Goal: Complete application form

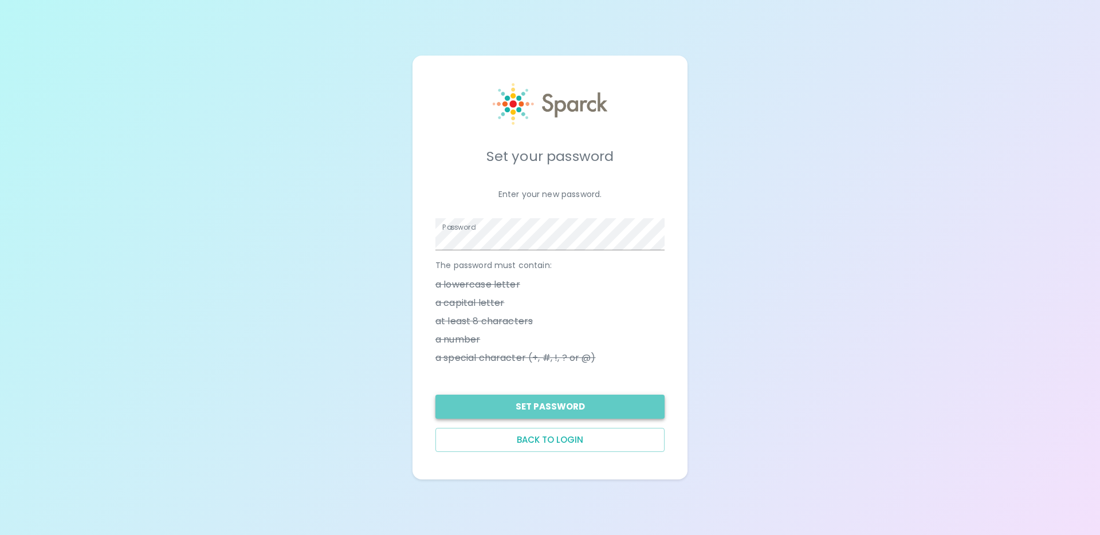
click at [567, 408] on button "Set Password" at bounding box center [550, 407] width 229 height 24
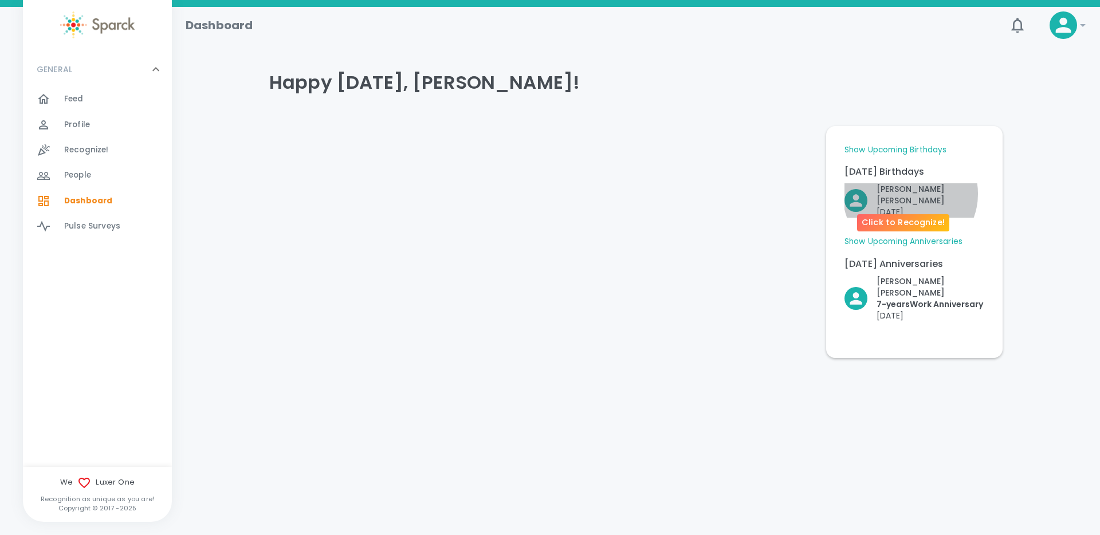
click at [911, 193] on p "[PERSON_NAME]" at bounding box center [931, 194] width 108 height 23
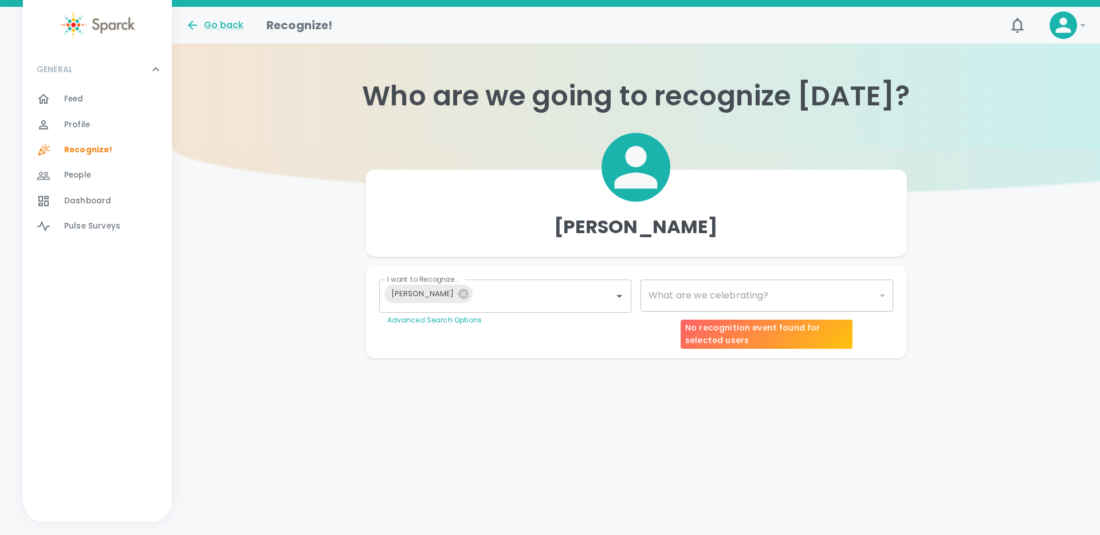
click at [694, 305] on div "​" at bounding box center [767, 296] width 253 height 32
type input "1147"
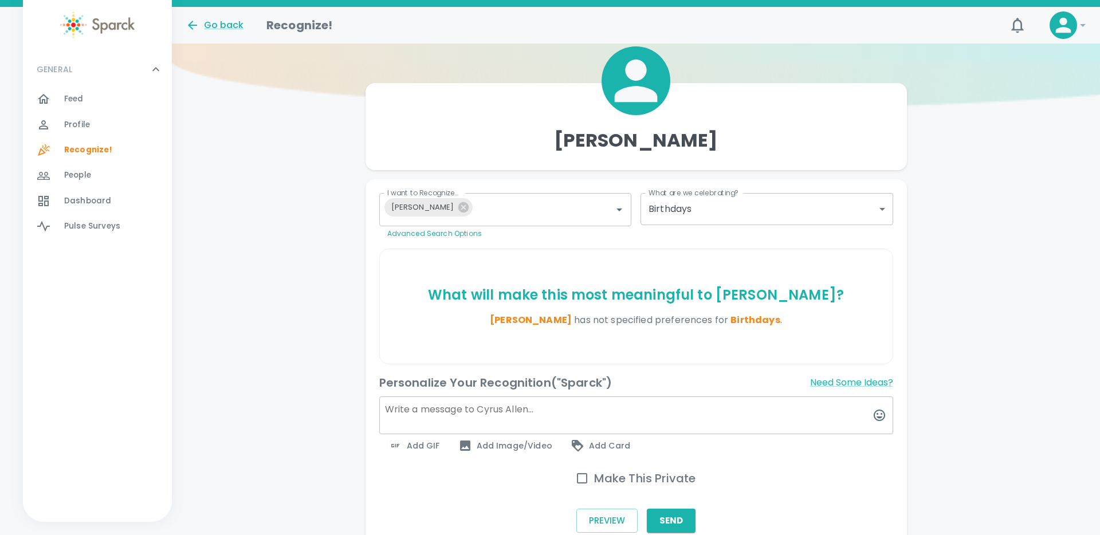
scroll to position [148, 0]
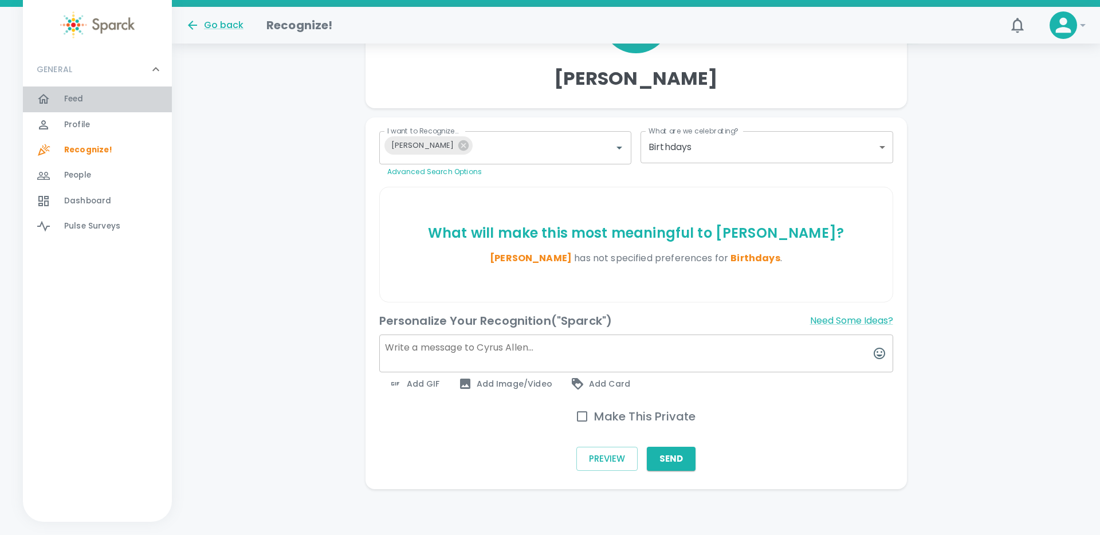
click at [88, 95] on div "Feed 0" at bounding box center [118, 99] width 108 height 16
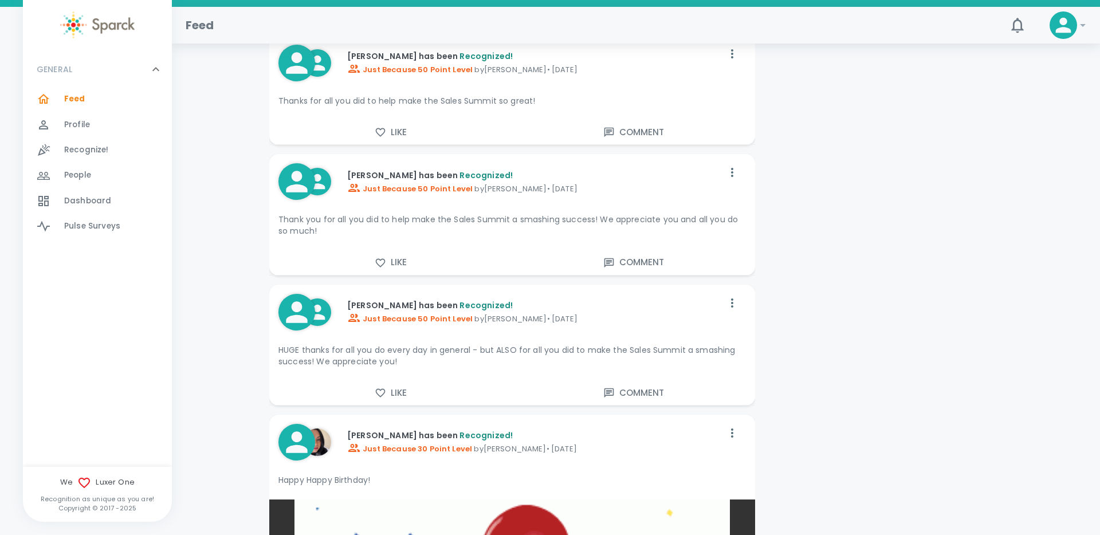
scroll to position [2599, 0]
click at [416, 317] on span "Just Because 50 Point Level" at bounding box center [410, 318] width 126 height 11
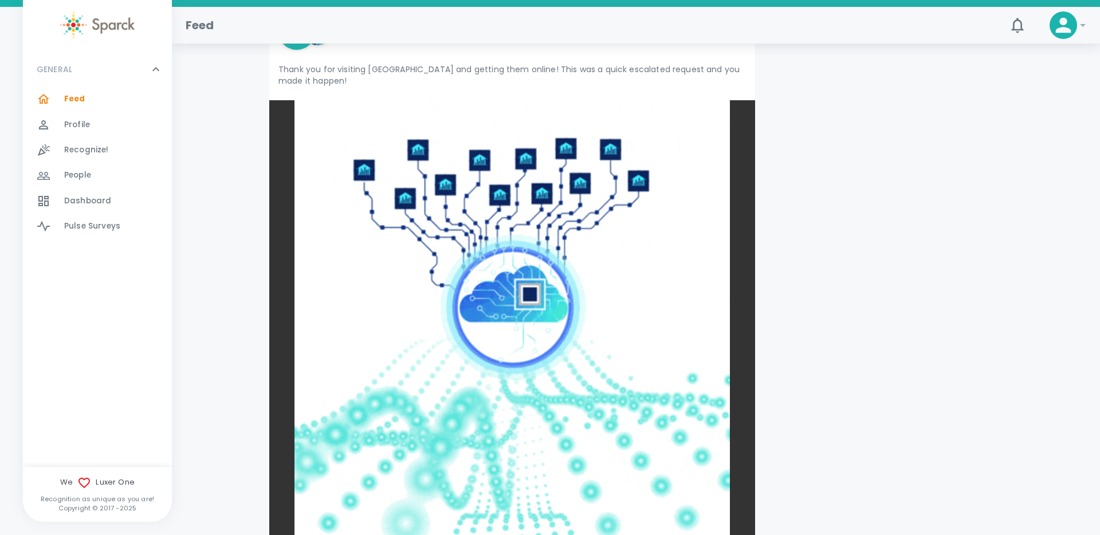
click at [88, 128] on span "Profile" at bounding box center [77, 124] width 26 height 11
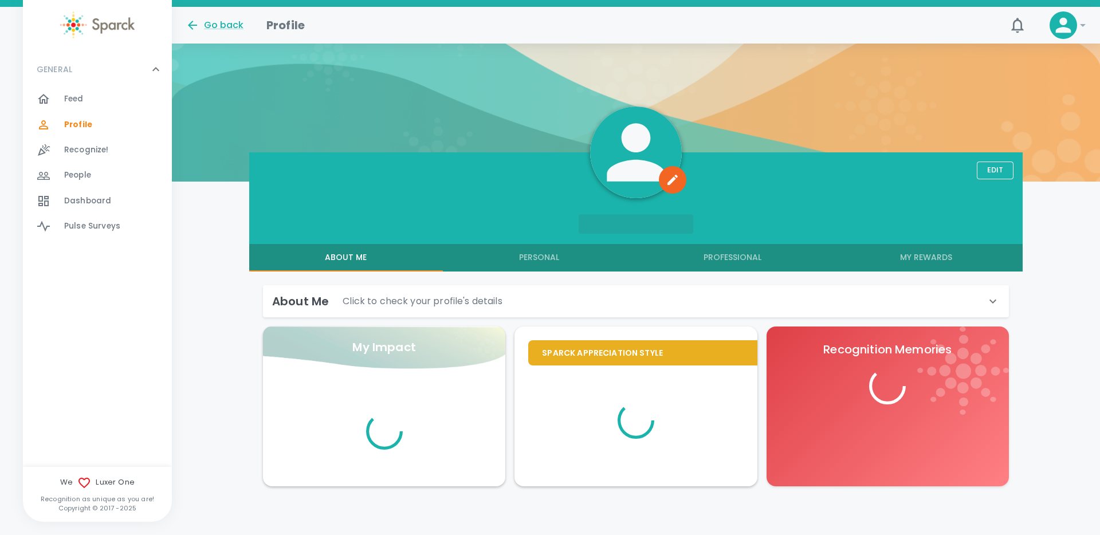
scroll to position [144, 0]
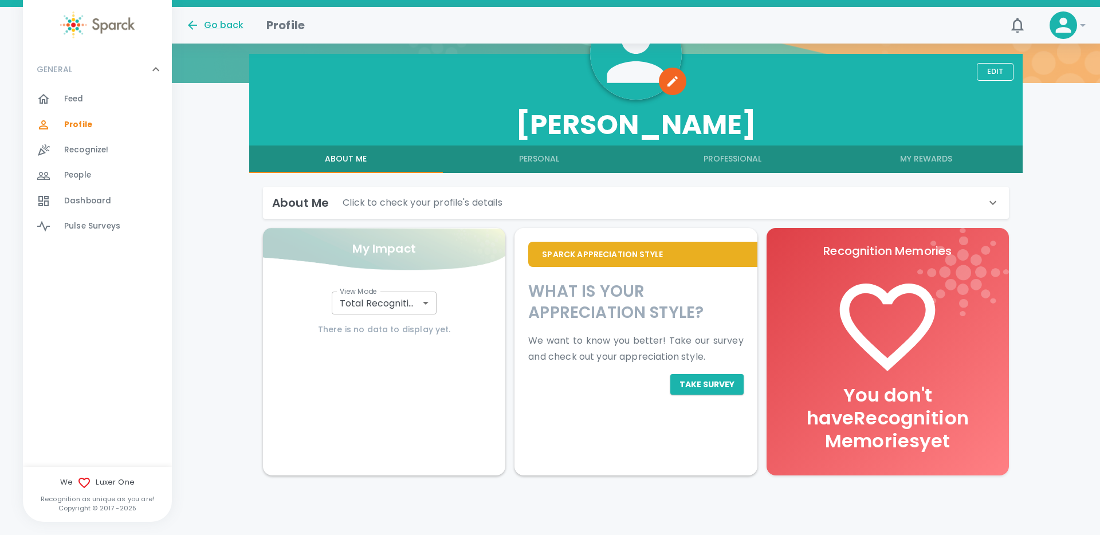
click at [381, 305] on body "Skip Navigation Go back Profile 0 ! GENERAL 0 Feed 0 Profile 0 Recognize! 0 Peo…" at bounding box center [550, 195] width 1100 height 679
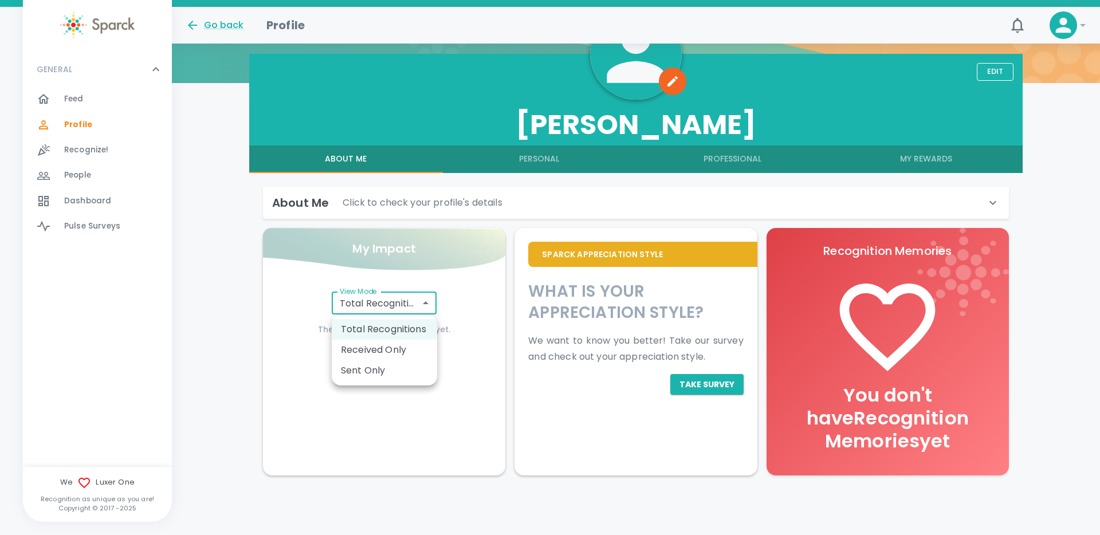
click at [661, 209] on div at bounding box center [550, 267] width 1100 height 535
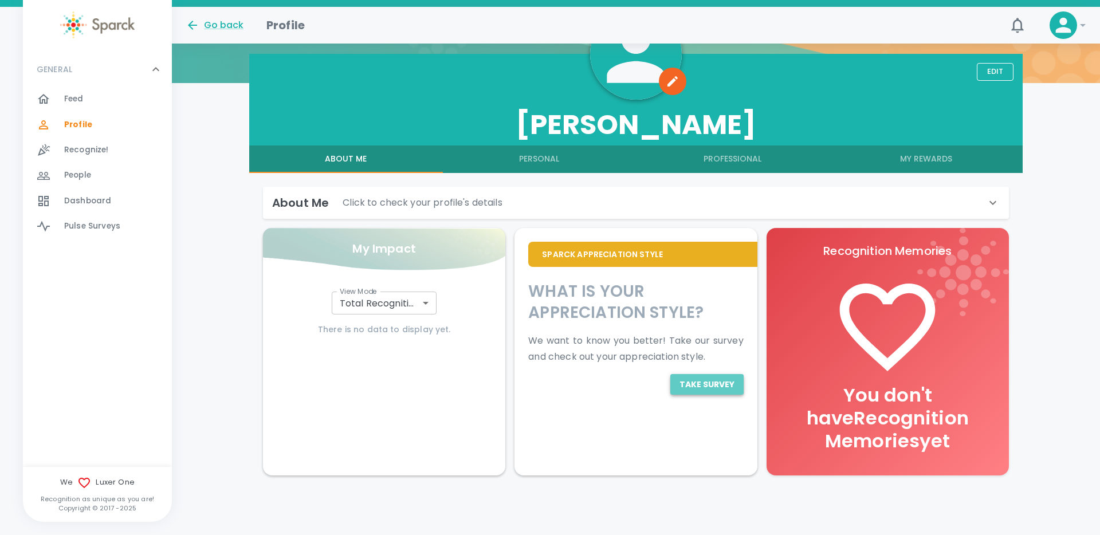
click at [698, 387] on button "Take Survey" at bounding box center [707, 384] width 73 height 21
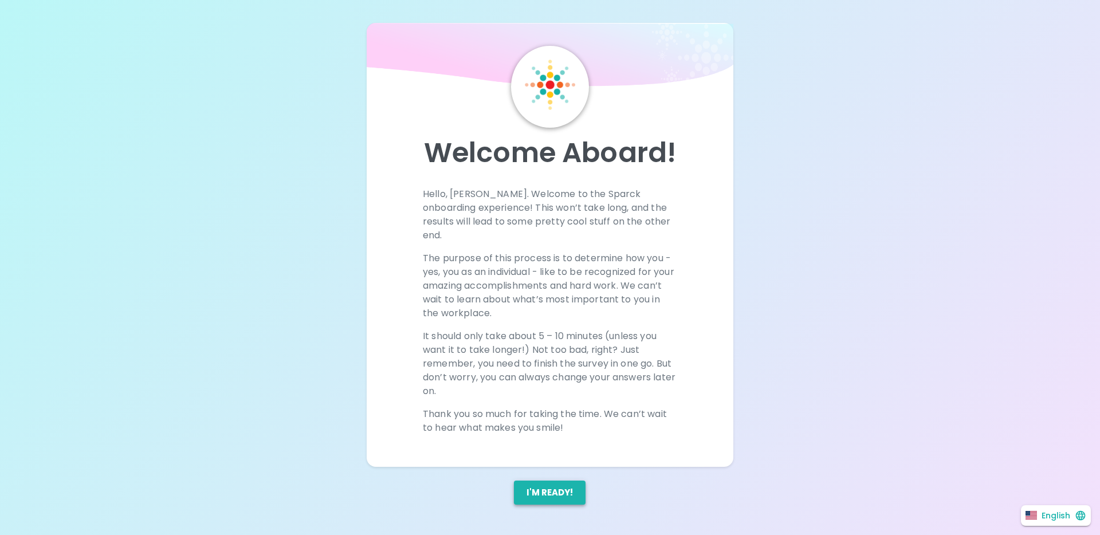
click at [561, 481] on button "I'm ready!" at bounding box center [550, 493] width 72 height 24
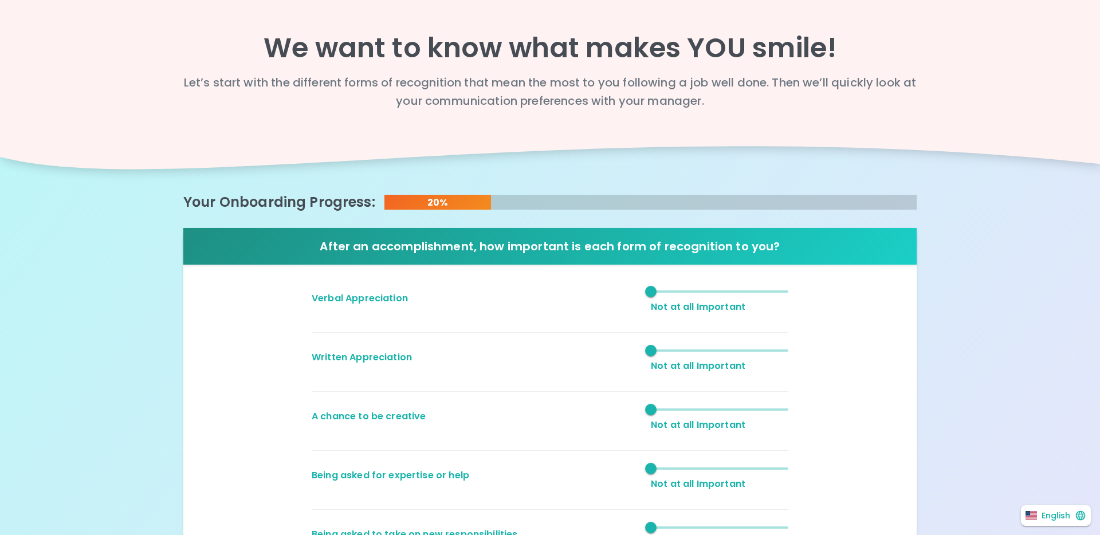
type input "3"
click at [706, 292] on span "3" at bounding box center [720, 291] width 138 height 17
type input "3"
click at [707, 351] on span "1" at bounding box center [720, 350] width 138 height 17
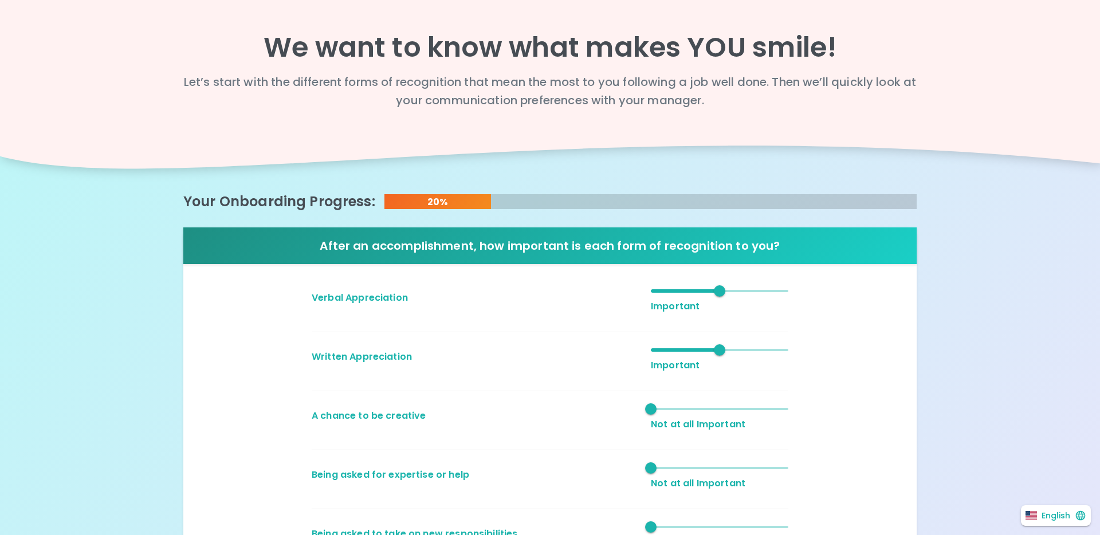
type input "3"
click at [718, 409] on span "1" at bounding box center [720, 409] width 138 height 17
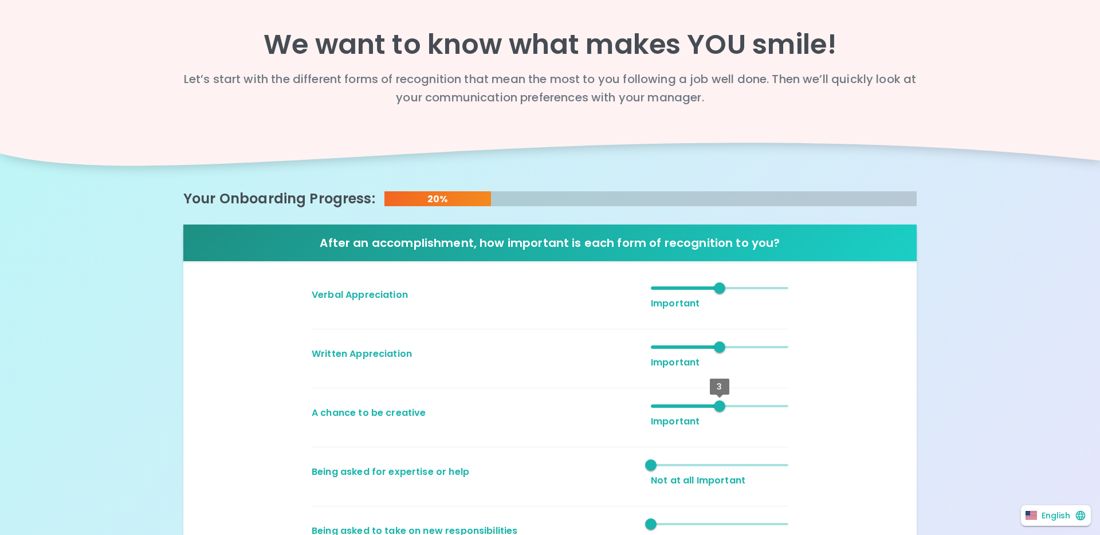
scroll to position [2, 0]
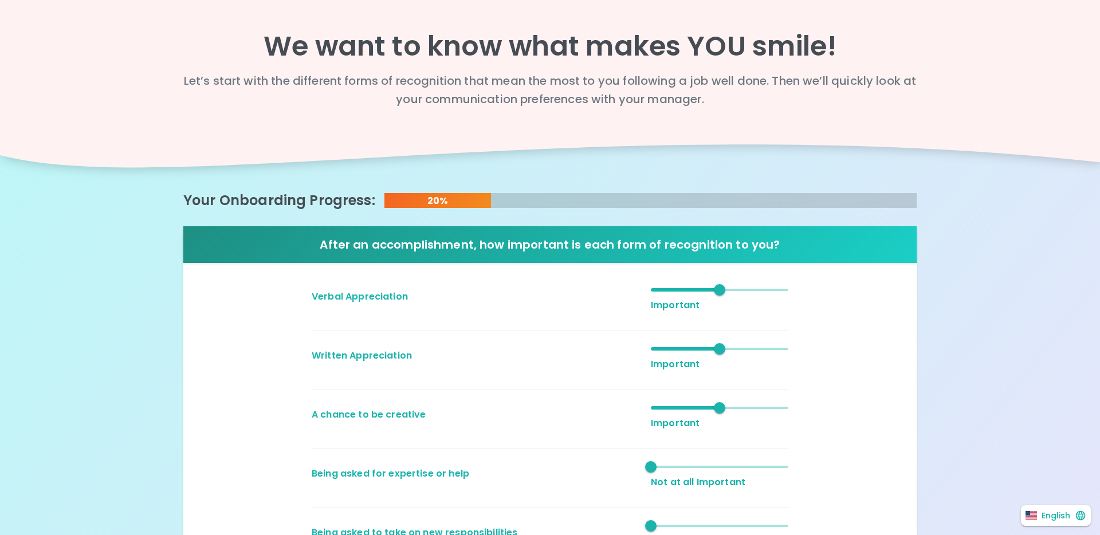
type input "3"
click at [708, 464] on span "1" at bounding box center [720, 467] width 138 height 17
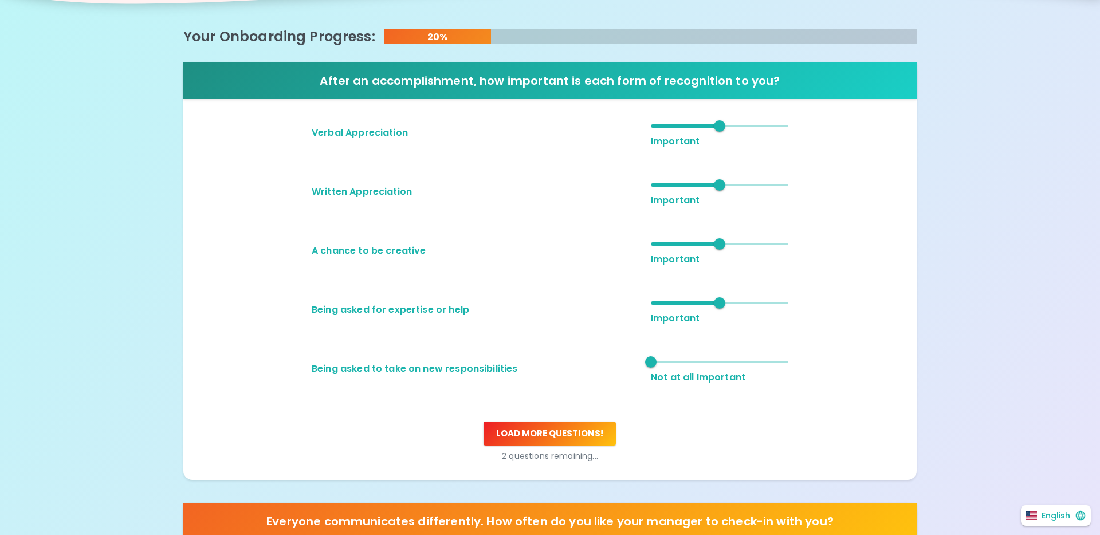
scroll to position [168, 0]
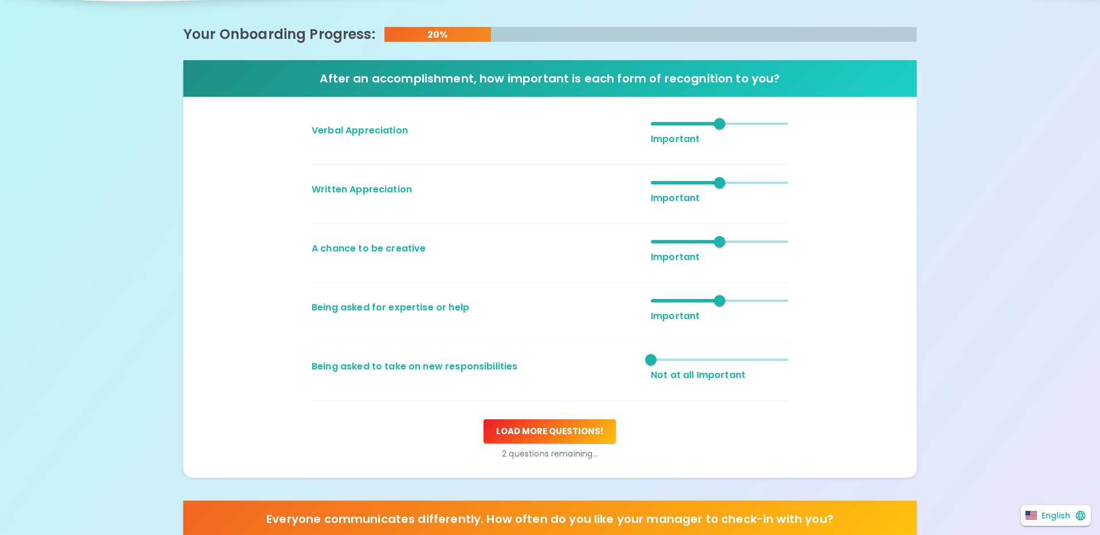
type input "3"
click at [720, 356] on span "1" at bounding box center [720, 359] width 138 height 17
click at [559, 443] on button "Load more questions !" at bounding box center [550, 432] width 132 height 24
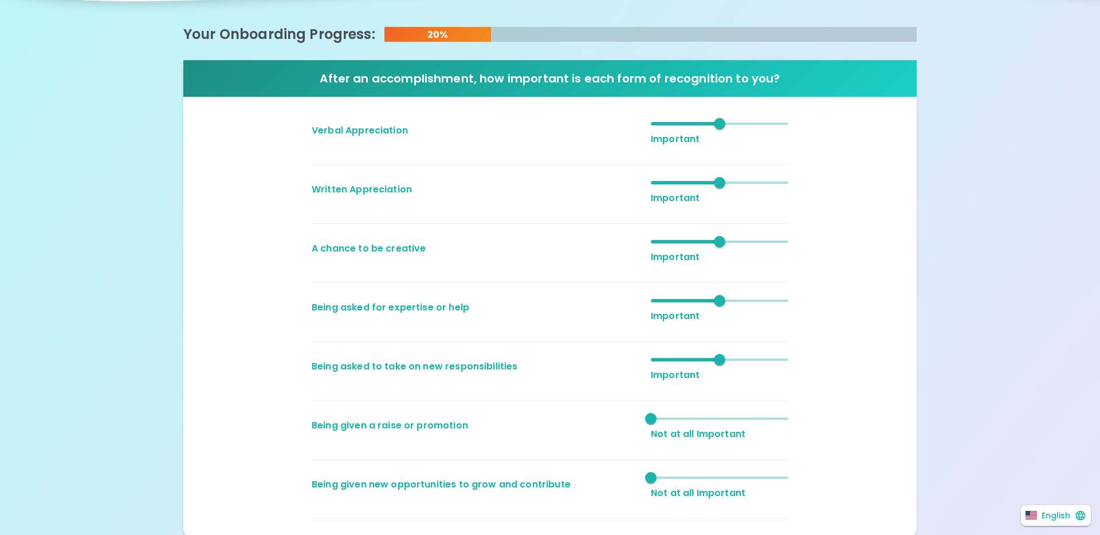
click at [720, 420] on span at bounding box center [720, 419] width 138 height 2
type input "5"
click at [786, 420] on span "3" at bounding box center [720, 418] width 138 height 17
type input "4"
click at [758, 480] on span "1" at bounding box center [720, 477] width 138 height 17
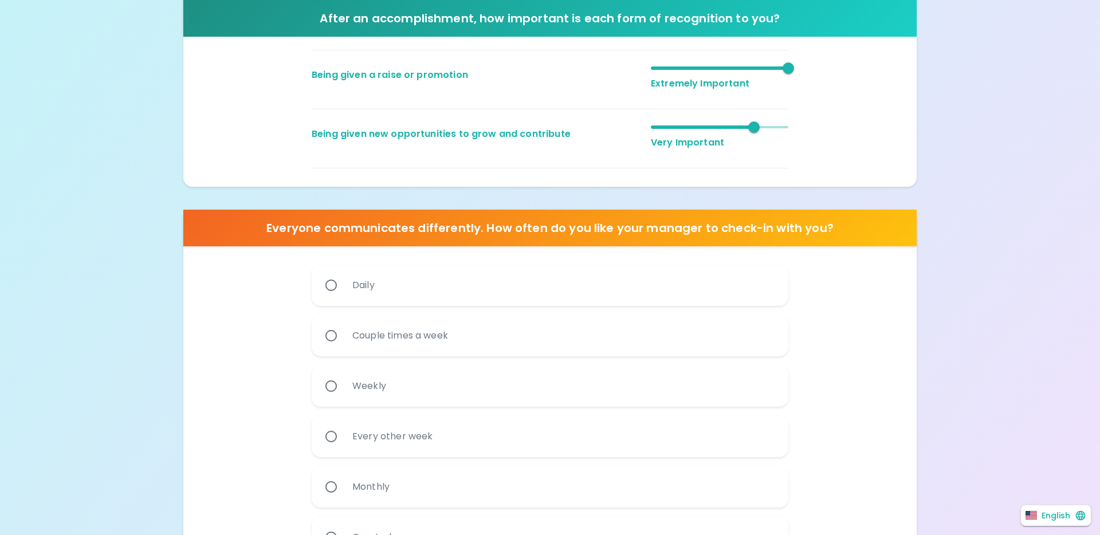
scroll to position [519, 0]
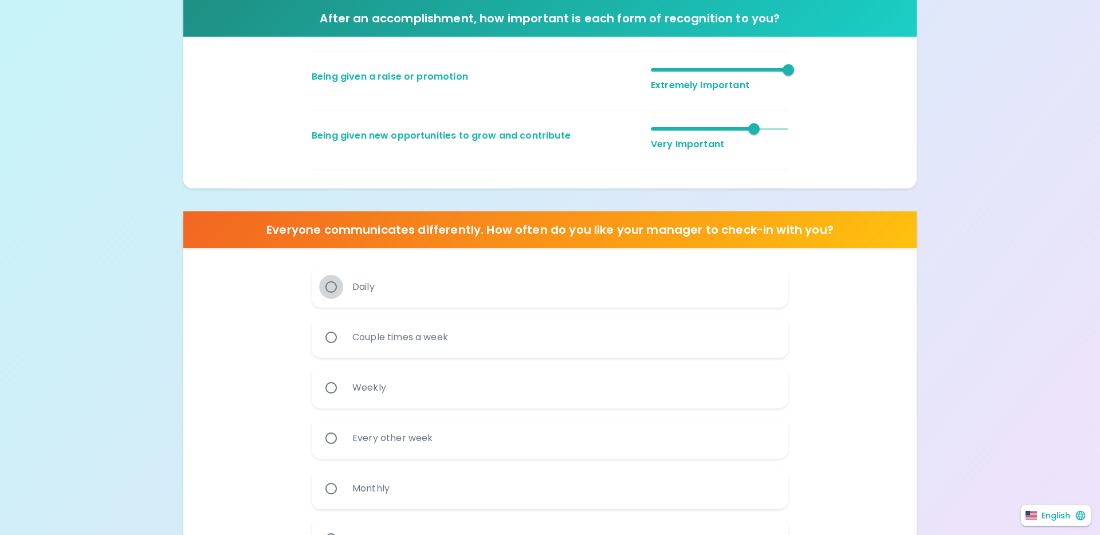
click at [342, 280] on input "Daily" at bounding box center [331, 287] width 24 height 24
radio input "true"
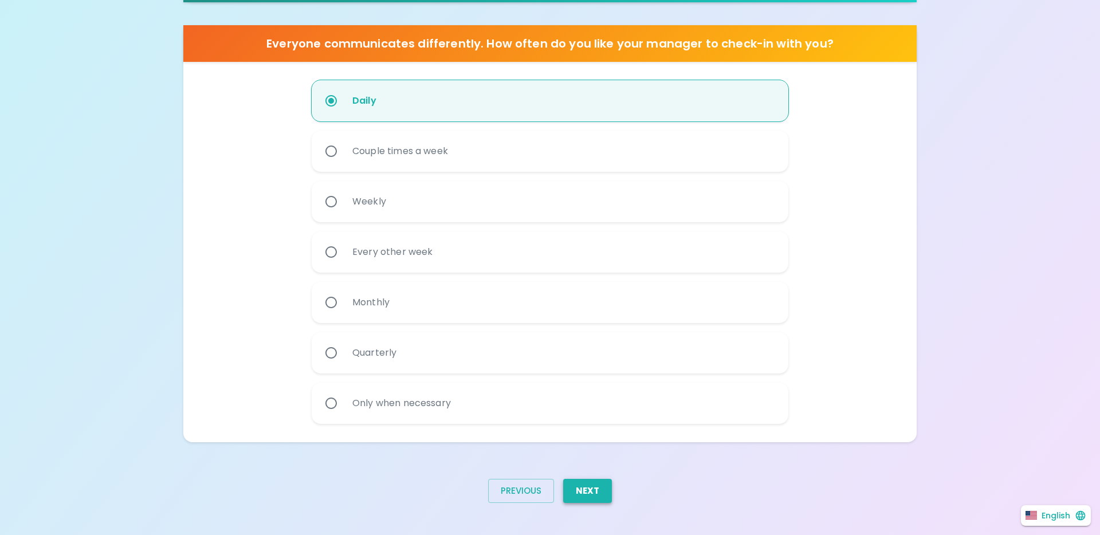
click at [582, 493] on button "Next" at bounding box center [587, 491] width 49 height 24
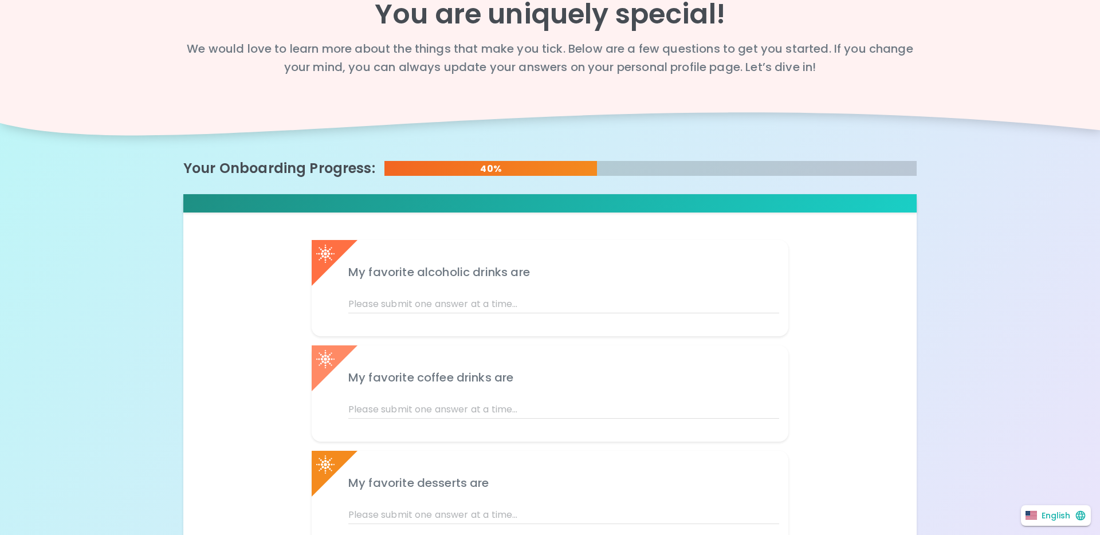
scroll to position [0, 0]
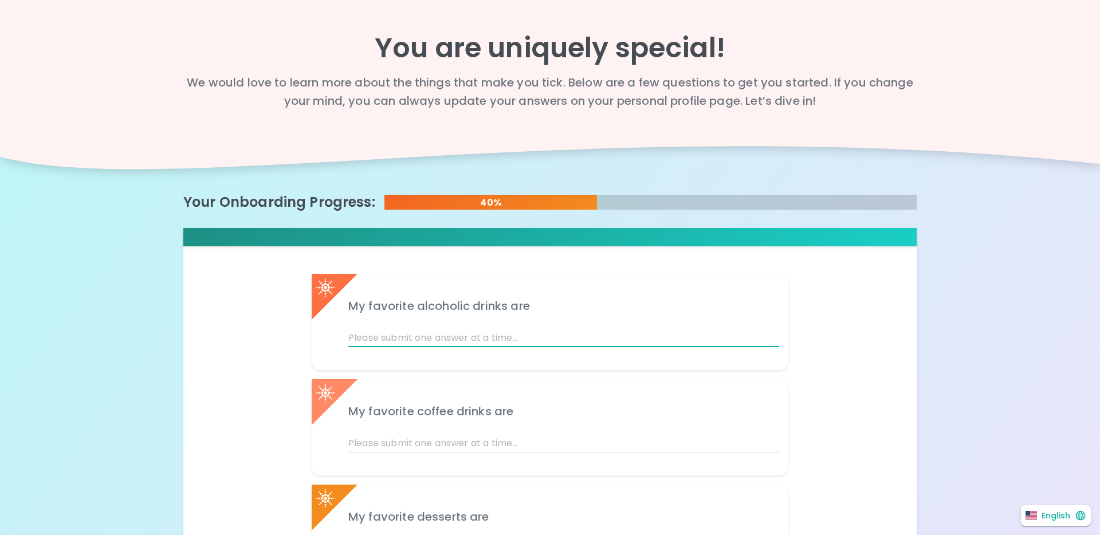
click at [498, 333] on input "text" at bounding box center [563, 338] width 431 height 18
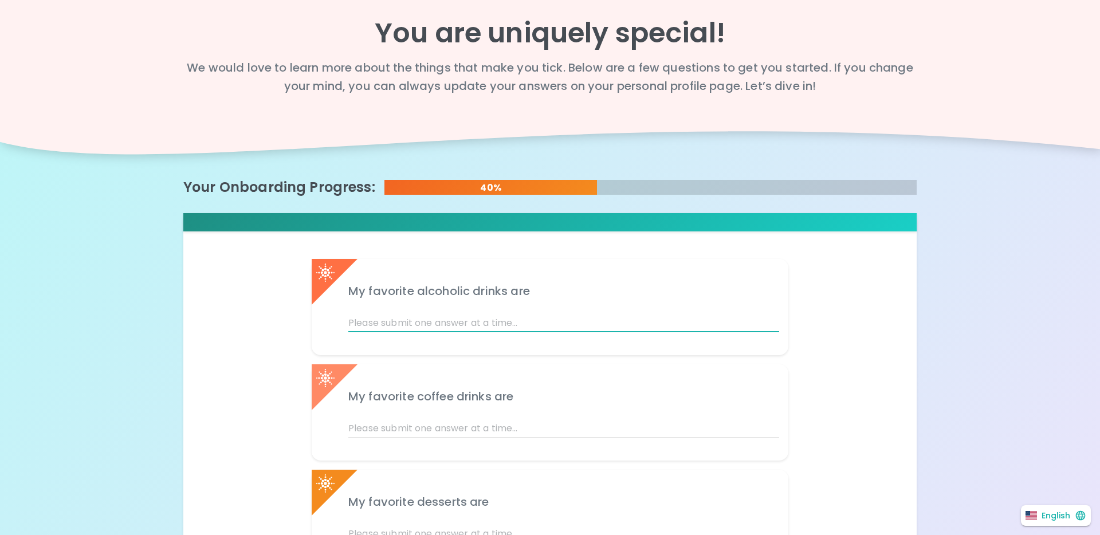
scroll to position [15, 0]
type input "Whiskey"
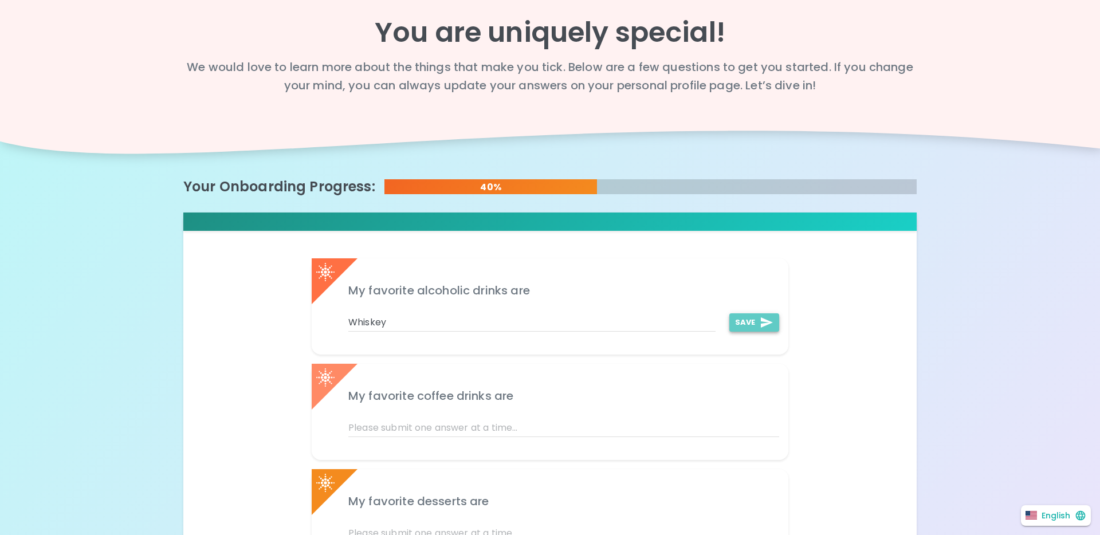
click at [745, 329] on button "Save" at bounding box center [755, 323] width 50 height 18
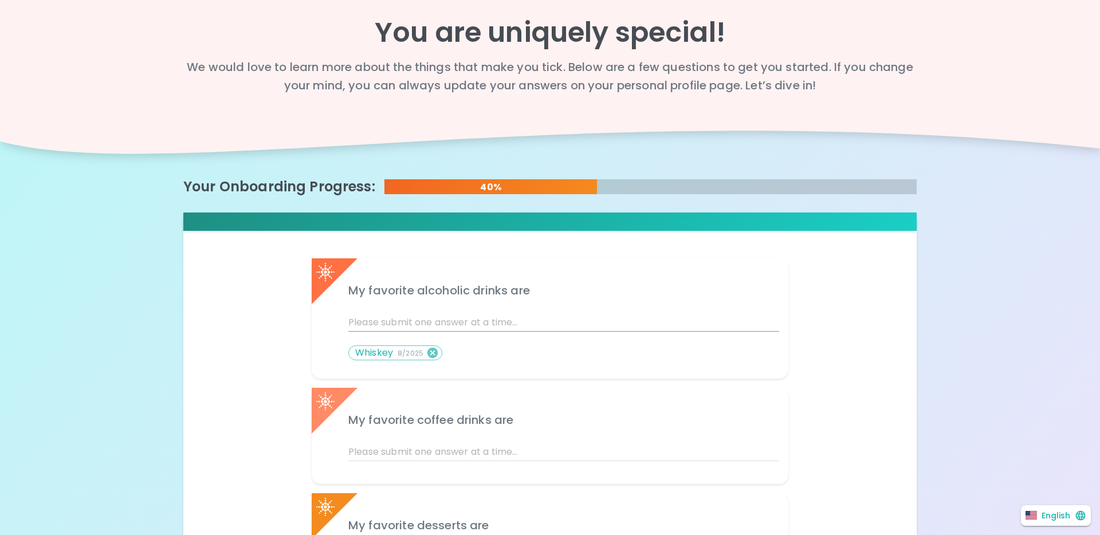
click at [479, 326] on input "text" at bounding box center [563, 323] width 431 height 18
click at [352, 324] on input "beer" at bounding box center [531, 323] width 367 height 18
click at [345, 324] on div "Beer" at bounding box center [525, 316] width 381 height 32
drag, startPoint x: 345, startPoint y: 324, endPoint x: 352, endPoint y: 325, distance: 6.9
click at [347, 324] on div "Beer" at bounding box center [525, 316] width 381 height 32
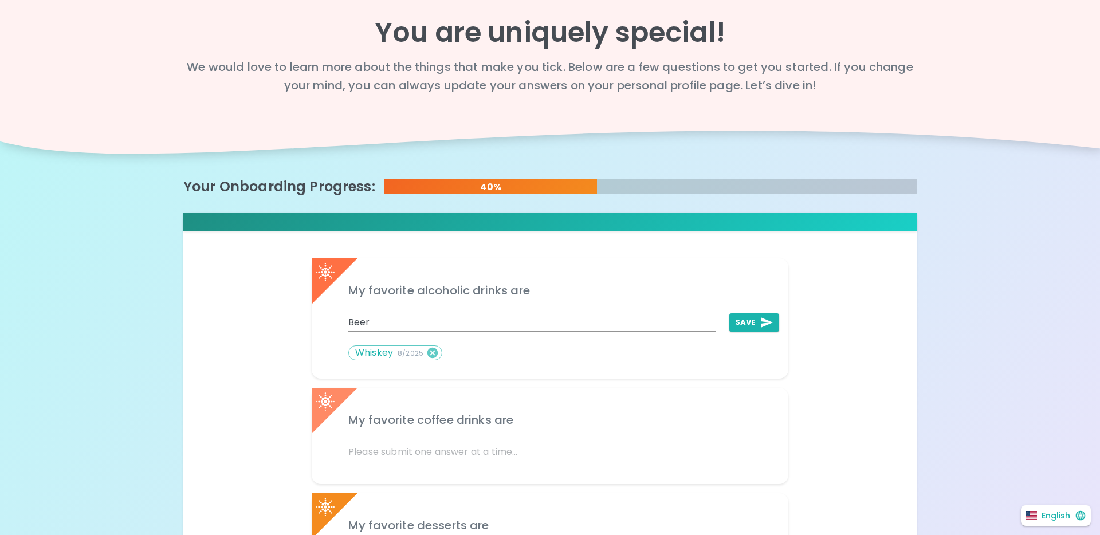
click at [354, 325] on input "Beer" at bounding box center [531, 323] width 367 height 18
type input "IPA"
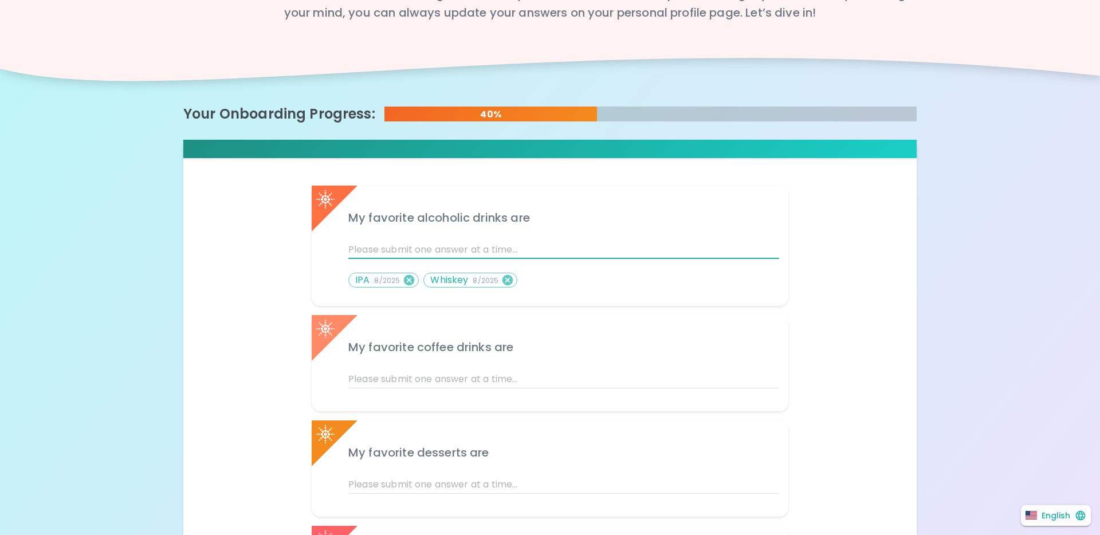
scroll to position [112, 0]
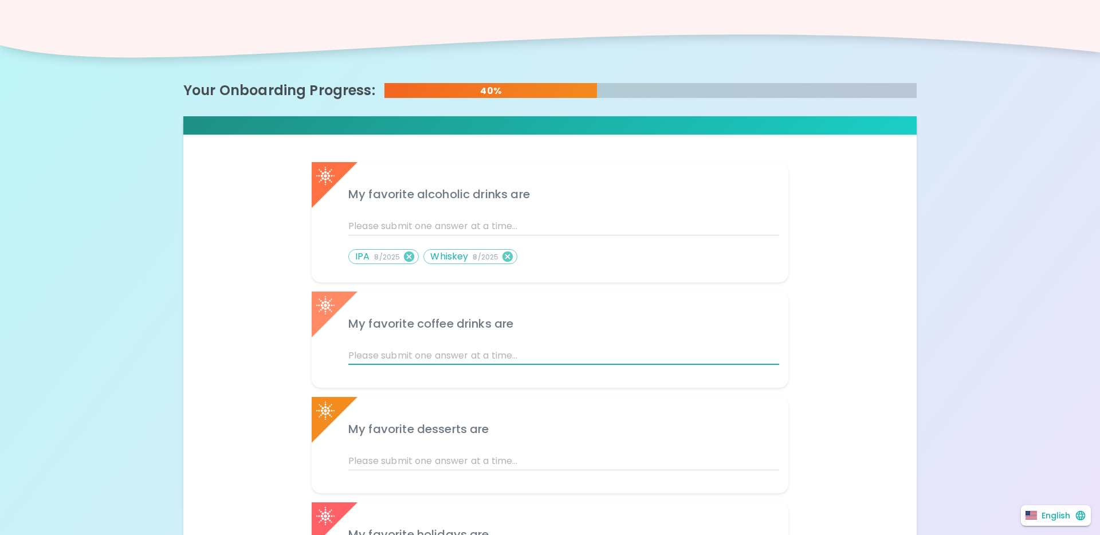
click at [438, 354] on input "text" at bounding box center [563, 356] width 431 height 18
type input "Americano"
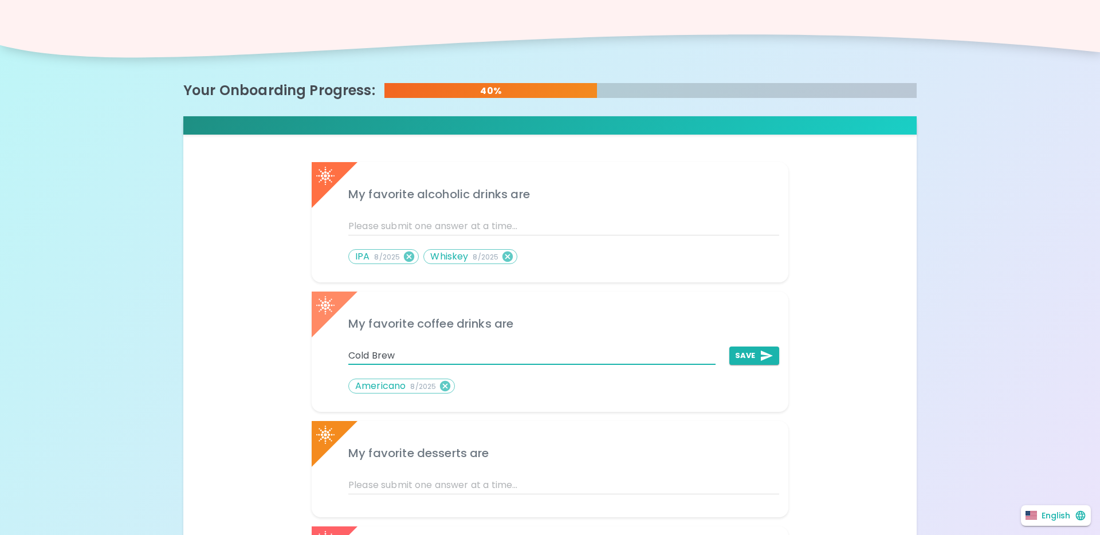
type input "Cold Brew"
type input "Craft Coffee"
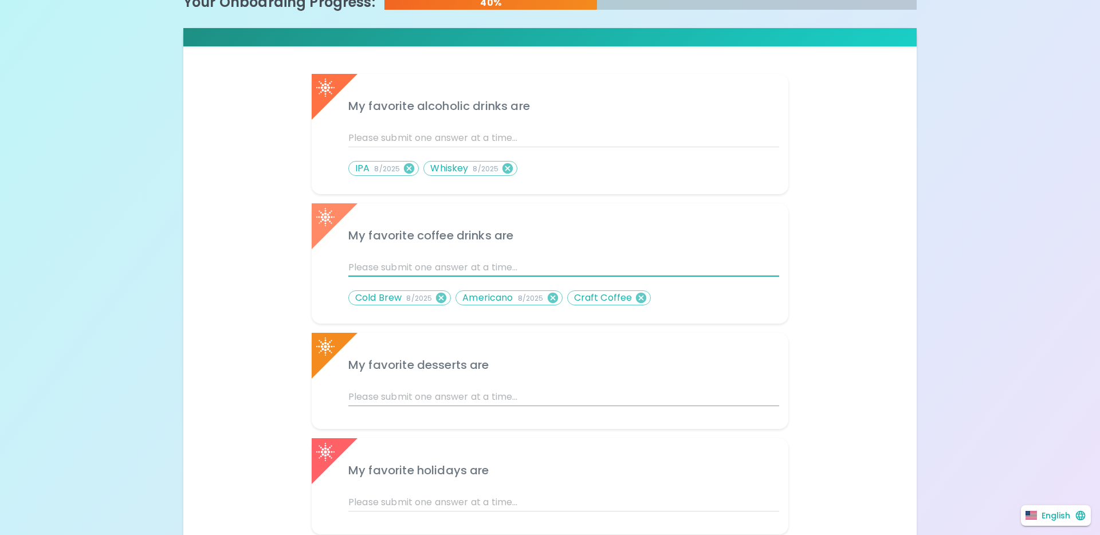
scroll to position [215, 0]
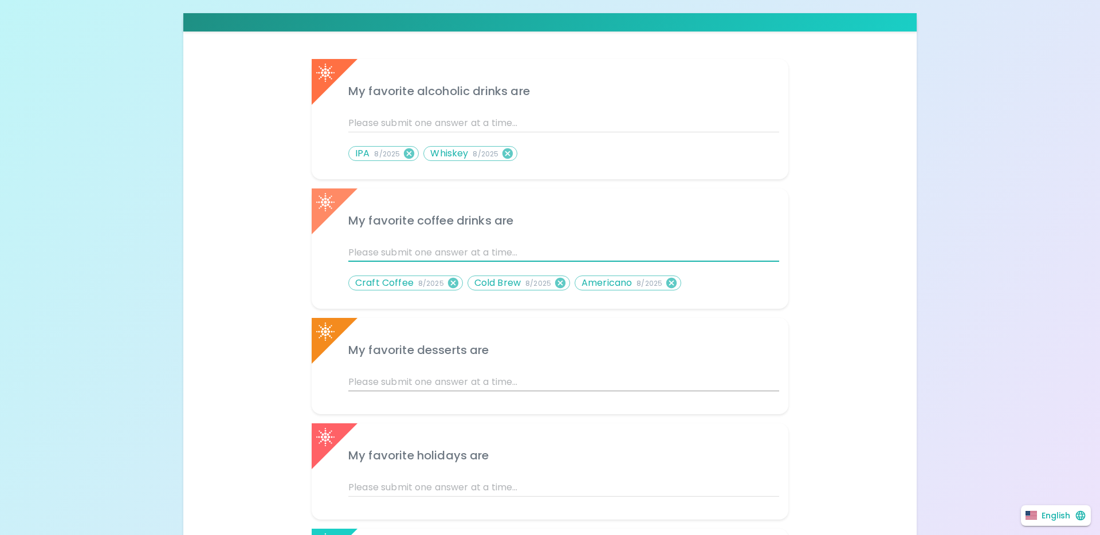
click at [431, 381] on input "text" at bounding box center [563, 382] width 431 height 18
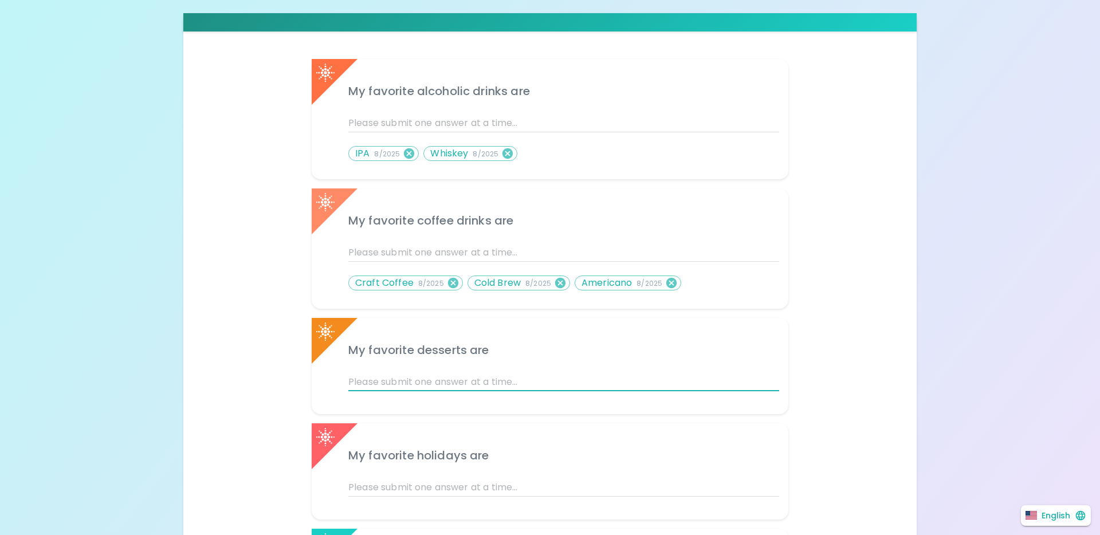
type input "c"
type input "Coookies"
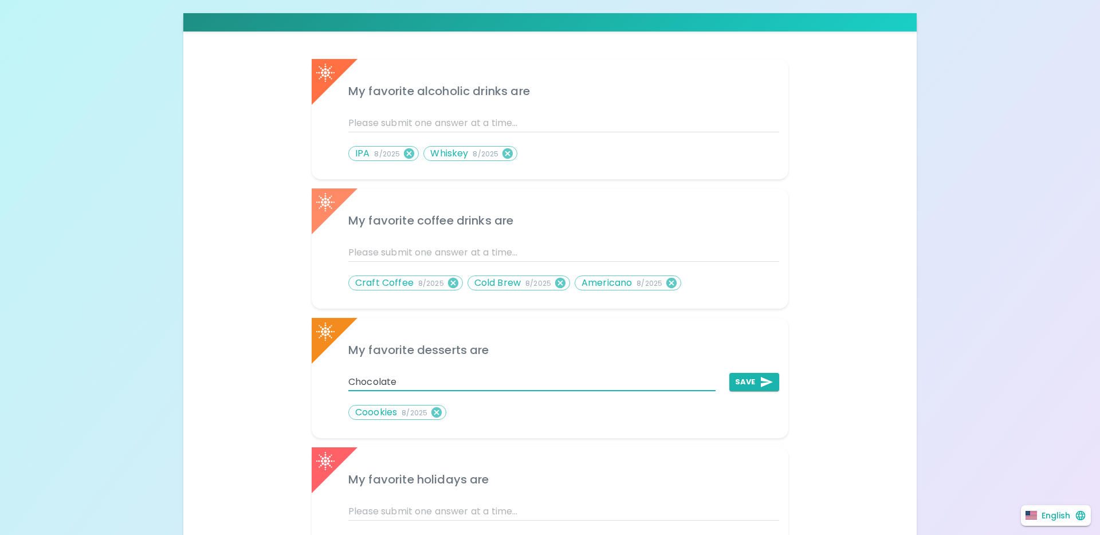
type input "Chocolate"
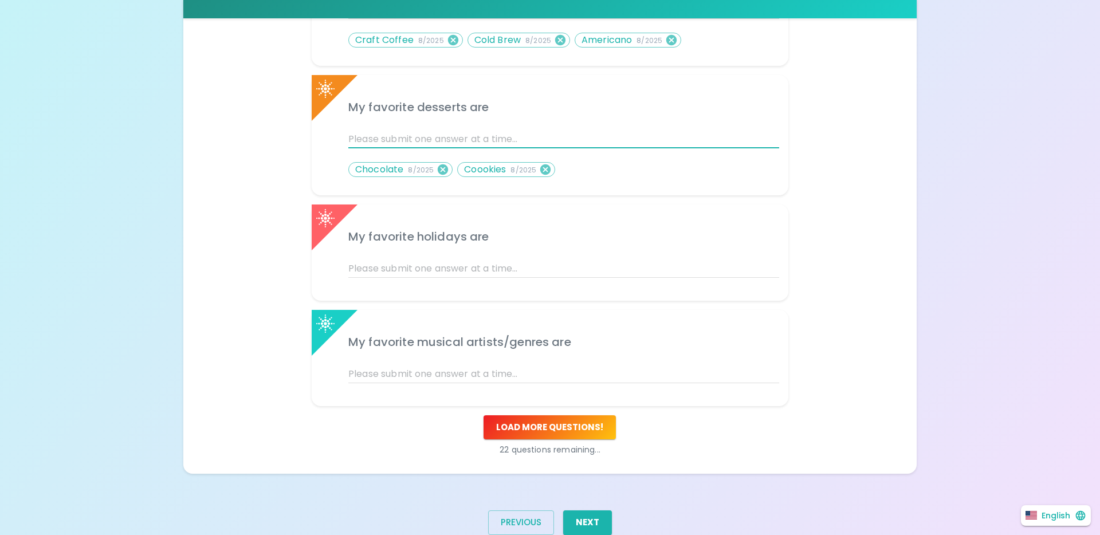
scroll to position [459, 0]
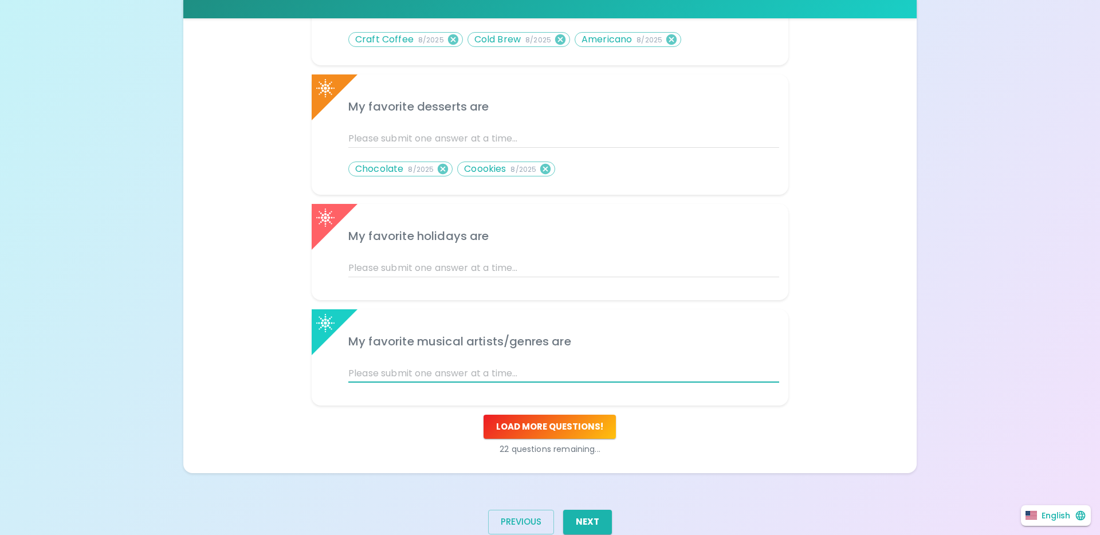
click at [402, 370] on input "text" at bounding box center [563, 374] width 431 height 18
type input "[PERSON_NAME]"
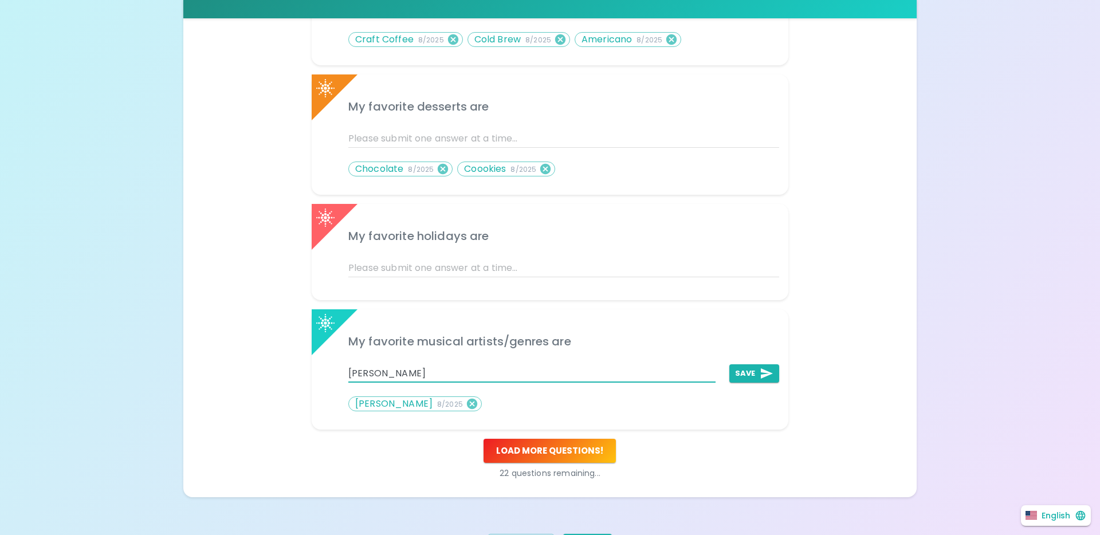
type input "[PERSON_NAME]"
type input "Vulfpeck"
type input "[GEOGRAPHIC_DATA]"
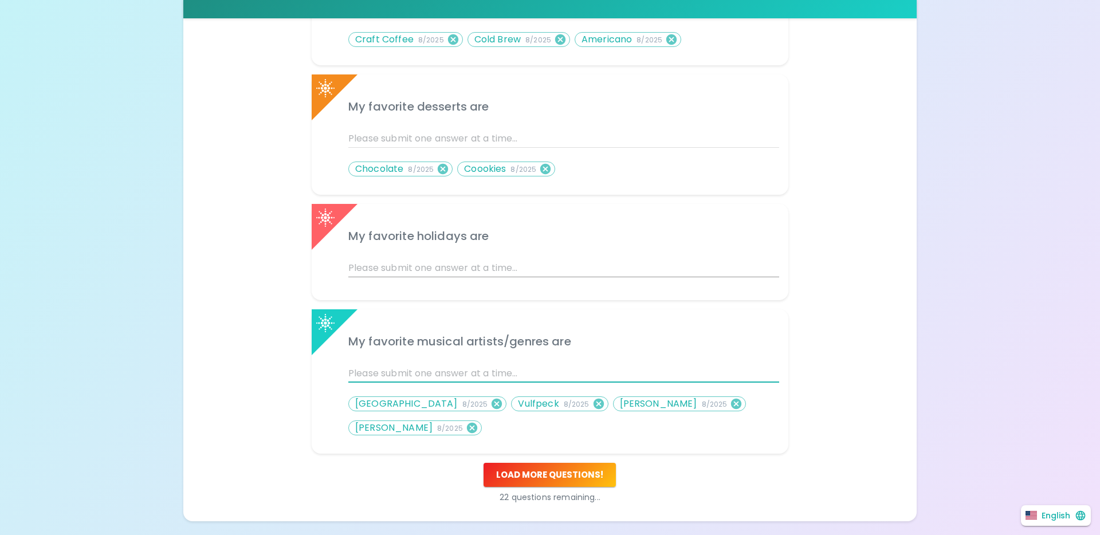
click at [402, 272] on input "text" at bounding box center [563, 268] width 431 height 18
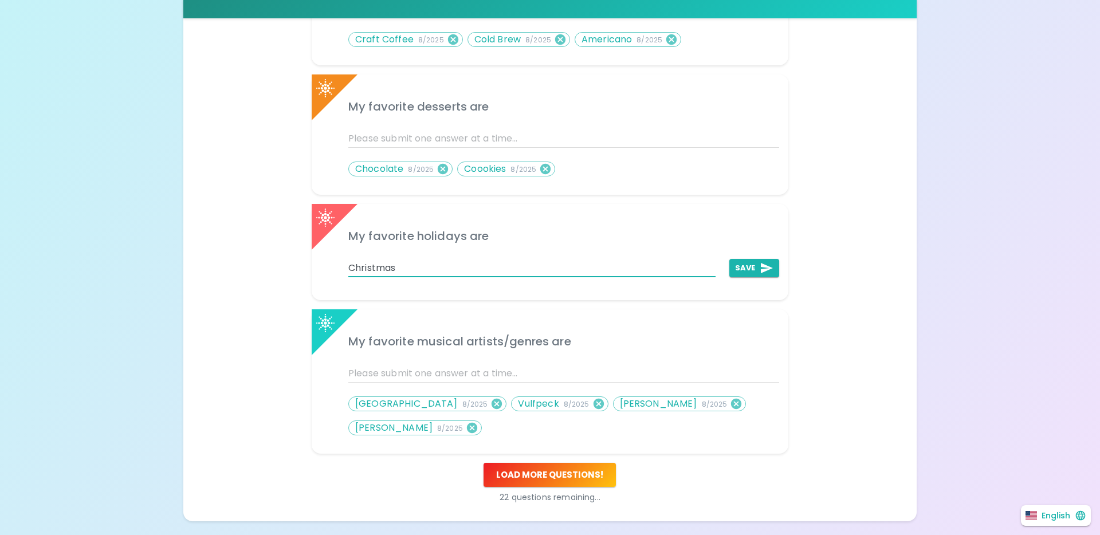
type input "Christmas"
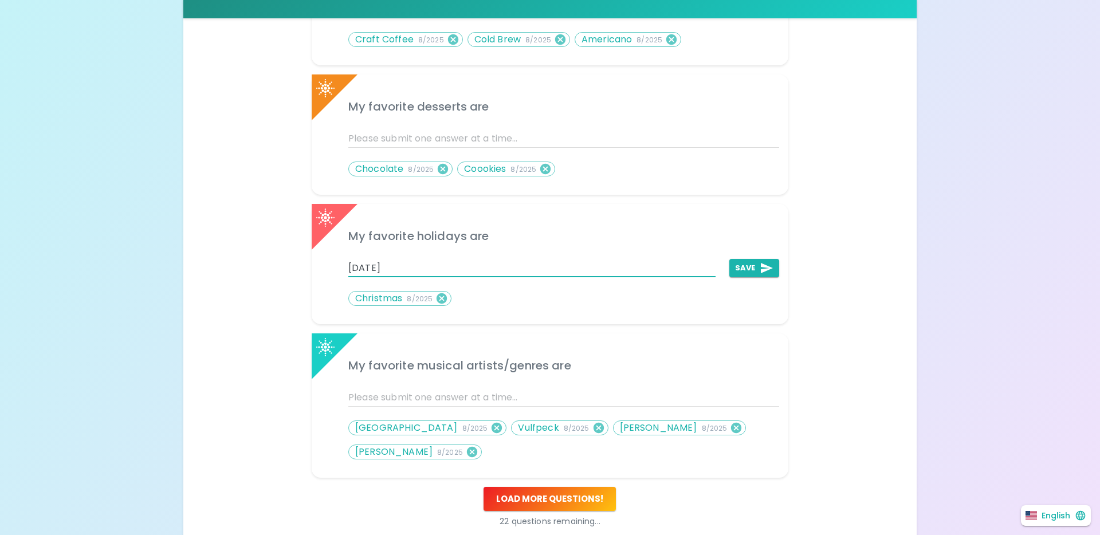
type input "[DATE]"
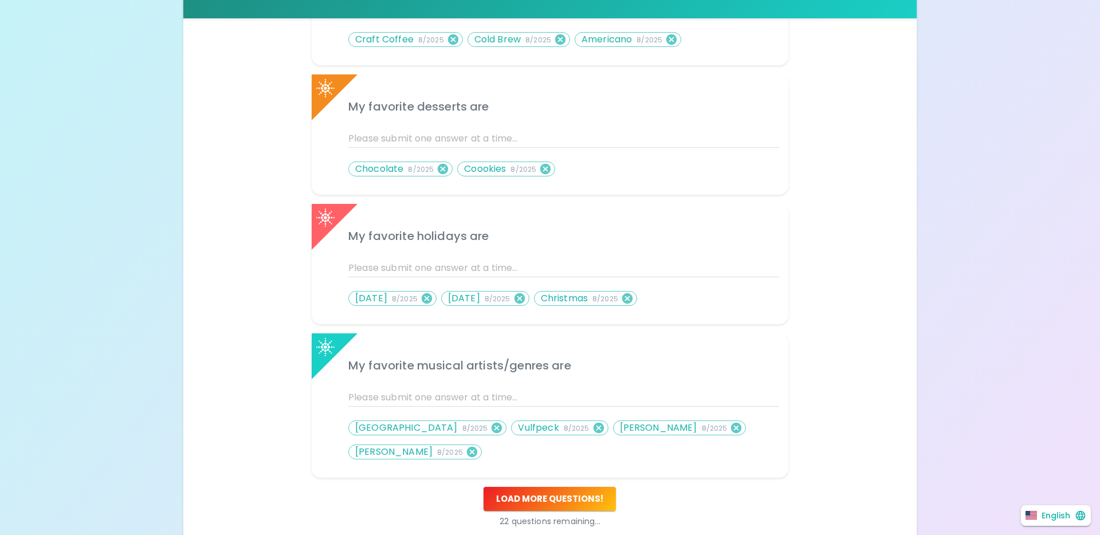
click at [402, 127] on div at bounding box center [557, 132] width 445 height 32
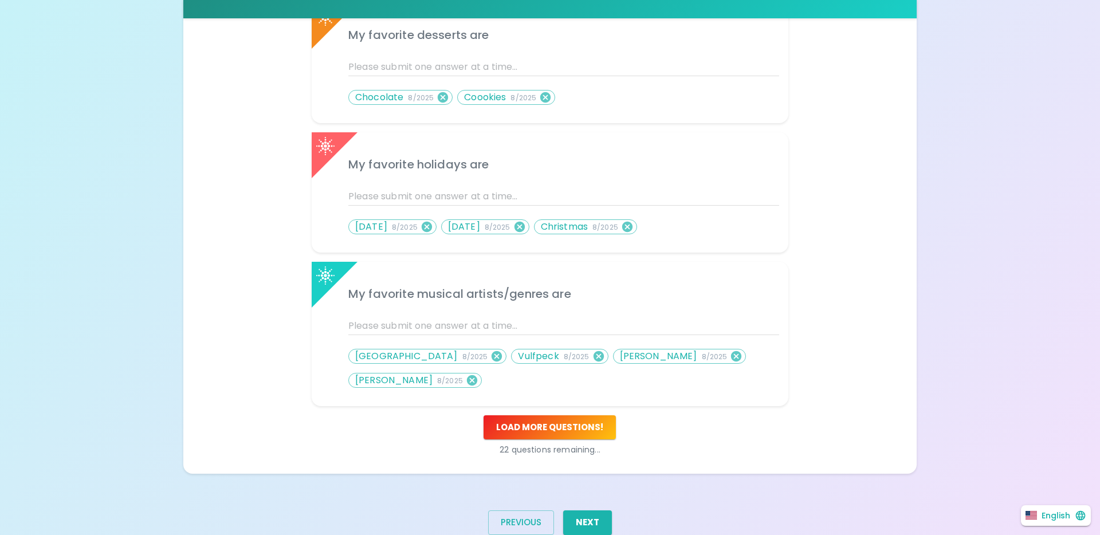
scroll to position [538, 0]
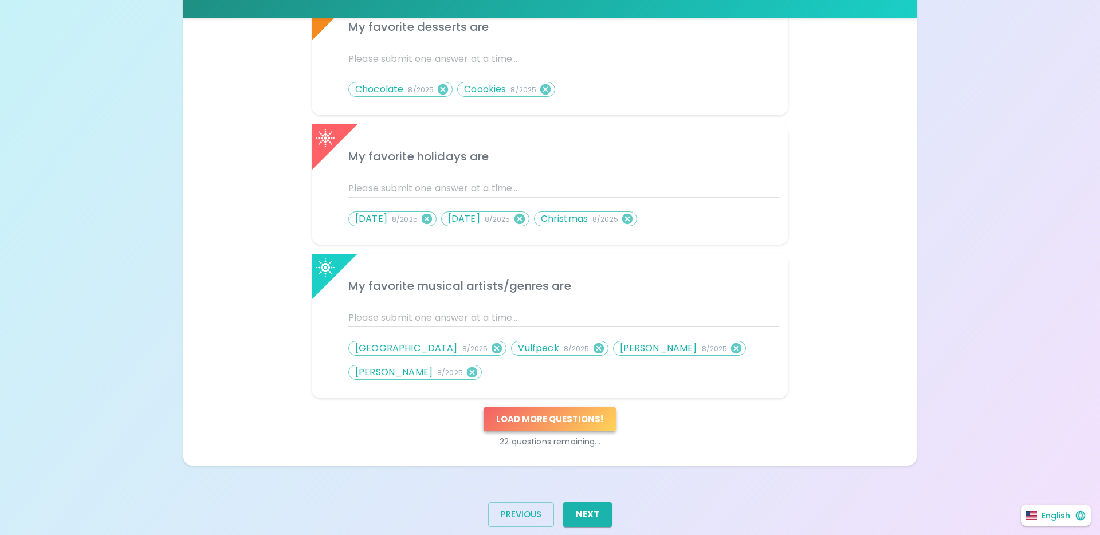
click at [586, 408] on button "Load more questions !" at bounding box center [550, 420] width 132 height 24
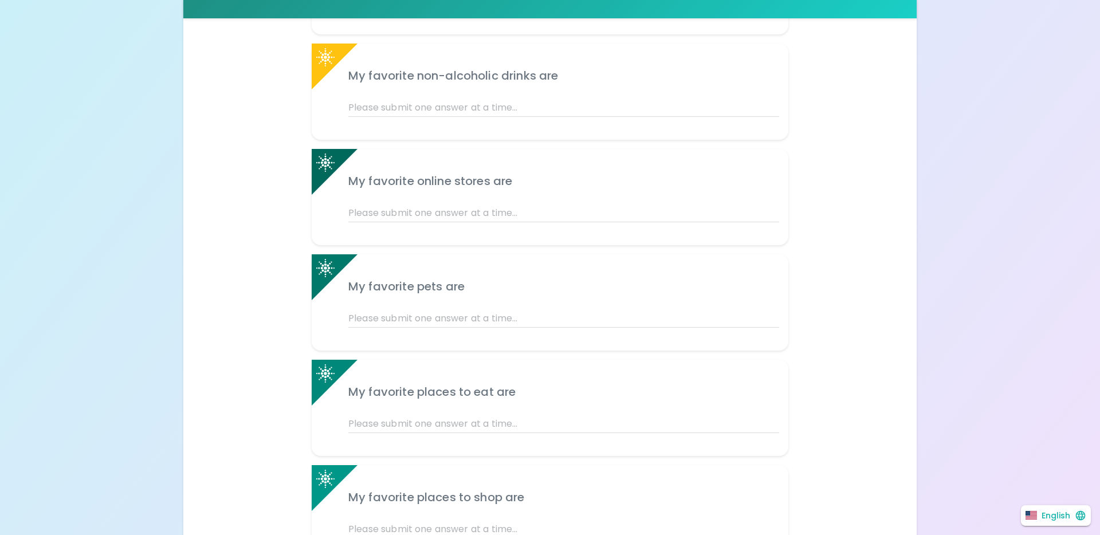
scroll to position [1065, 0]
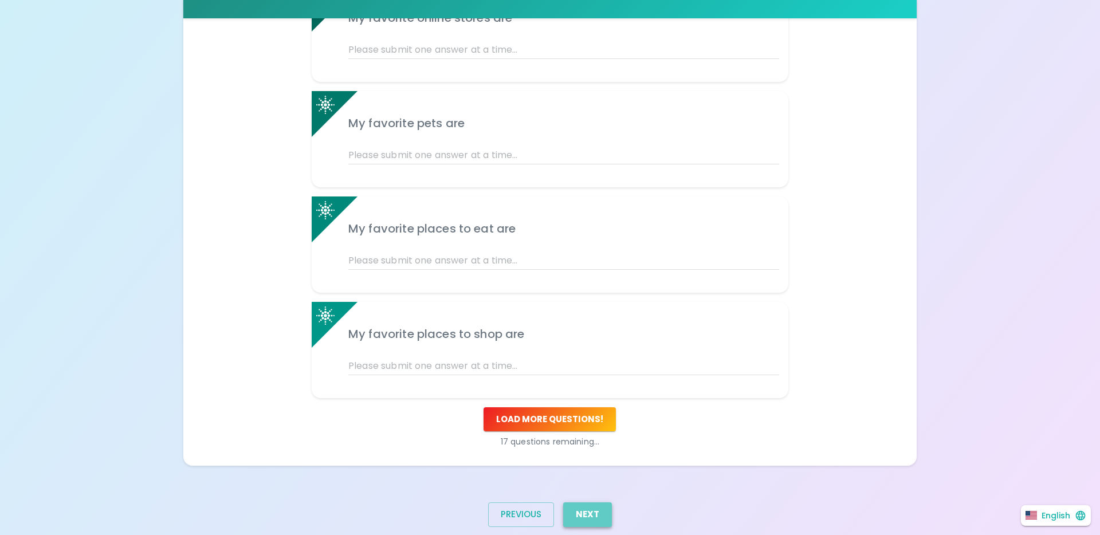
click at [575, 503] on button "Next" at bounding box center [587, 515] width 49 height 24
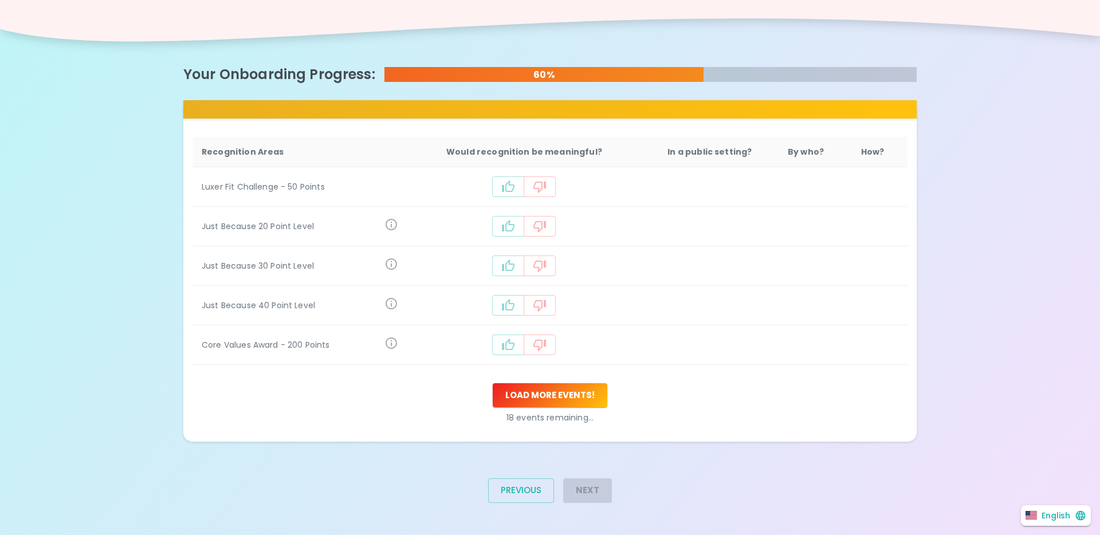
click at [522, 190] on button "recognition-497" at bounding box center [508, 187] width 32 height 21
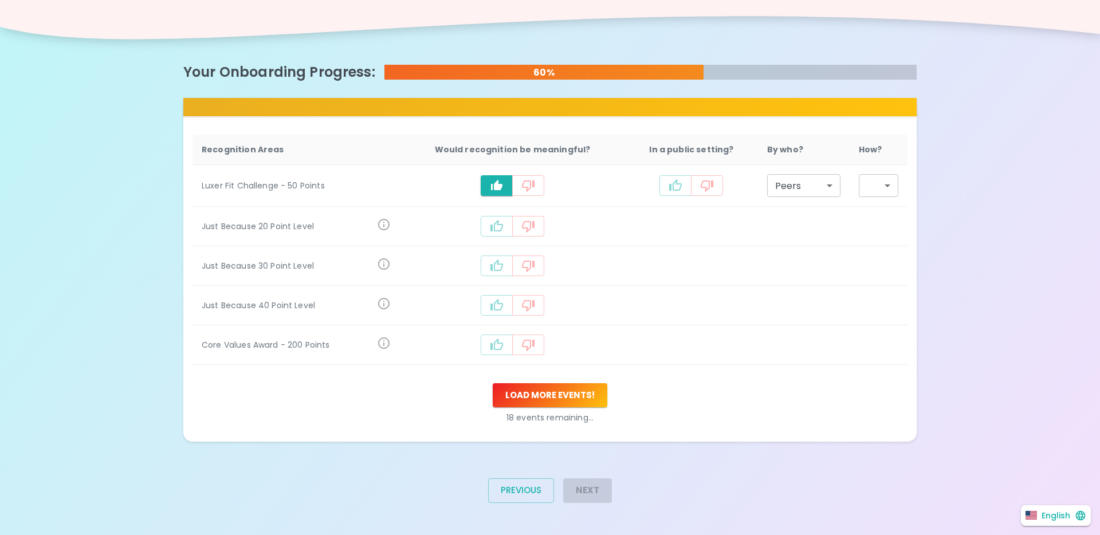
click at [492, 230] on button "recognition-497" at bounding box center [497, 226] width 32 height 21
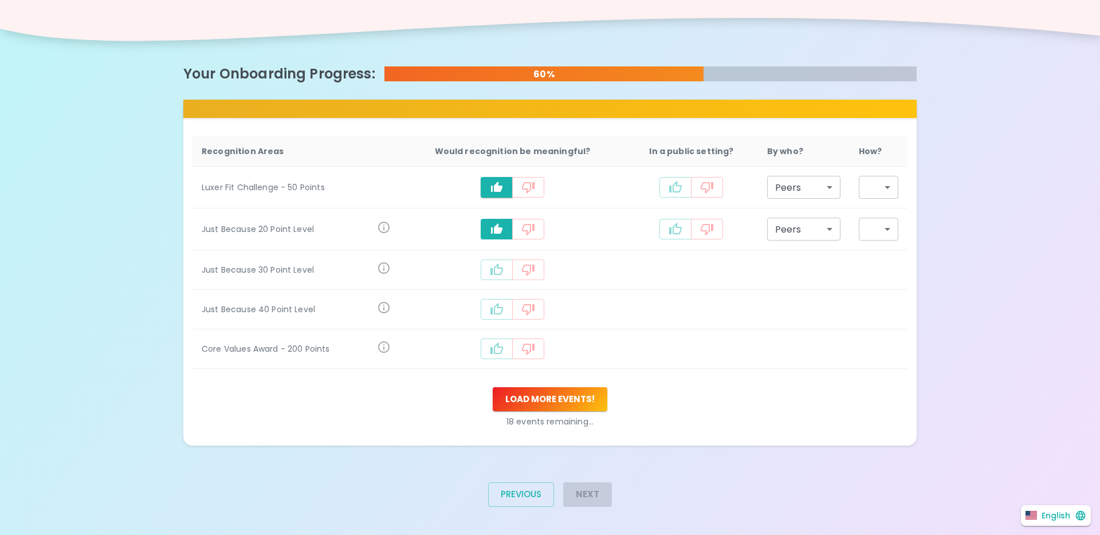
click at [492, 230] on button "recognition-497" at bounding box center [497, 229] width 32 height 21
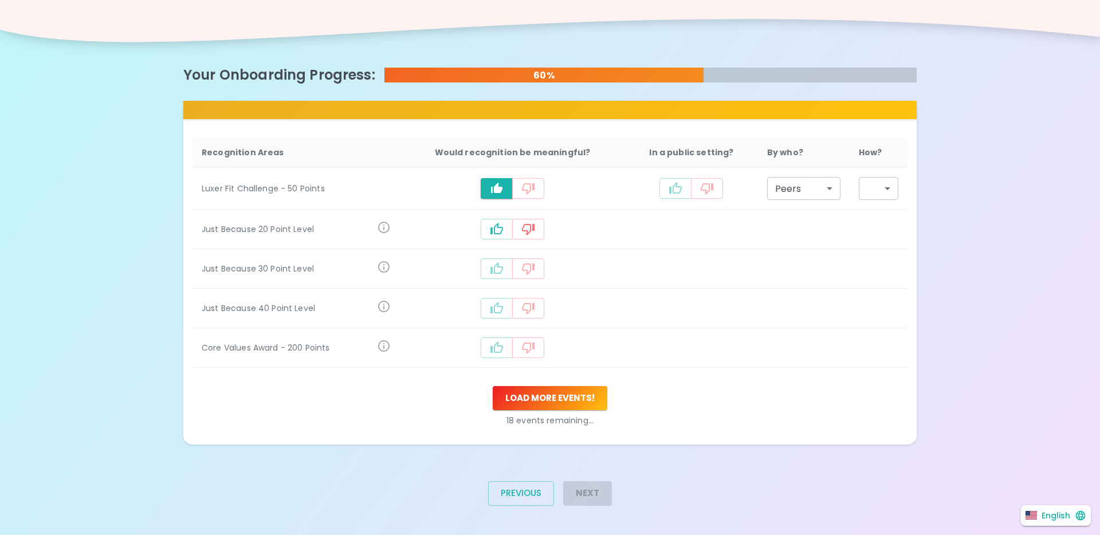
scroll to position [175, 0]
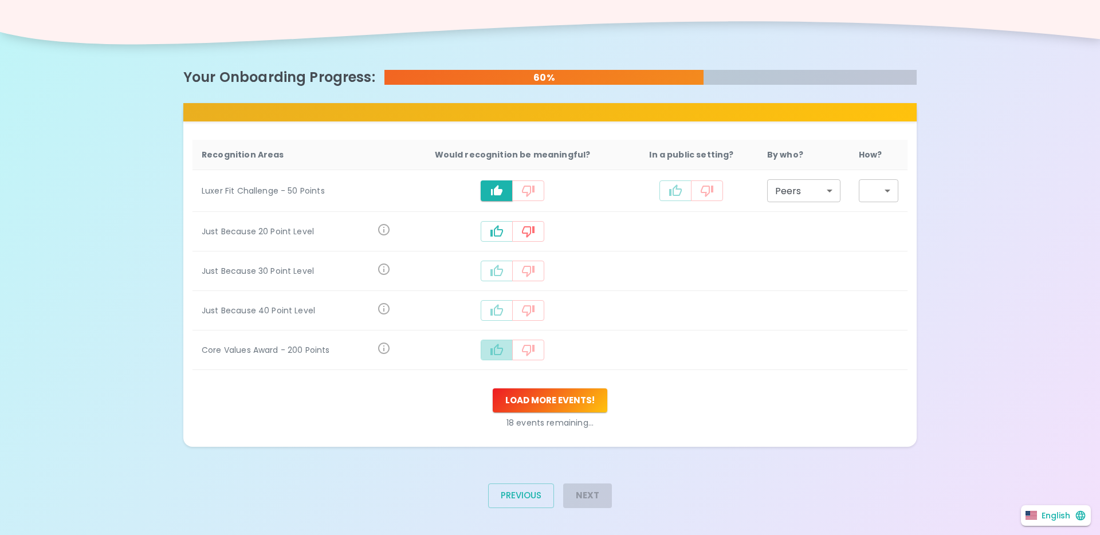
drag, startPoint x: 489, startPoint y: 351, endPoint x: 494, endPoint y: 327, distance: 24.6
click at [489, 350] on button "recognition-497" at bounding box center [497, 350] width 32 height 21
click at [497, 305] on icon "recognition-497" at bounding box center [497, 311] width 14 height 14
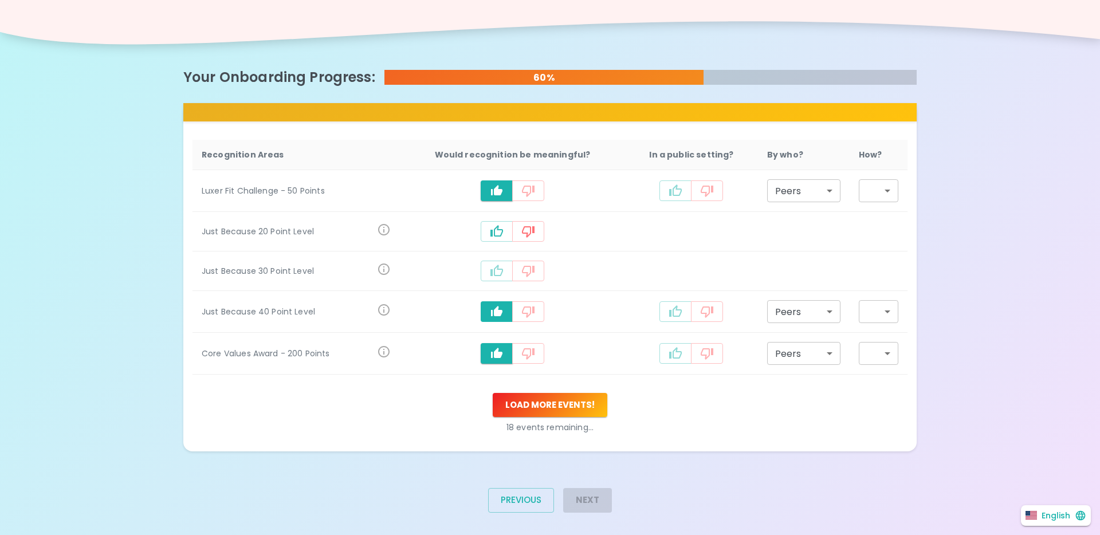
click at [504, 282] on td "recognition-497" at bounding box center [512, 272] width 225 height 40
drag, startPoint x: 506, startPoint y: 237, endPoint x: 499, endPoint y: 260, distance: 24.5
click at [504, 237] on icon "recognition-497" at bounding box center [497, 232] width 14 height 14
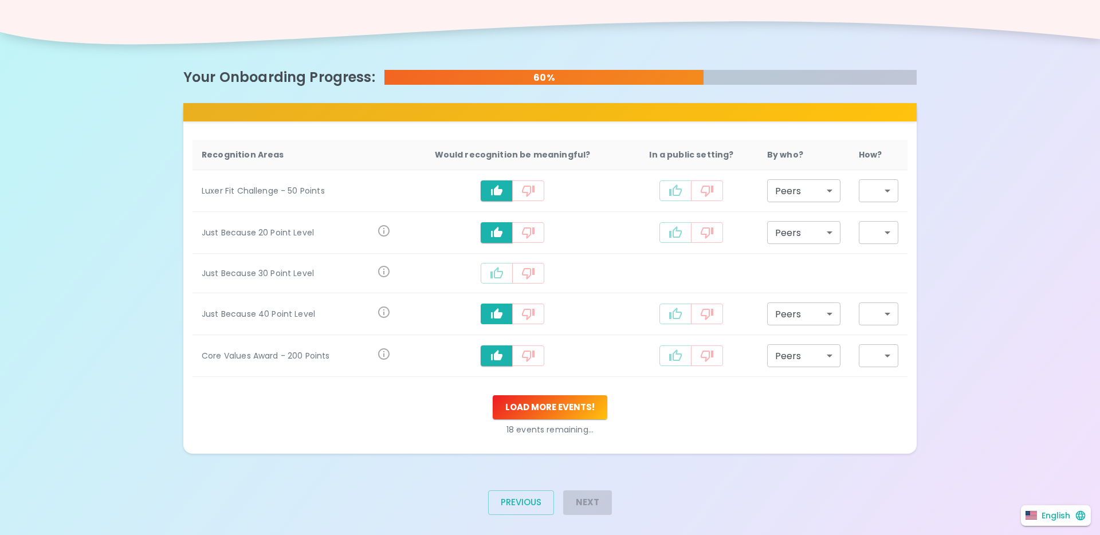
click at [496, 269] on icon "recognition-497" at bounding box center [497, 274] width 14 height 14
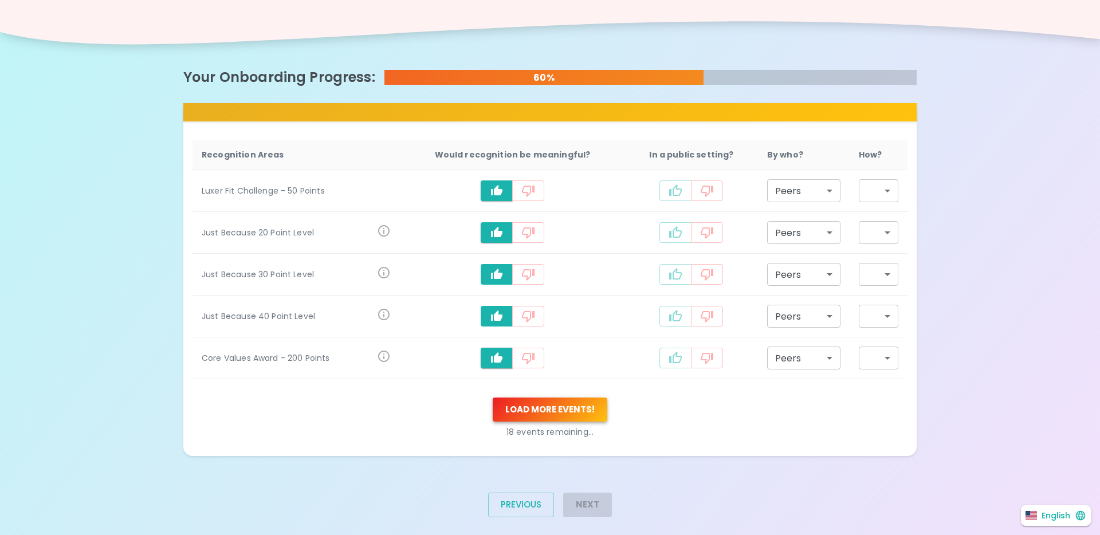
click at [547, 405] on button "Load more events !" at bounding box center [550, 410] width 115 height 24
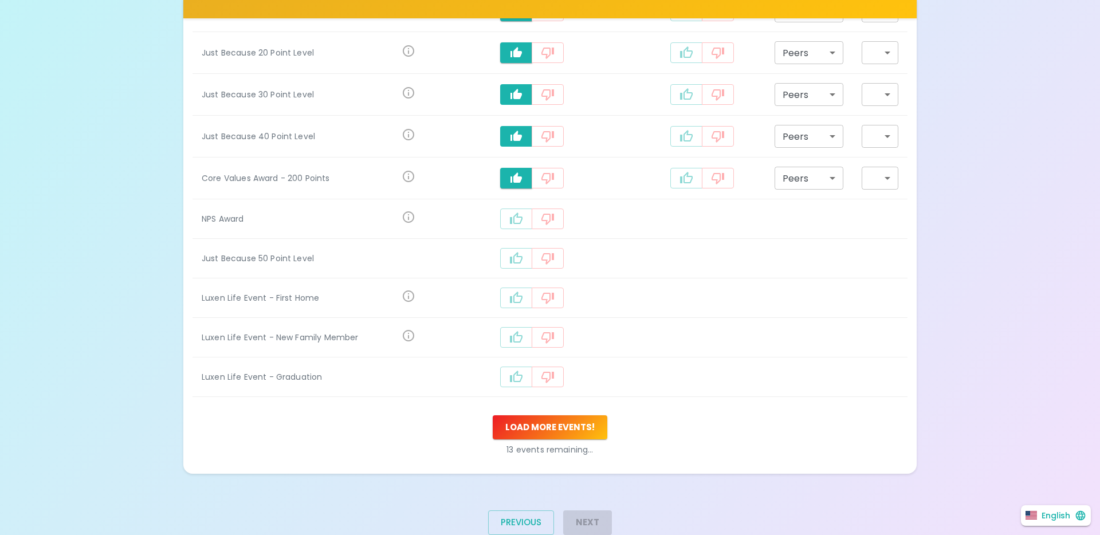
scroll to position [356, 0]
click at [523, 253] on icon "recognition-497" at bounding box center [517, 258] width 14 height 14
click at [514, 298] on icon "recognition-497" at bounding box center [517, 300] width 14 height 14
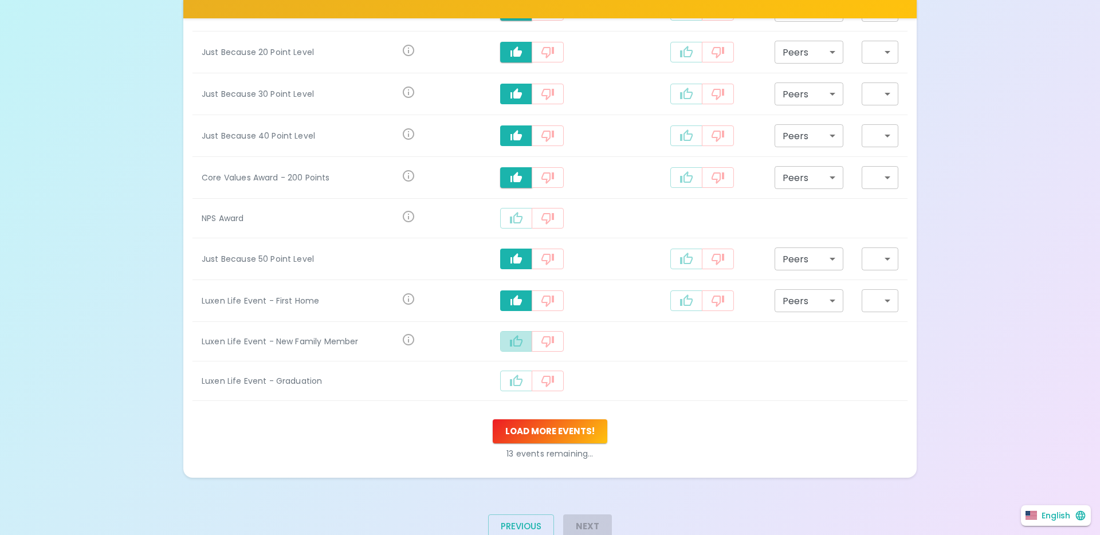
click at [515, 344] on icon "recognition-497" at bounding box center [516, 340] width 13 height 11
click at [509, 386] on button "recognition-497" at bounding box center [516, 383] width 32 height 21
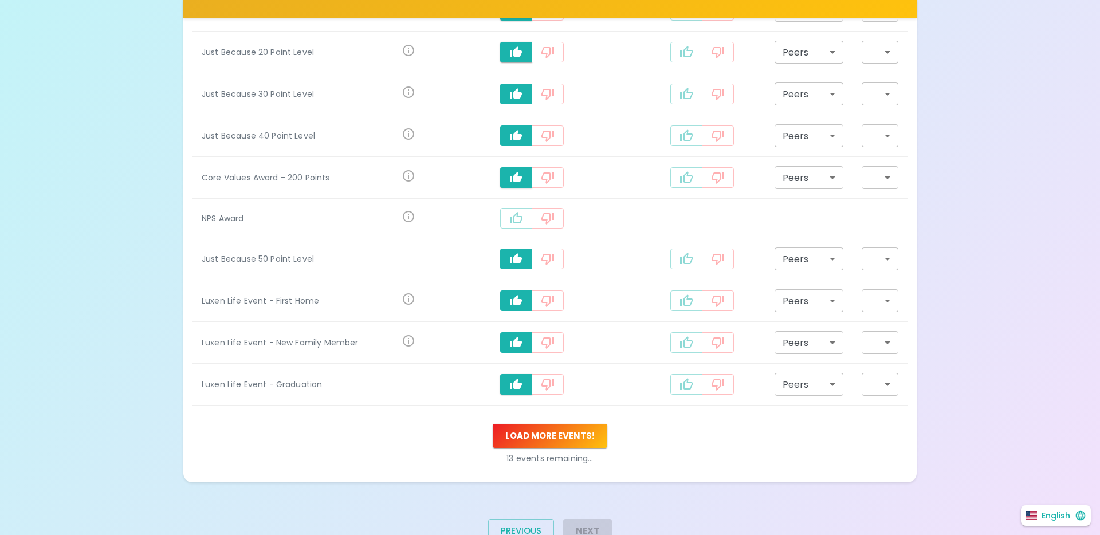
click at [527, 225] on button "recognition-497" at bounding box center [516, 218] width 32 height 21
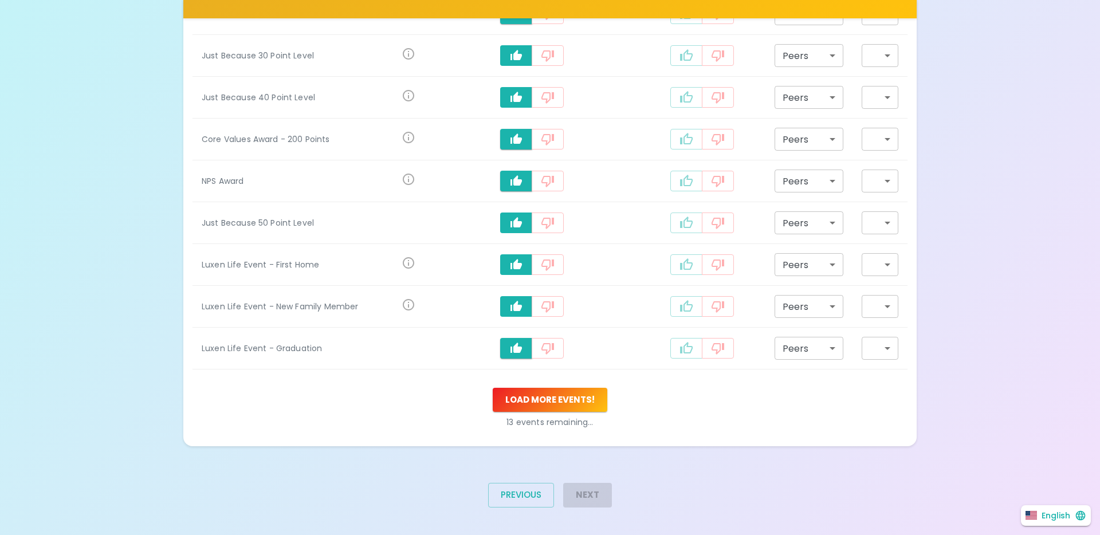
scroll to position [399, 0]
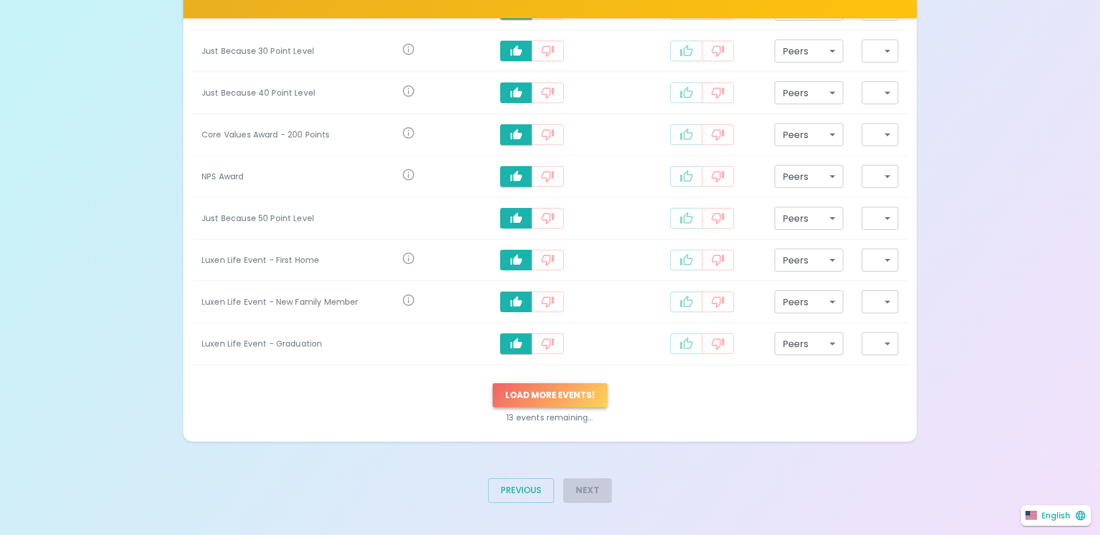
click at [575, 388] on button "Load more events !" at bounding box center [550, 395] width 115 height 24
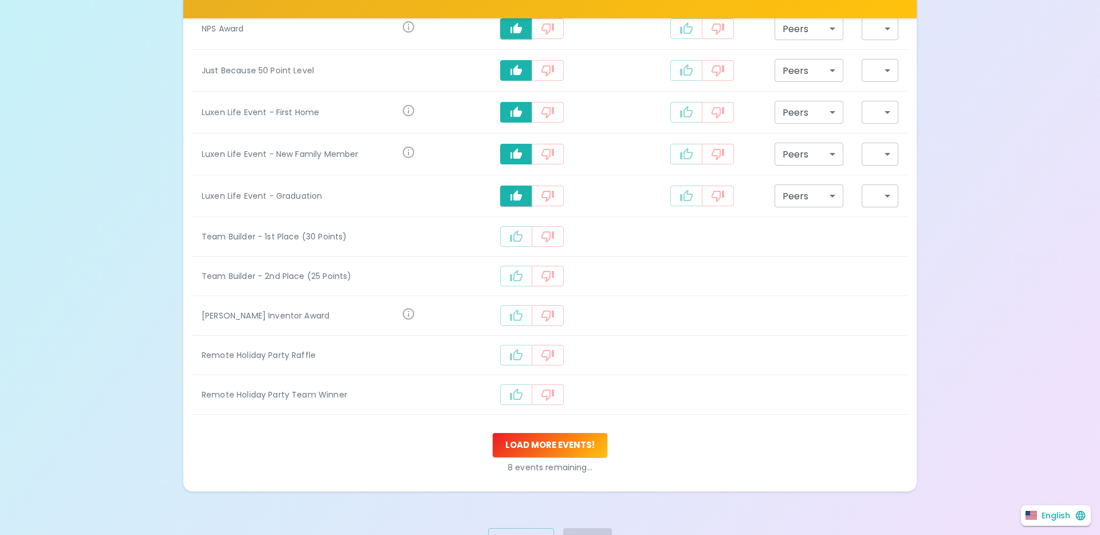
scroll to position [597, 0]
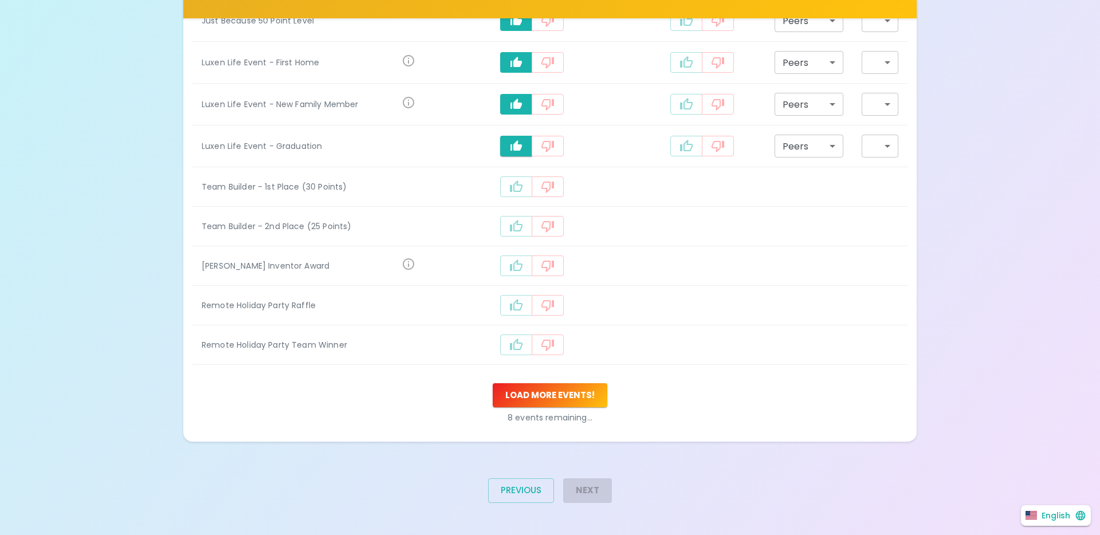
click at [512, 311] on icon "recognition-497" at bounding box center [517, 306] width 14 height 14
click at [511, 263] on icon "recognition-497" at bounding box center [517, 266] width 14 height 14
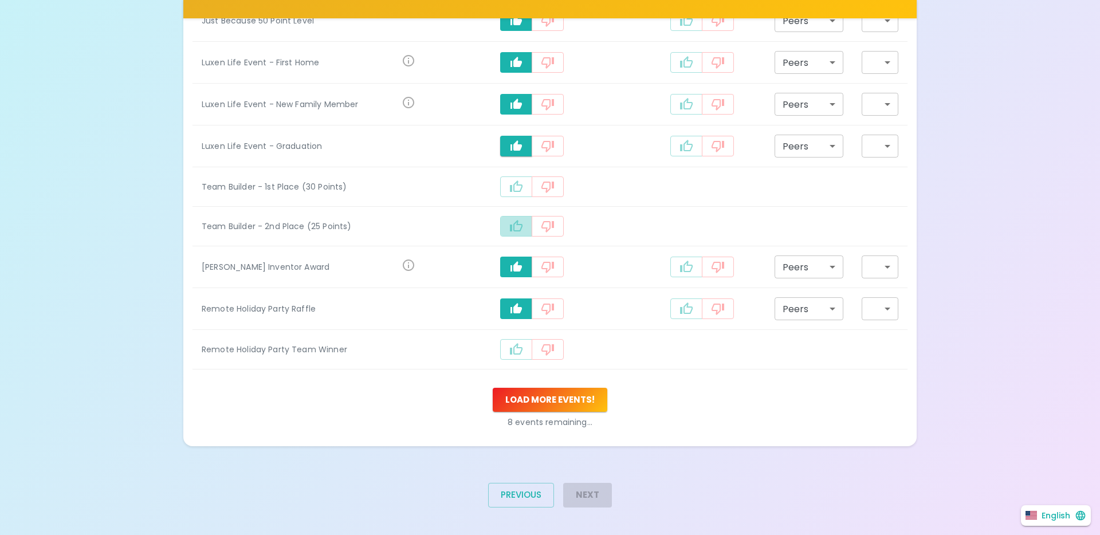
click at [514, 231] on icon "recognition-497" at bounding box center [517, 227] width 14 height 14
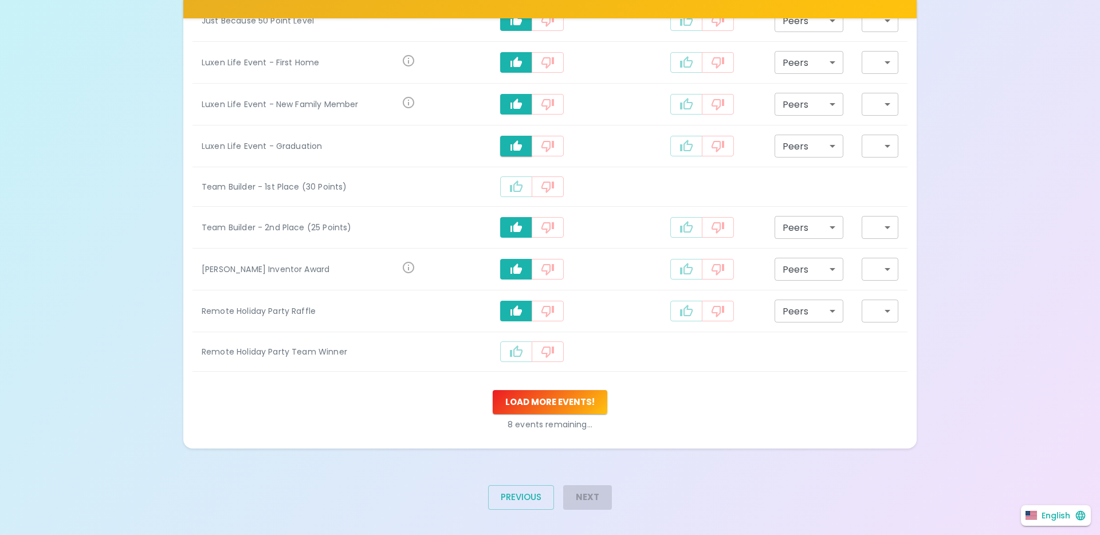
drag, startPoint x: 526, startPoint y: 194, endPoint x: 520, endPoint y: 205, distance: 12.6
click at [526, 194] on button "recognition-497" at bounding box center [516, 187] width 32 height 21
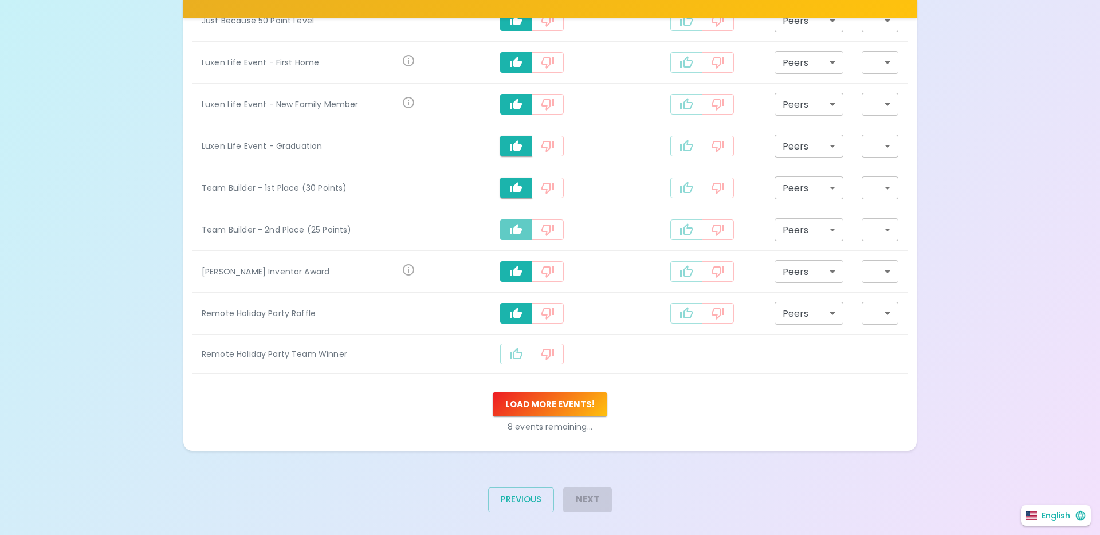
click at [520, 224] on icon "recognition-497" at bounding box center [517, 230] width 14 height 14
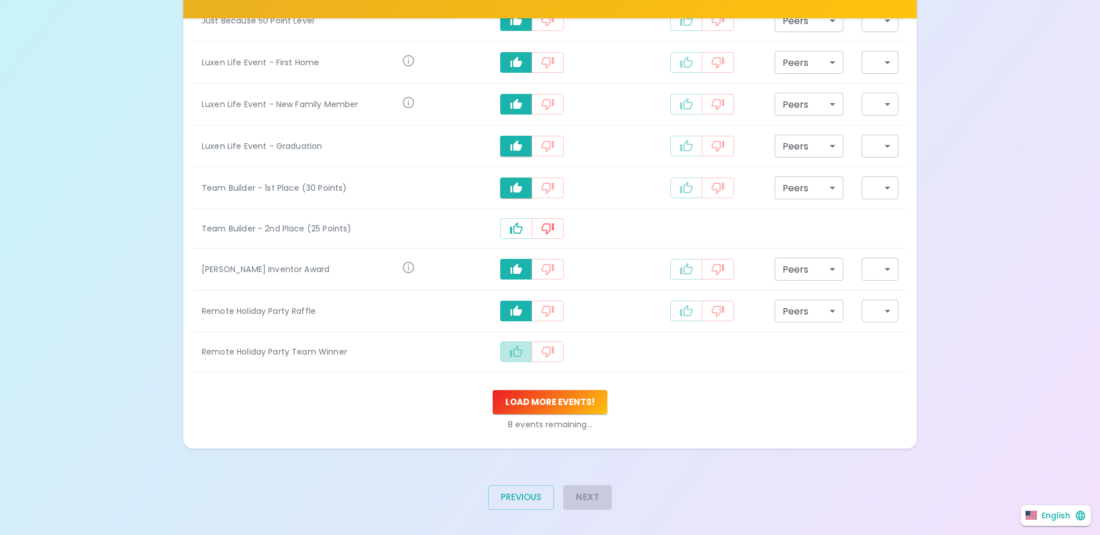
click at [528, 351] on button "recognition-497" at bounding box center [516, 352] width 32 height 21
click at [563, 407] on button "Load more events !" at bounding box center [550, 405] width 115 height 24
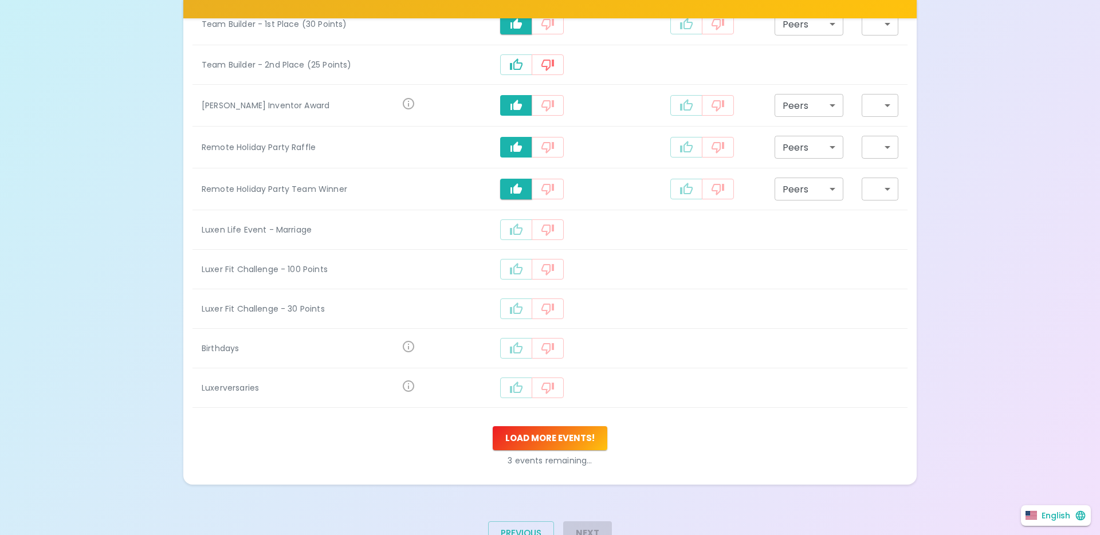
scroll to position [804, 0]
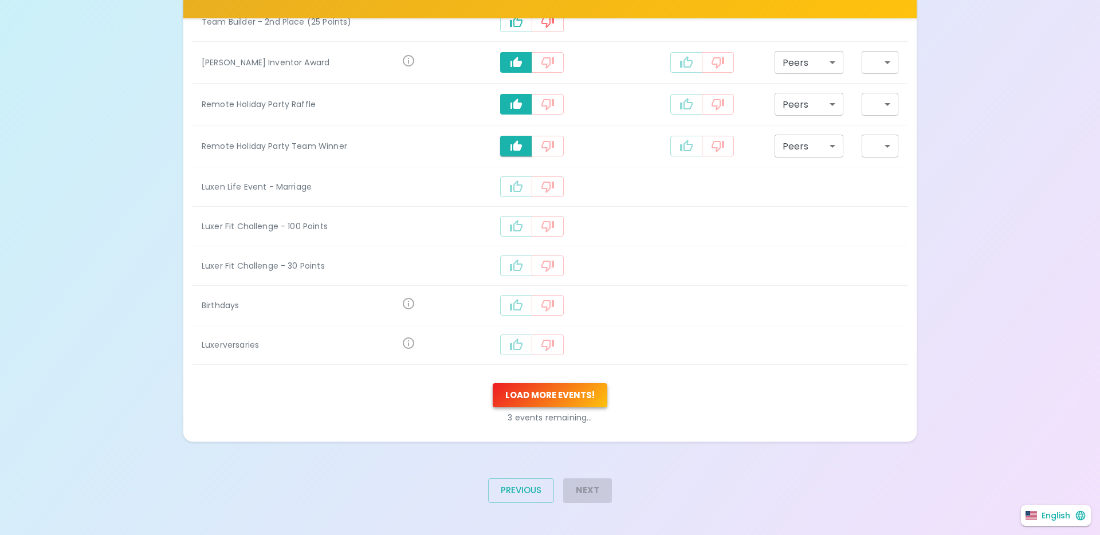
click at [541, 394] on button "Load more events !" at bounding box center [550, 395] width 115 height 24
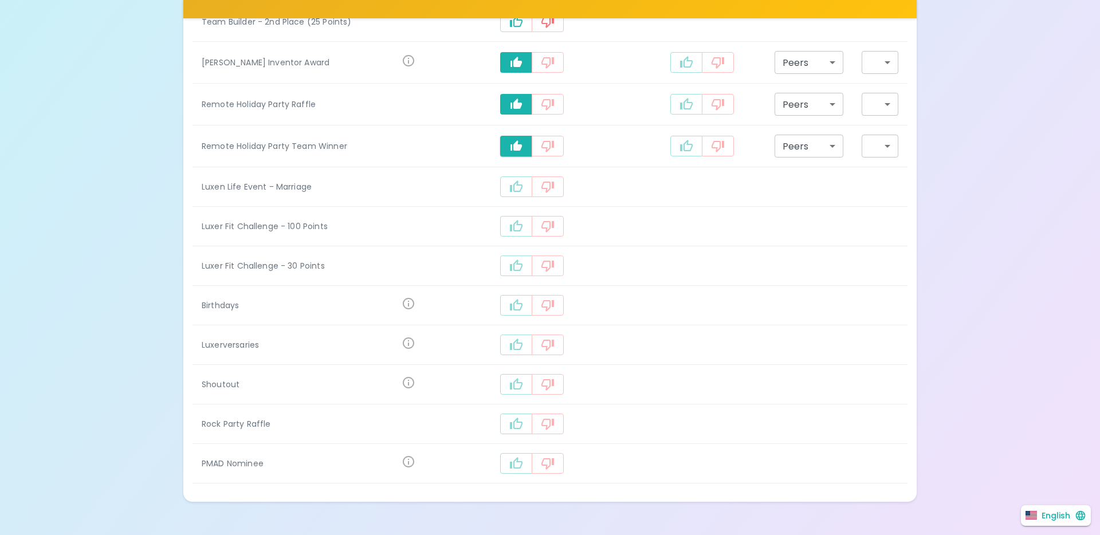
scroll to position [863, 0]
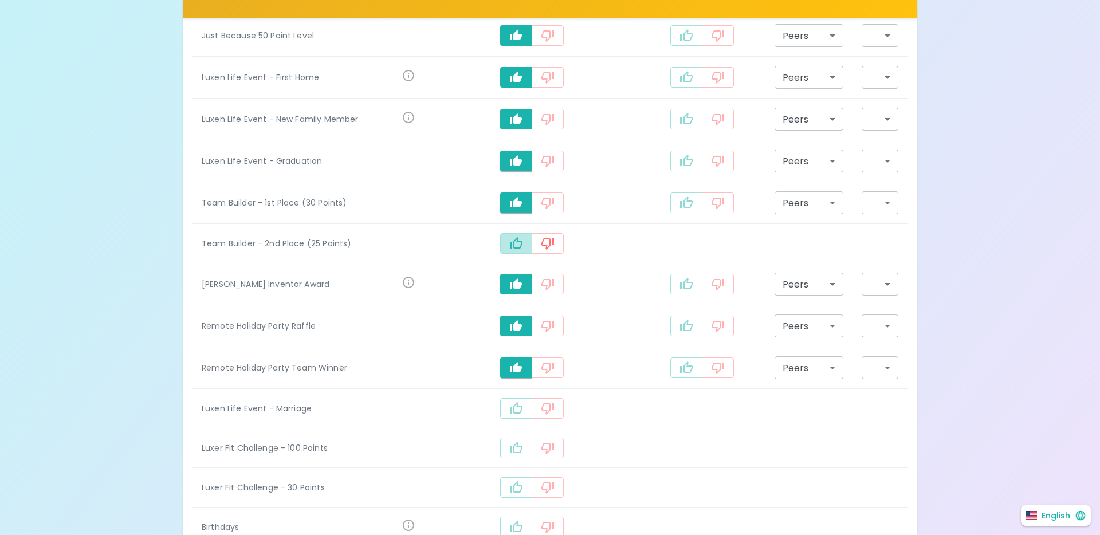
drag, startPoint x: 524, startPoint y: 241, endPoint x: 527, endPoint y: 250, distance: 9.6
click at [523, 241] on icon "recognition-497" at bounding box center [517, 244] width 14 height 14
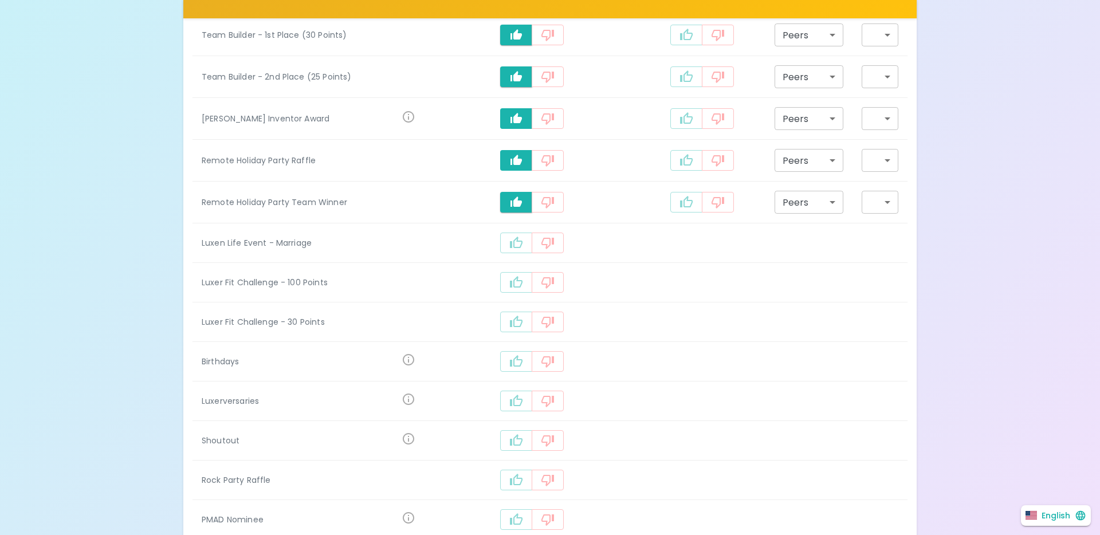
scroll to position [770, 0]
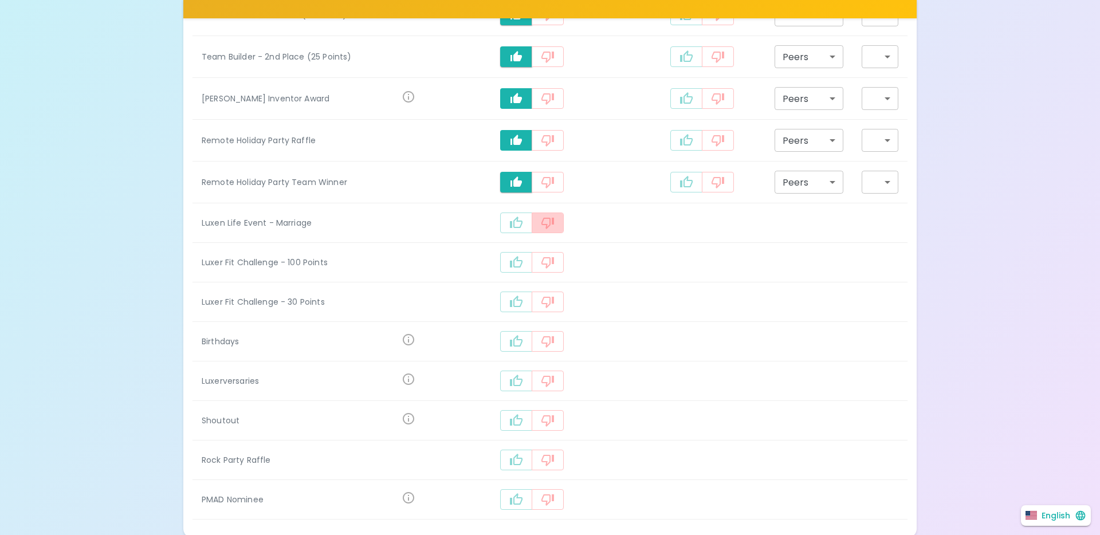
click at [534, 217] on button "recognition-497" at bounding box center [548, 223] width 32 height 21
click at [524, 225] on button "recognition-497" at bounding box center [516, 223] width 32 height 21
drag, startPoint x: 516, startPoint y: 258, endPoint x: 516, endPoint y: 275, distance: 16.6
click at [516, 258] on icon "recognition-497" at bounding box center [517, 265] width 14 height 14
click at [519, 315] on button "recognition-497" at bounding box center [516, 306] width 32 height 21
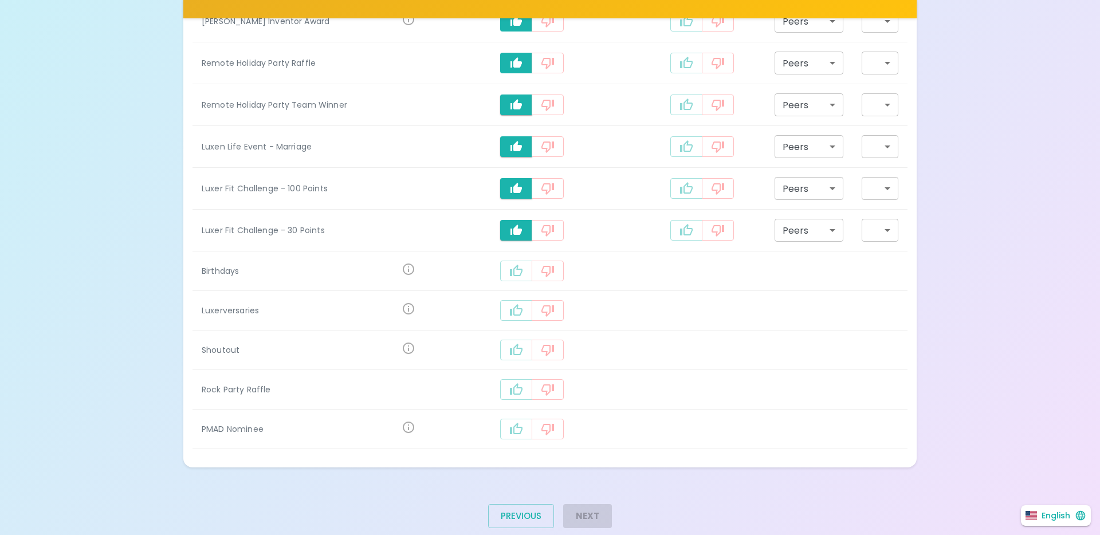
scroll to position [872, 0]
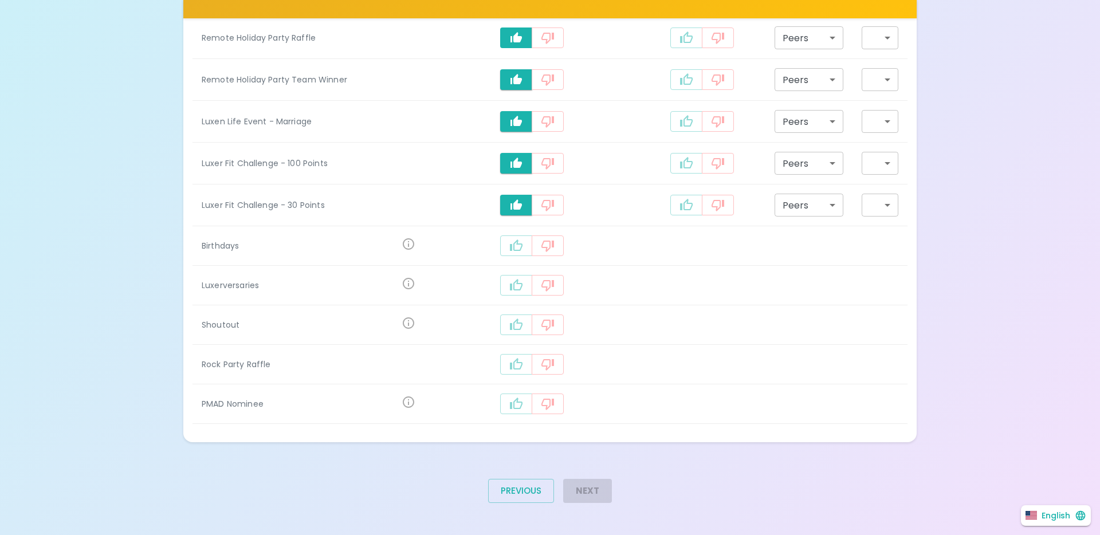
click at [526, 245] on button "recognition-497" at bounding box center [516, 246] width 32 height 21
drag, startPoint x: 521, startPoint y: 288, endPoint x: 522, endPoint y: 296, distance: 8.0
click at [521, 288] on icon "recognition-497" at bounding box center [517, 288] width 14 height 14
click at [526, 327] on button "recognition-497" at bounding box center [516, 329] width 32 height 21
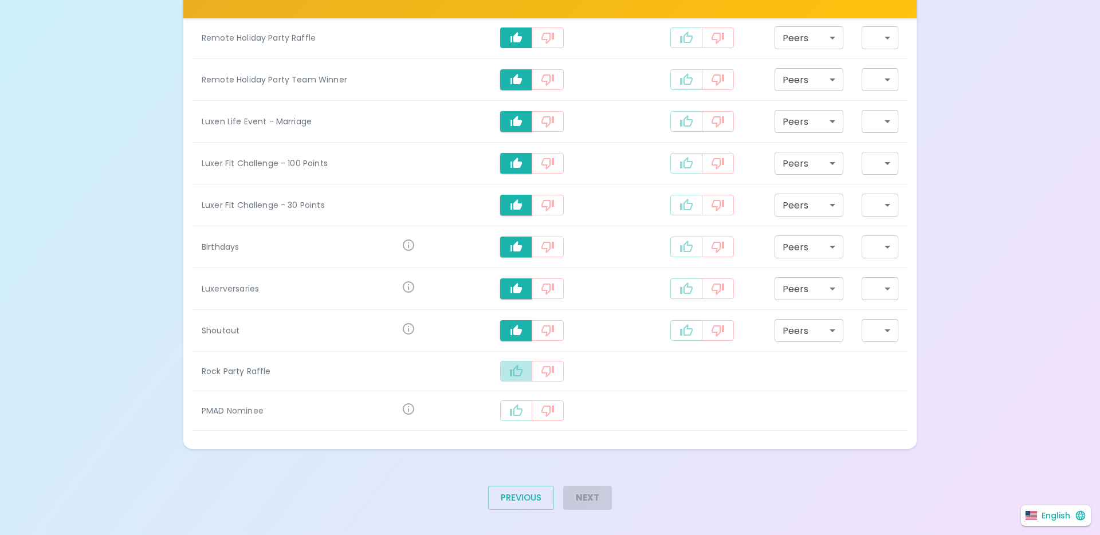
click at [517, 368] on icon "recognition-497" at bounding box center [517, 372] width 14 height 14
click at [511, 417] on button "recognition-497" at bounding box center [516, 413] width 32 height 21
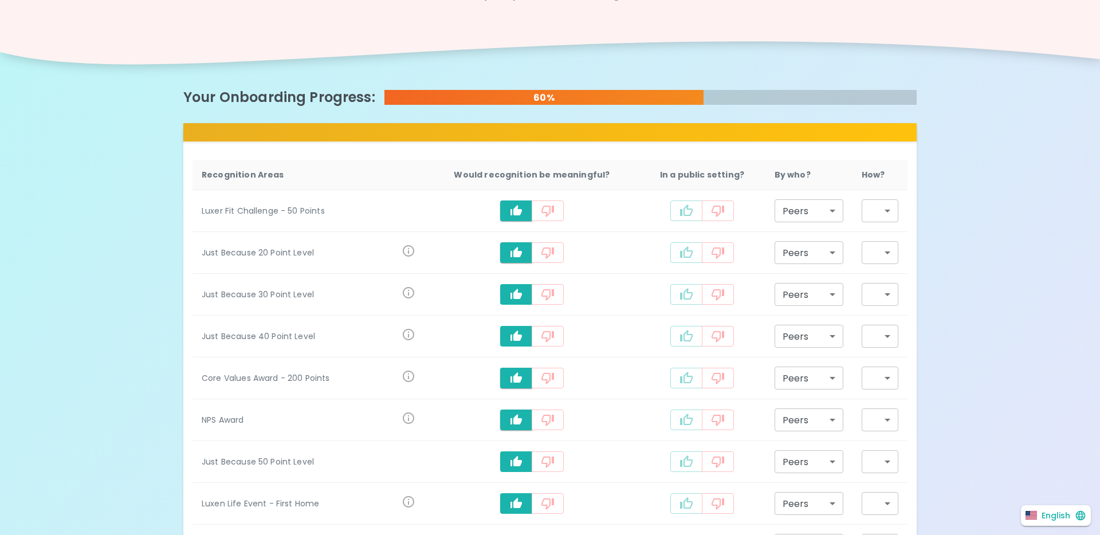
scroll to position [169, 0]
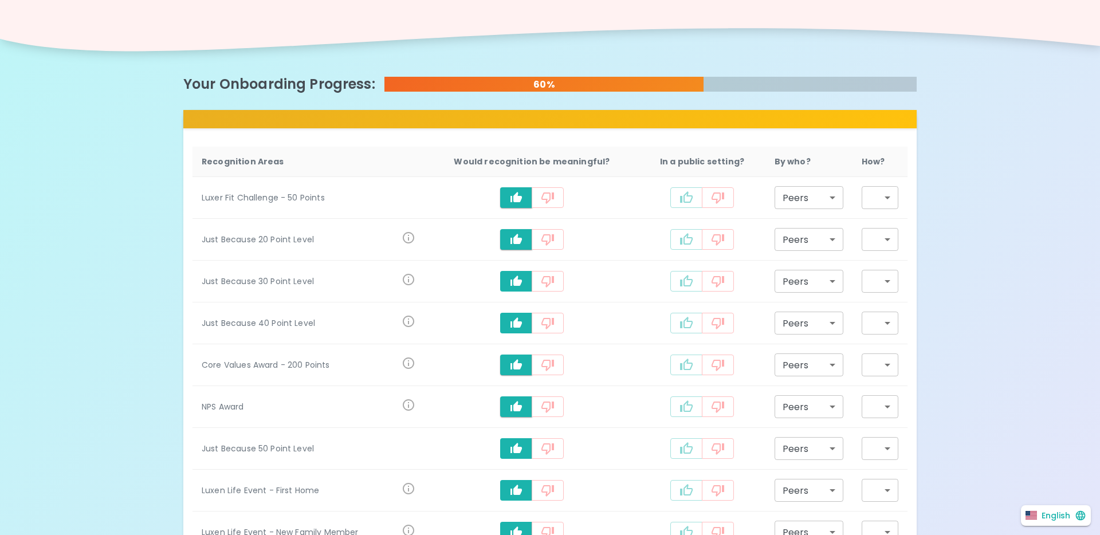
click at [862, 195] on body "What makes you feel appreciated at work? Rewards are great, but we know the rec…" at bounding box center [550, 540] width 1100 height 1419
click at [875, 214] on ul at bounding box center [879, 213] width 38 height 9
click at [873, 198] on div at bounding box center [550, 267] width 1100 height 535
drag, startPoint x: 993, startPoint y: 215, endPoint x: 985, endPoint y: 216, distance: 8.7
click at [991, 216] on div "What makes you feel appreciated at work? Rewards are great, but we know the rec…" at bounding box center [550, 540] width 1100 height 1419
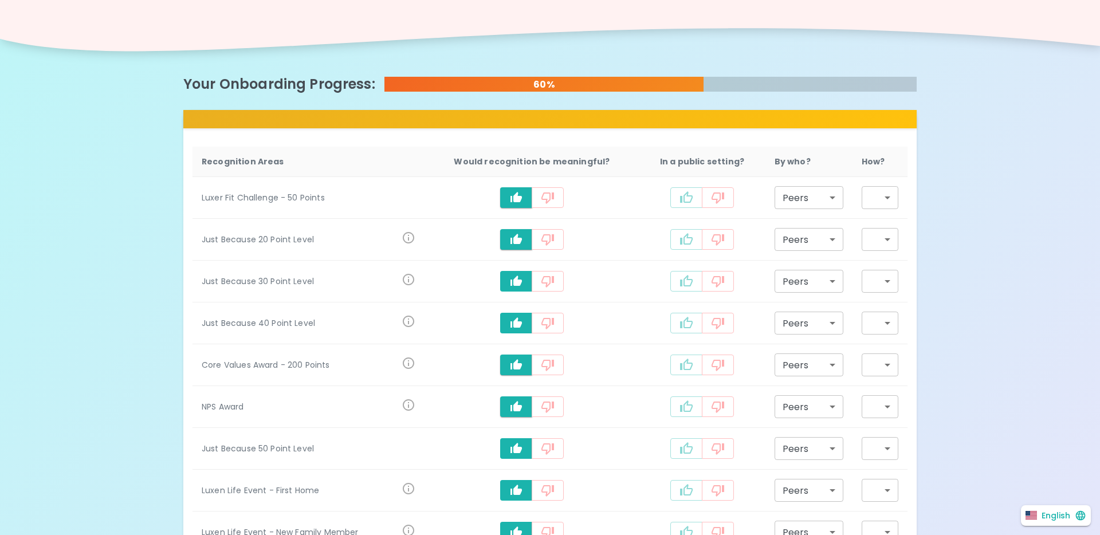
click at [681, 197] on icon "recognition-497" at bounding box center [687, 198] width 14 height 14
type input "staff_meeting"
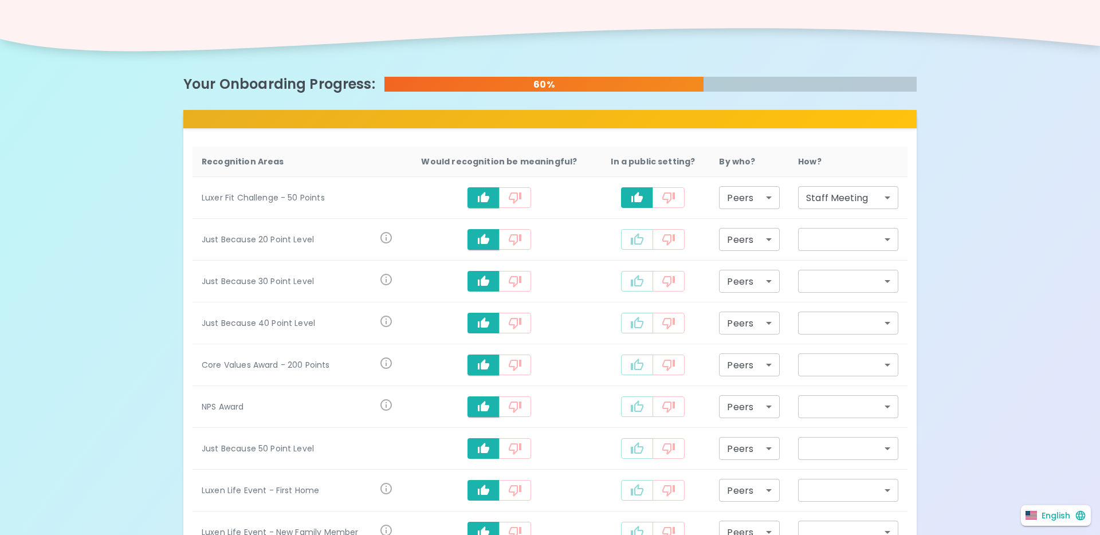
click at [631, 238] on icon "recognition-497" at bounding box center [637, 238] width 13 height 11
type input "staff_meeting"
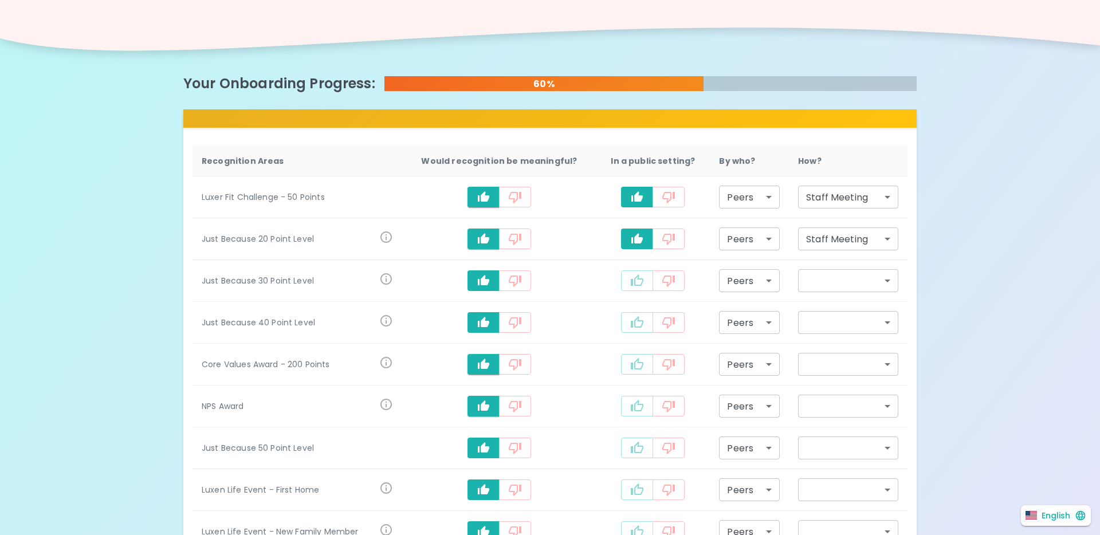
scroll to position [173, 0]
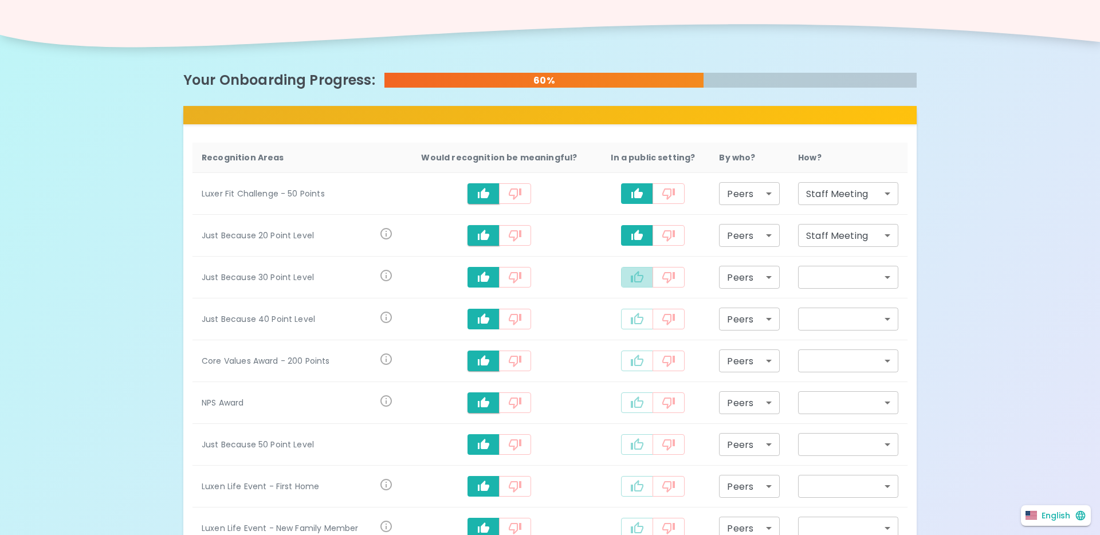
click at [633, 273] on icon "recognition-497" at bounding box center [637, 276] width 13 height 11
type input "staff_meeting"
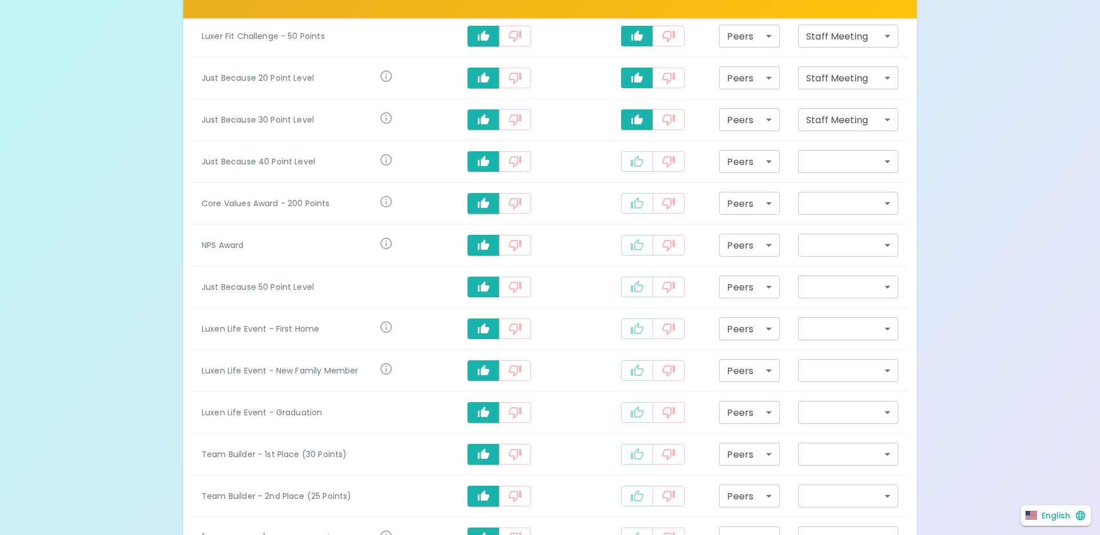
scroll to position [348, 0]
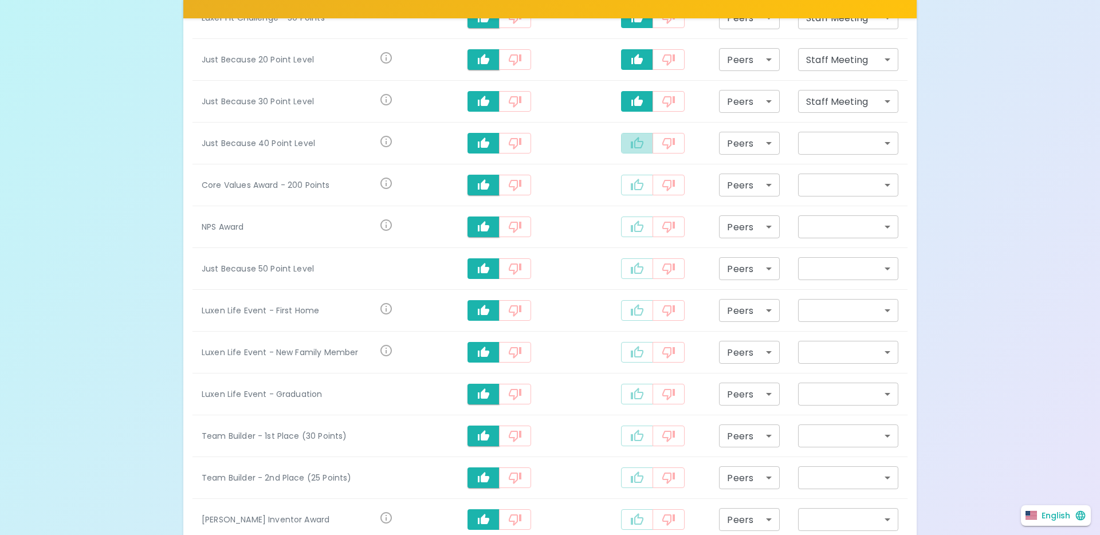
click at [632, 147] on icon "recognition-497" at bounding box center [637, 143] width 14 height 14
type input "staff_meeting"
click at [626, 185] on button "recognition-497" at bounding box center [637, 185] width 32 height 21
type input "staff_meeting"
click at [633, 221] on icon "recognition-497" at bounding box center [637, 227] width 14 height 14
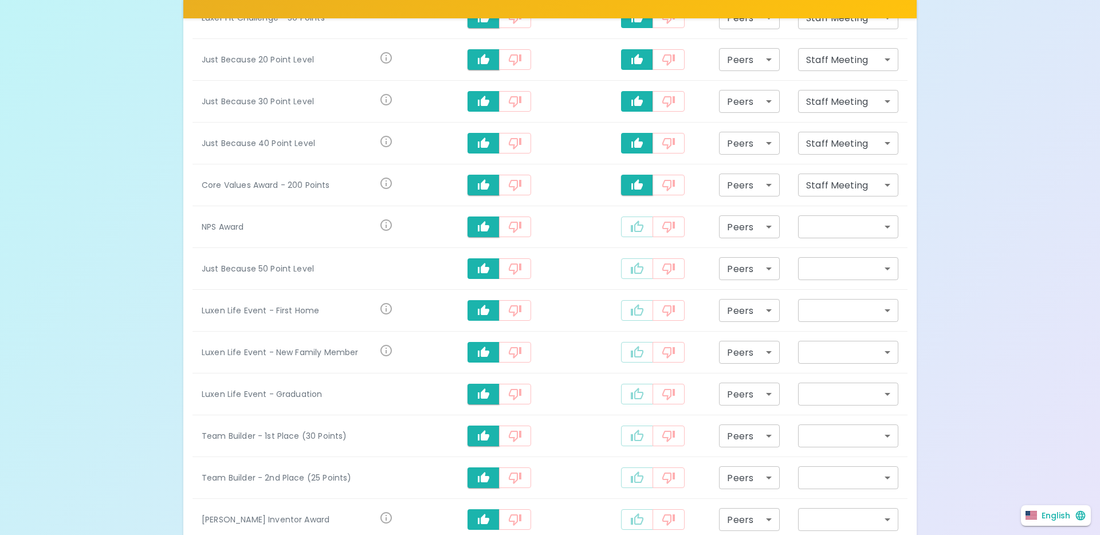
type input "staff_meeting"
click at [644, 271] on button "recognition-497" at bounding box center [637, 268] width 32 height 21
type input "staff_meeting"
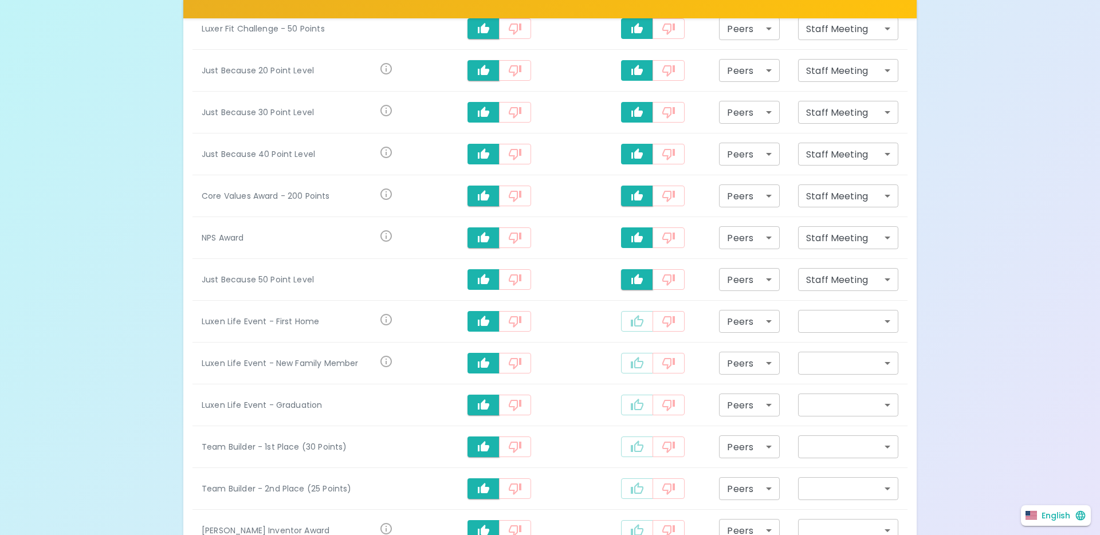
click at [640, 313] on button "recognition-497" at bounding box center [637, 321] width 32 height 21
type input "staff_meeting"
click at [641, 361] on button "recognition-497" at bounding box center [637, 363] width 32 height 21
type input "staff_meeting"
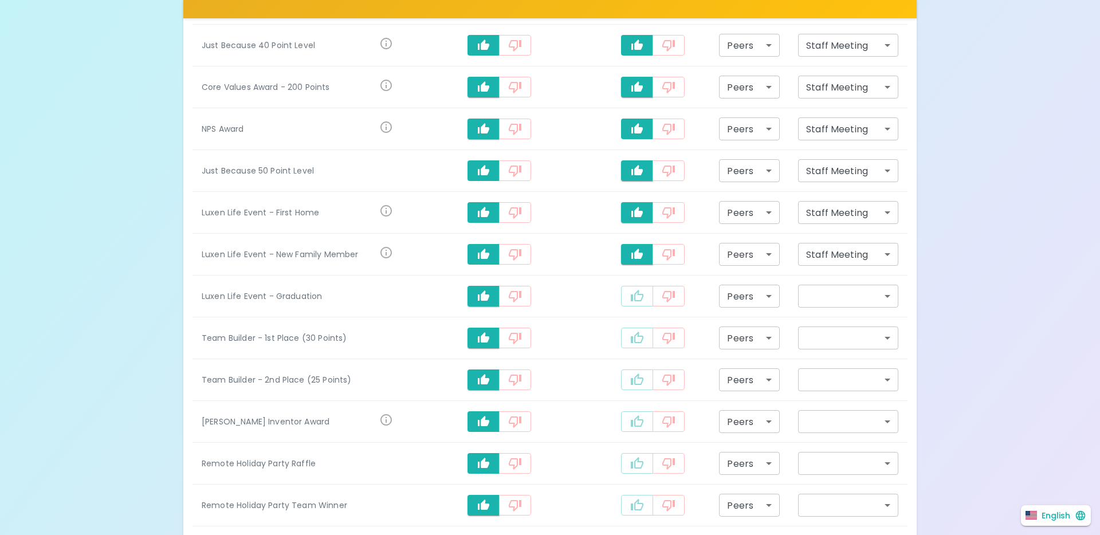
scroll to position [484, 0]
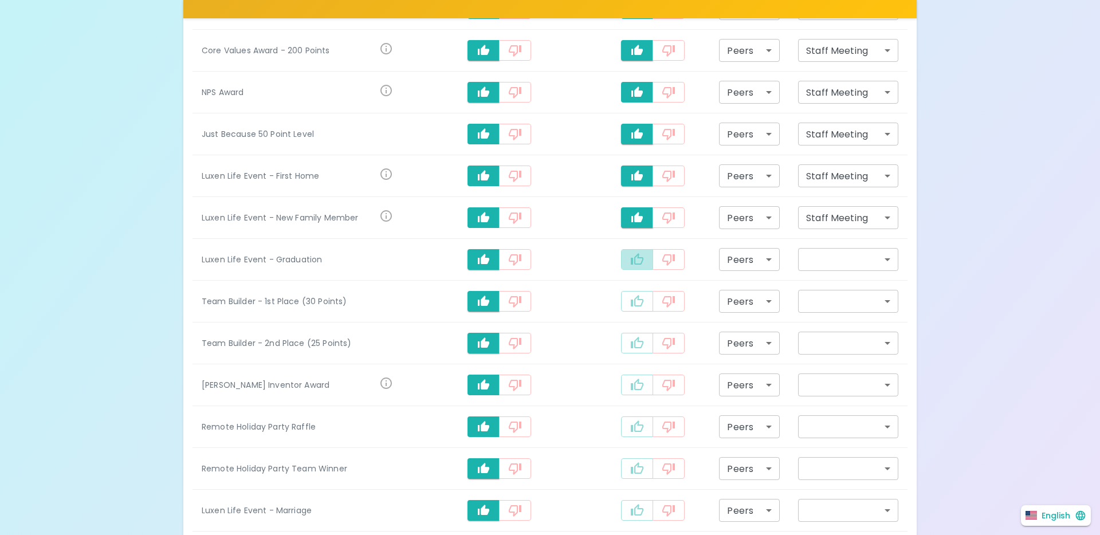
drag, startPoint x: 628, startPoint y: 256, endPoint x: 618, endPoint y: 257, distance: 9.8
click at [626, 257] on button "recognition-497" at bounding box center [637, 259] width 32 height 21
type input "staff_meeting"
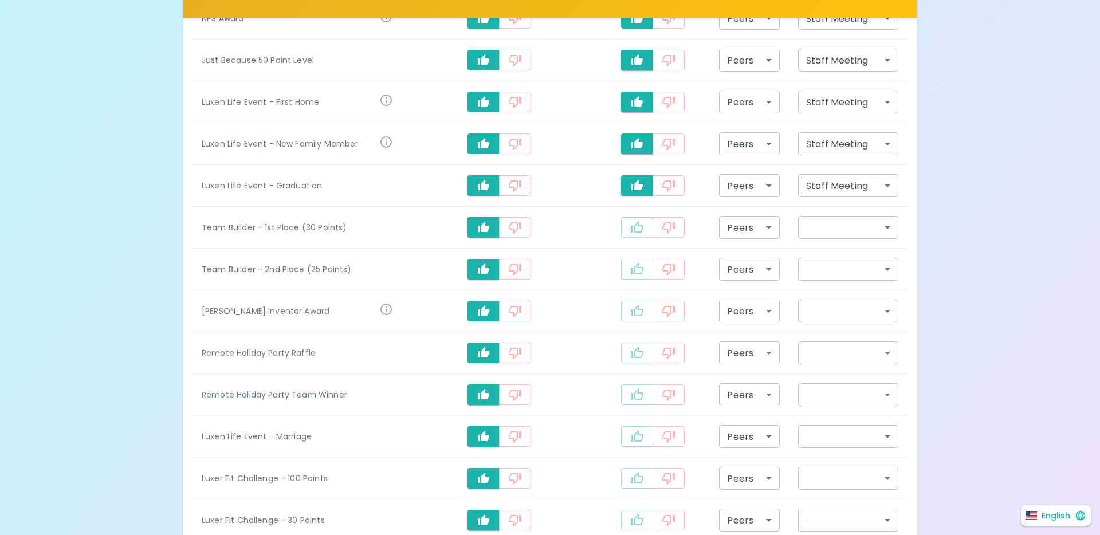
scroll to position [604, 0]
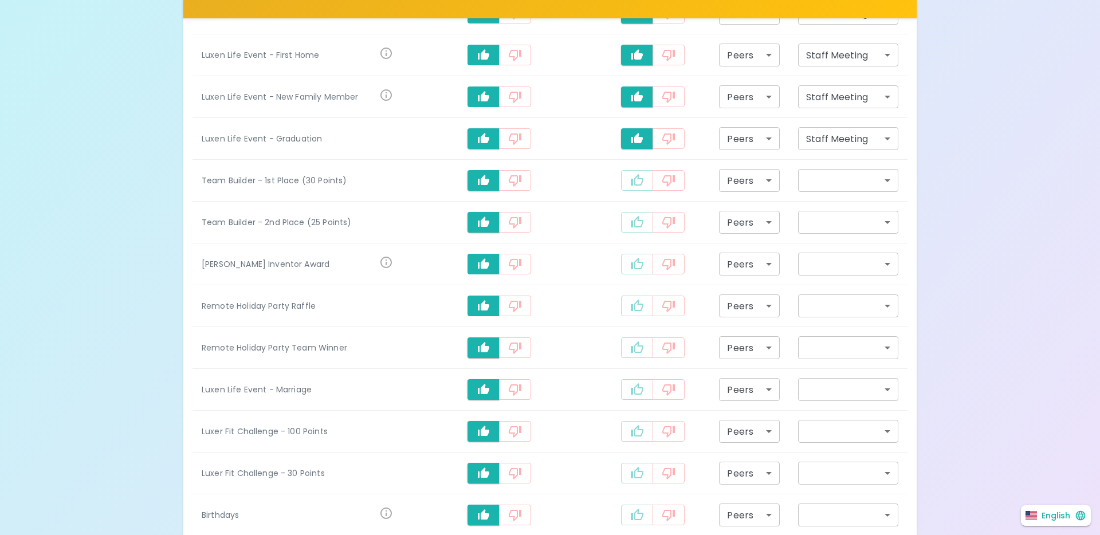
click at [631, 186] on icon "recognition-497" at bounding box center [637, 181] width 14 height 14
type input "staff_meeting"
click at [634, 217] on icon "recognition-497" at bounding box center [637, 221] width 13 height 11
type input "staff_meeting"
click at [640, 271] on button "recognition-497" at bounding box center [637, 264] width 32 height 21
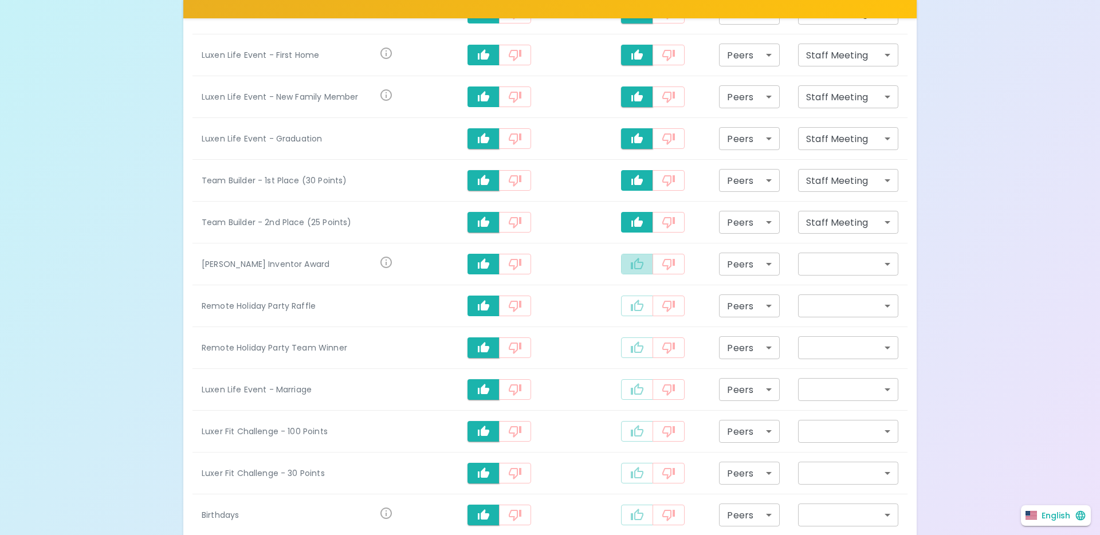
type input "staff_meeting"
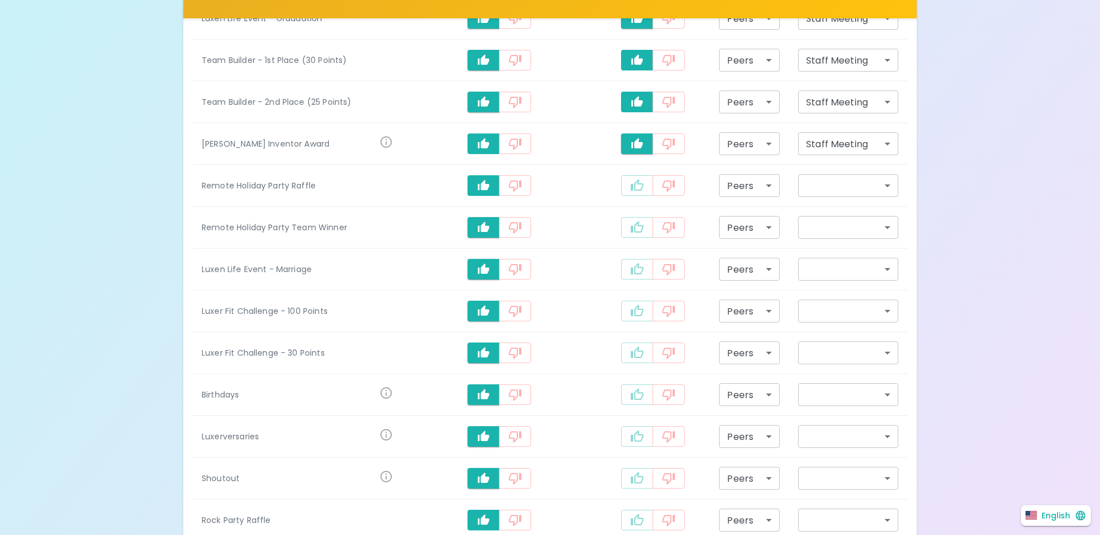
scroll to position [729, 0]
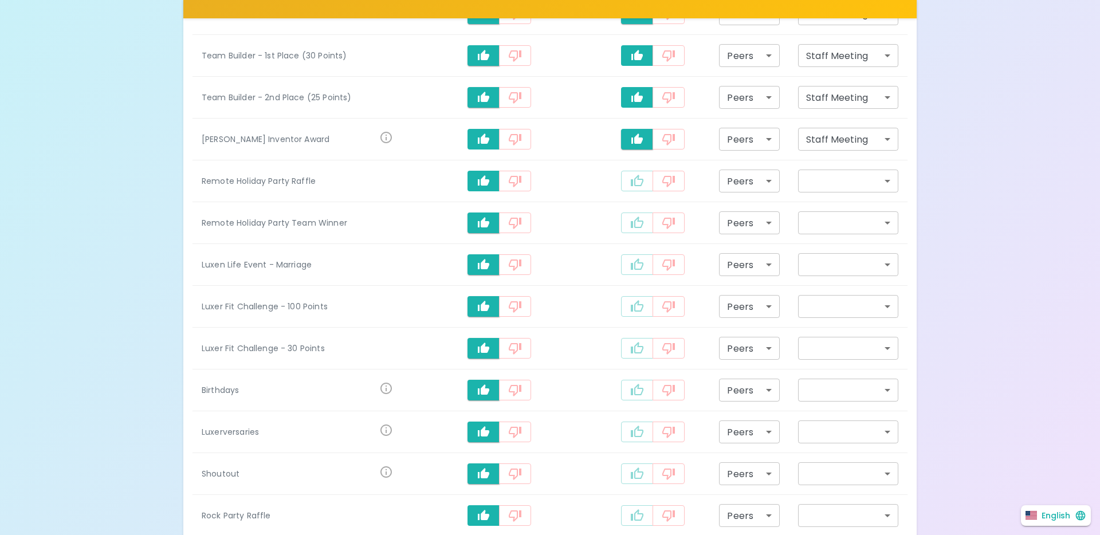
click at [637, 177] on icon "recognition-497" at bounding box center [637, 181] width 14 height 14
type input "staff_meeting"
click at [633, 222] on icon "recognition-497" at bounding box center [637, 223] width 14 height 14
type input "staff_meeting"
click at [633, 258] on icon "recognition-497" at bounding box center [637, 265] width 14 height 14
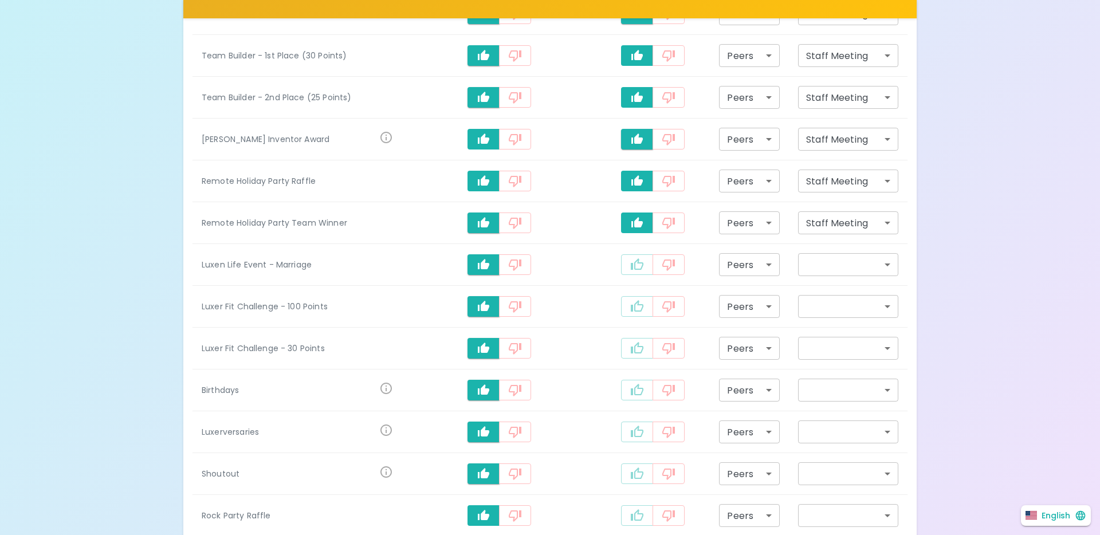
type input "staff_meeting"
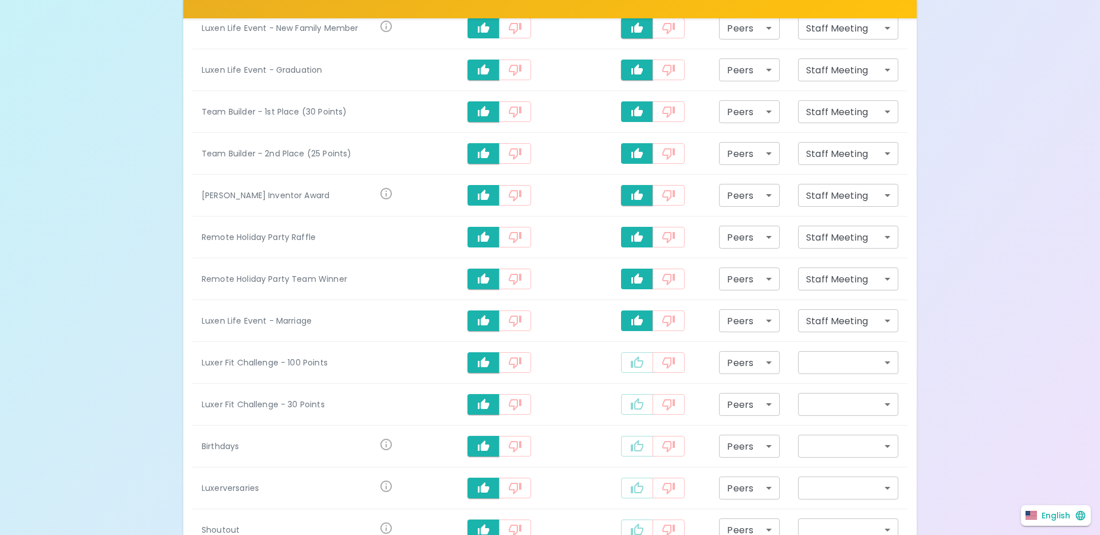
scroll to position [673, 0]
drag, startPoint x: 627, startPoint y: 361, endPoint x: 635, endPoint y: 377, distance: 18.5
click at [630, 361] on icon "recognition-497" at bounding box center [637, 362] width 14 height 14
type input "staff_meeting"
click at [640, 406] on icon "recognition-497" at bounding box center [637, 404] width 14 height 14
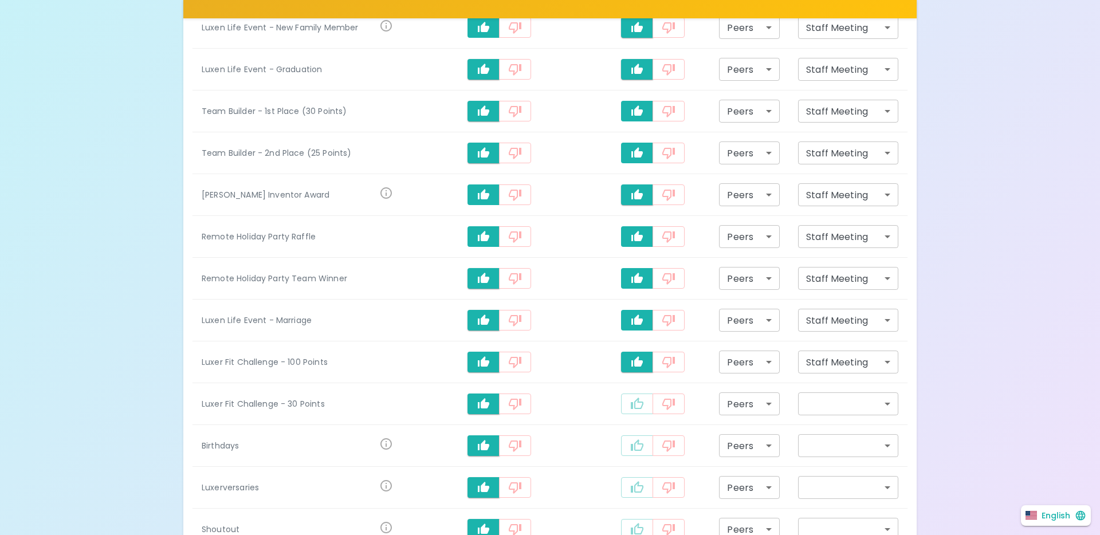
type input "staff_meeting"
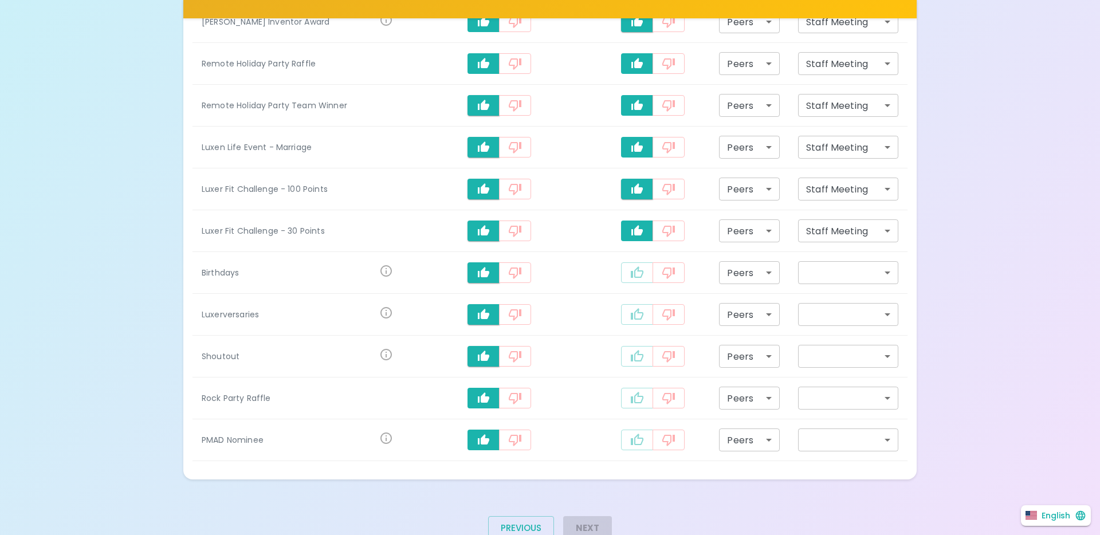
scroll to position [849, 0]
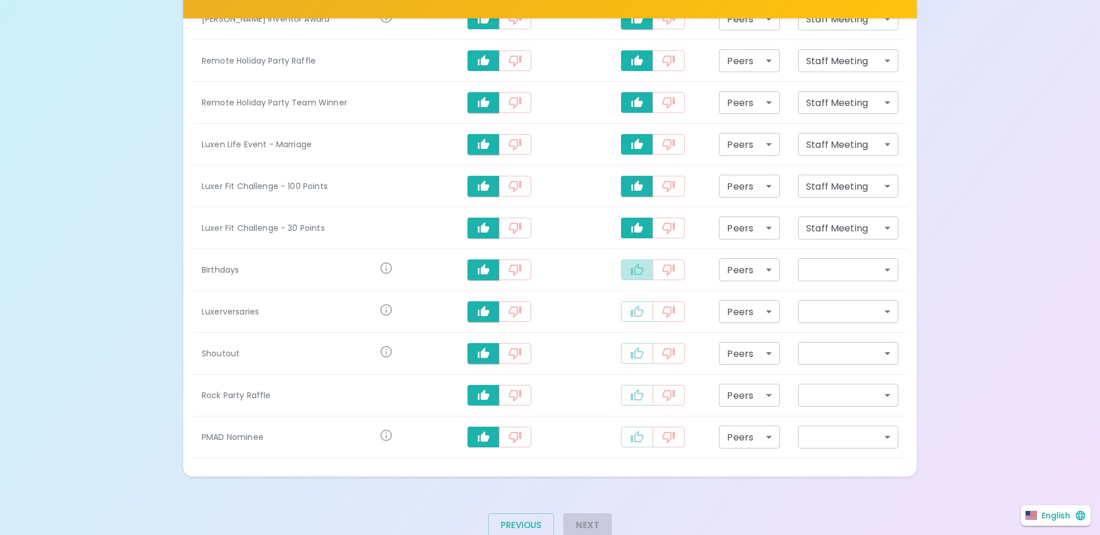
click at [645, 270] on button "recognition-497" at bounding box center [637, 270] width 32 height 21
type input "staff_meeting"
drag, startPoint x: 634, startPoint y: 318, endPoint x: 643, endPoint y: 337, distance: 21.3
click at [636, 317] on icon "recognition-497" at bounding box center [637, 312] width 14 height 14
type input "staff_meeting"
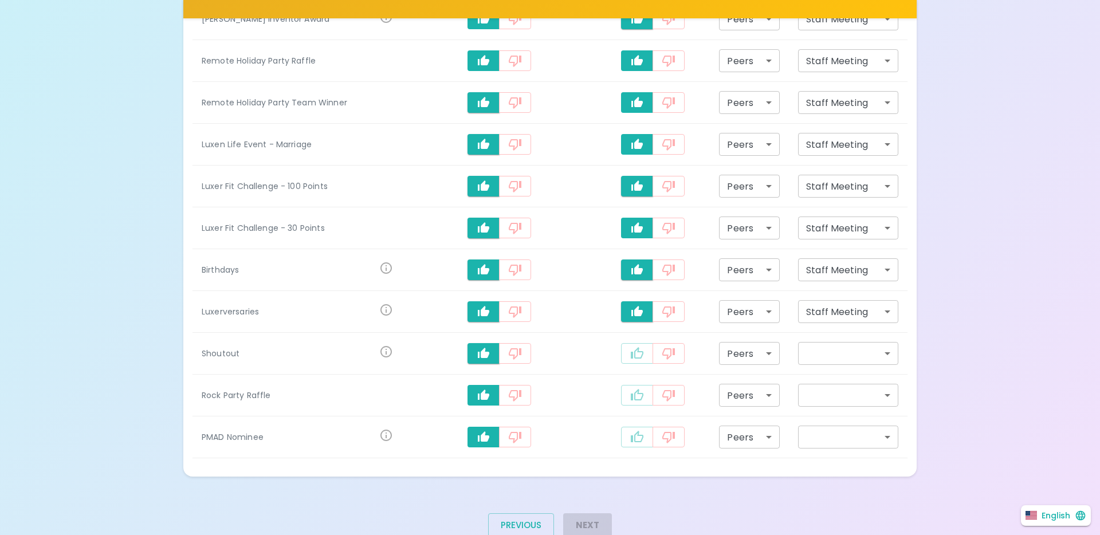
click at [641, 353] on icon "recognition-497" at bounding box center [637, 354] width 14 height 14
type input "staff_meeting"
drag, startPoint x: 632, startPoint y: 396, endPoint x: 637, endPoint y: 422, distance: 26.9
click at [632, 395] on icon "recognition-497" at bounding box center [637, 394] width 13 height 11
type input "staff_meeting"
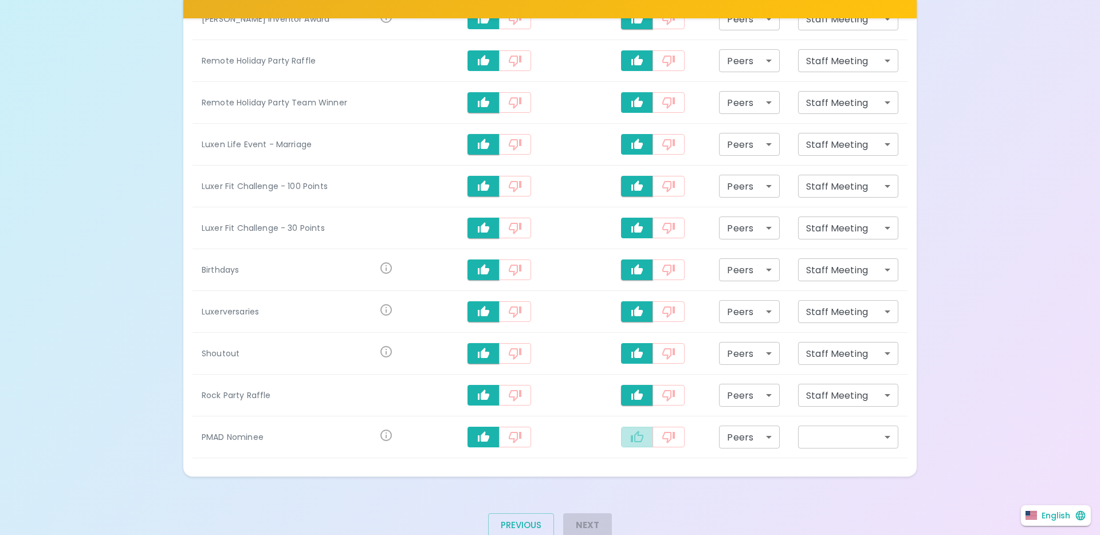
click at [635, 427] on button "recognition-497" at bounding box center [637, 437] width 32 height 21
type input "staff_meeting"
click at [596, 528] on button "Next" at bounding box center [587, 526] width 49 height 24
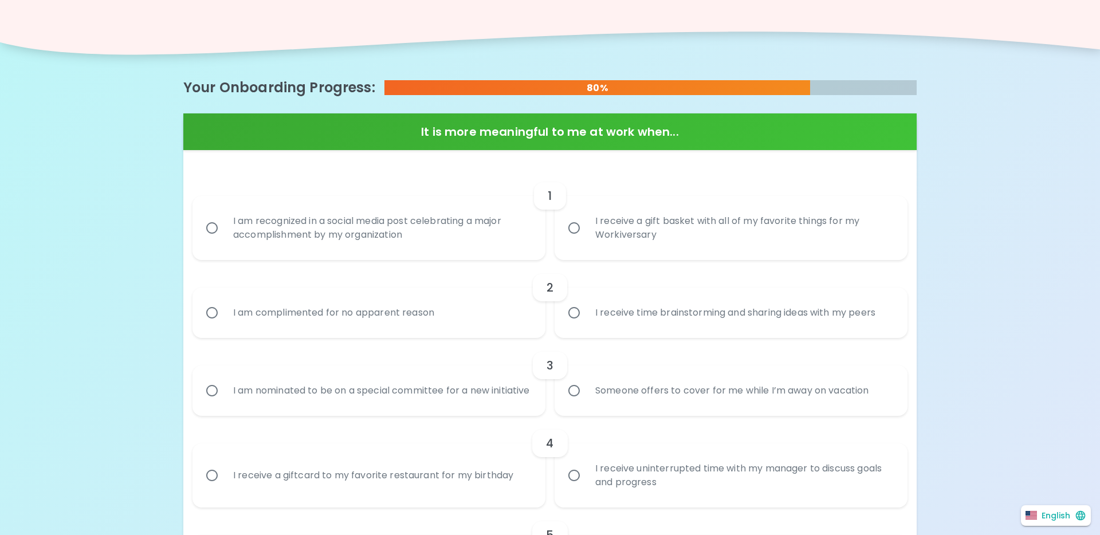
scroll to position [150, 0]
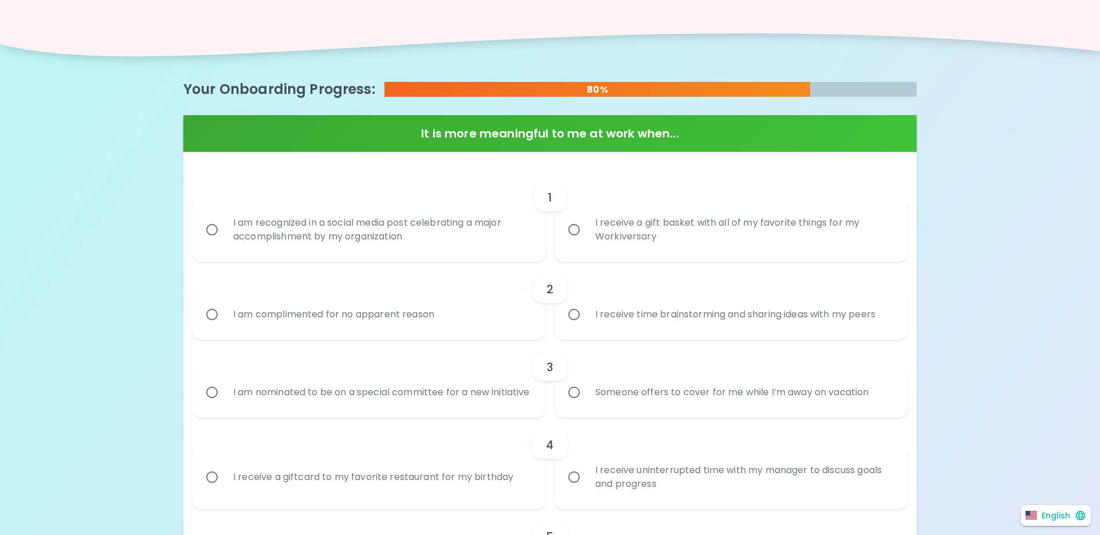
click at [663, 246] on div "I receive a gift basket with all of my favorite things for my Workiversary" at bounding box center [743, 229] width 315 height 55
click at [586, 242] on input "I receive a gift basket with all of my favorite things for my Workiversary" at bounding box center [574, 230] width 24 height 24
radio input "true"
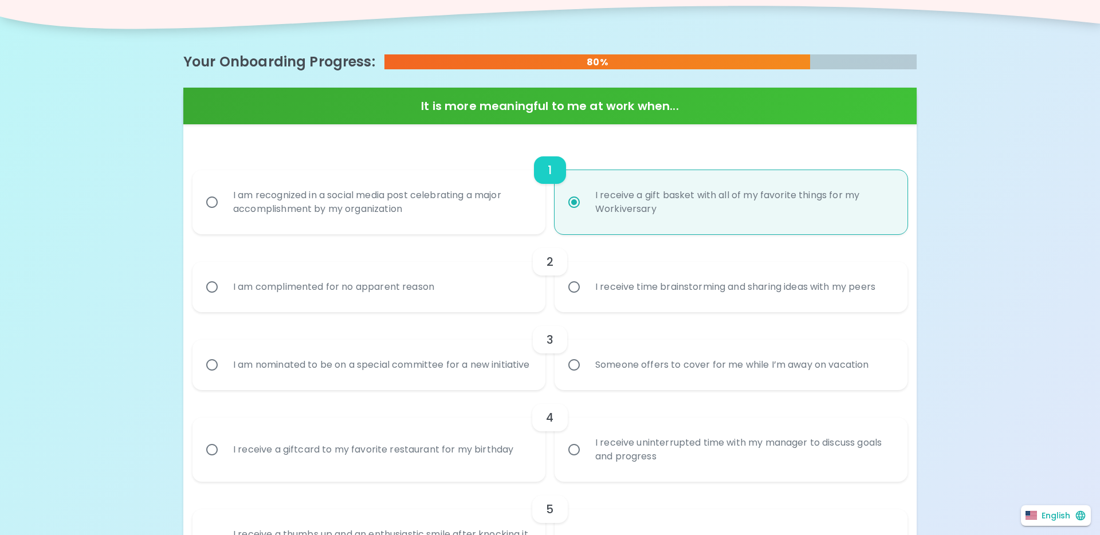
scroll to position [241, 0]
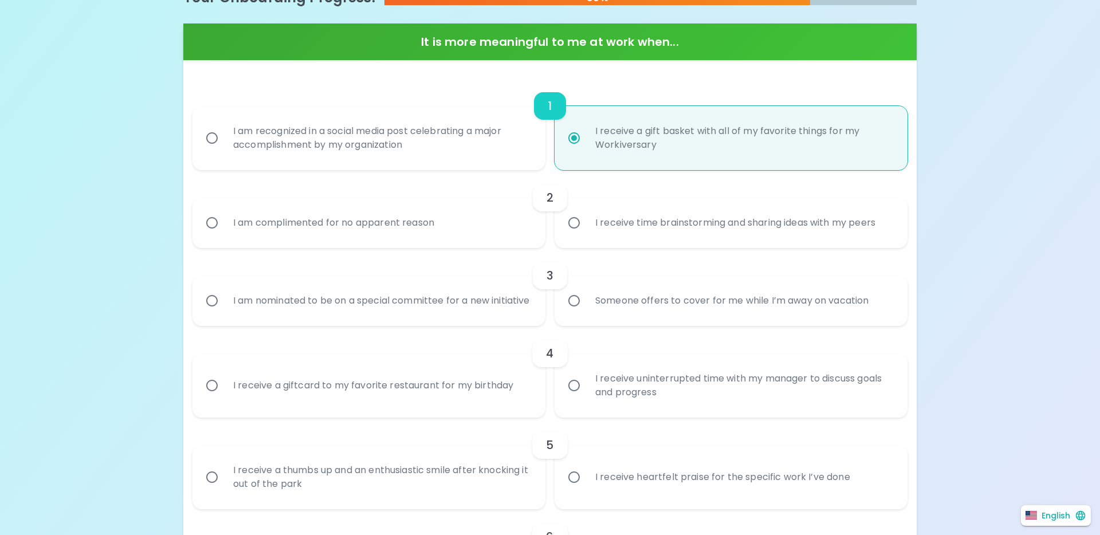
click at [273, 234] on div "I am complimented for no apparent reason" at bounding box center [334, 222] width 220 height 41
click at [224, 234] on input "I am complimented for no apparent reason" at bounding box center [212, 223] width 24 height 24
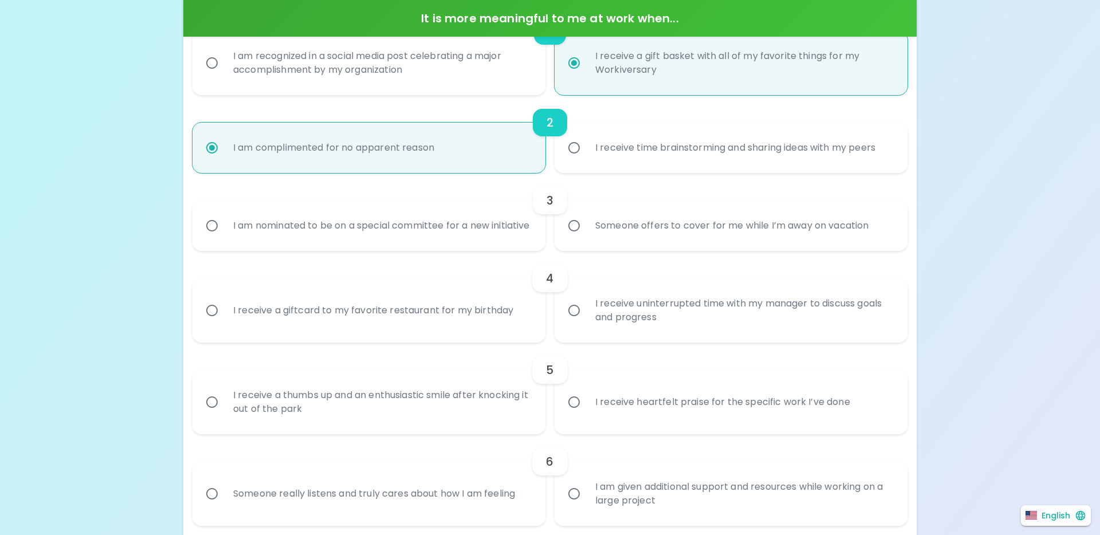
scroll to position [312, 0]
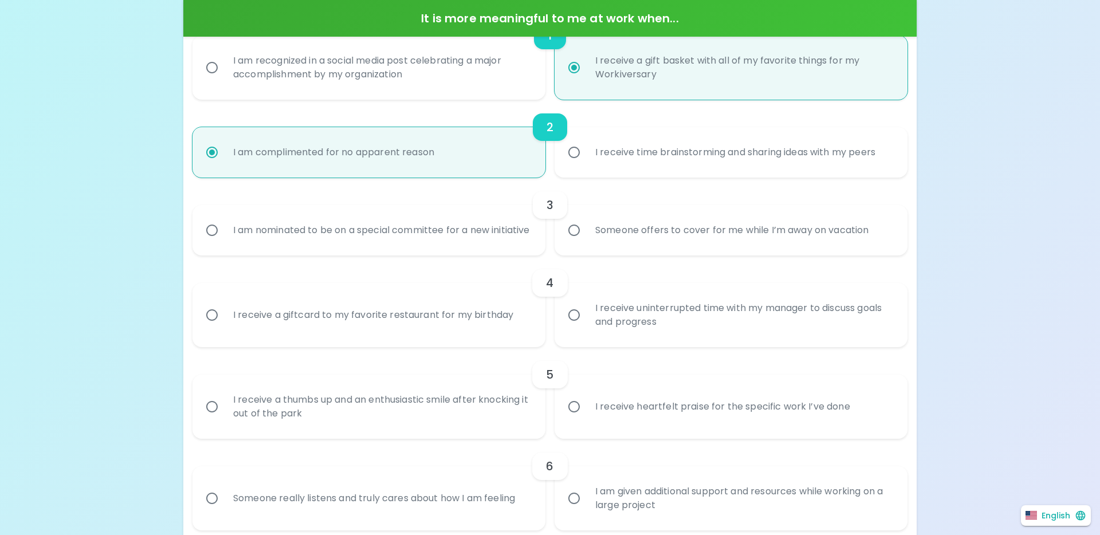
radio input "true"
click at [475, 247] on div "I am nominated to be on a special committee for a new initiative" at bounding box center [381, 230] width 315 height 41
click at [224, 242] on input "I am nominated to be on a special committee for a new initiative" at bounding box center [212, 230] width 24 height 24
radio input "false"
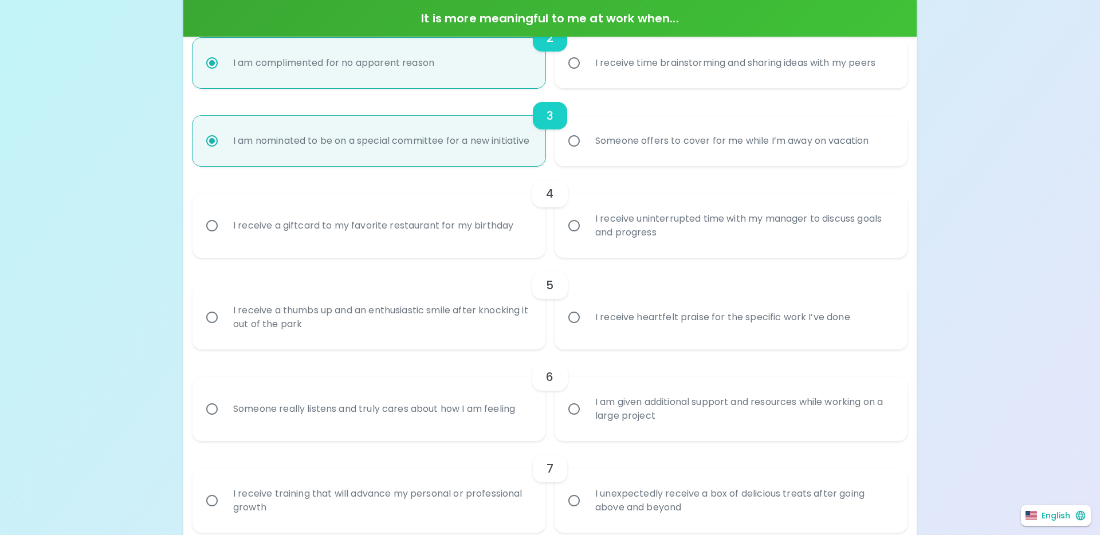
scroll to position [403, 0]
radio input "true"
click at [366, 237] on div "I receive a giftcard to my favorite restaurant for my birthday" at bounding box center [373, 223] width 299 height 41
click at [224, 236] on input "I receive a giftcard to my favorite restaurant for my birthday" at bounding box center [212, 223] width 24 height 24
radio input "false"
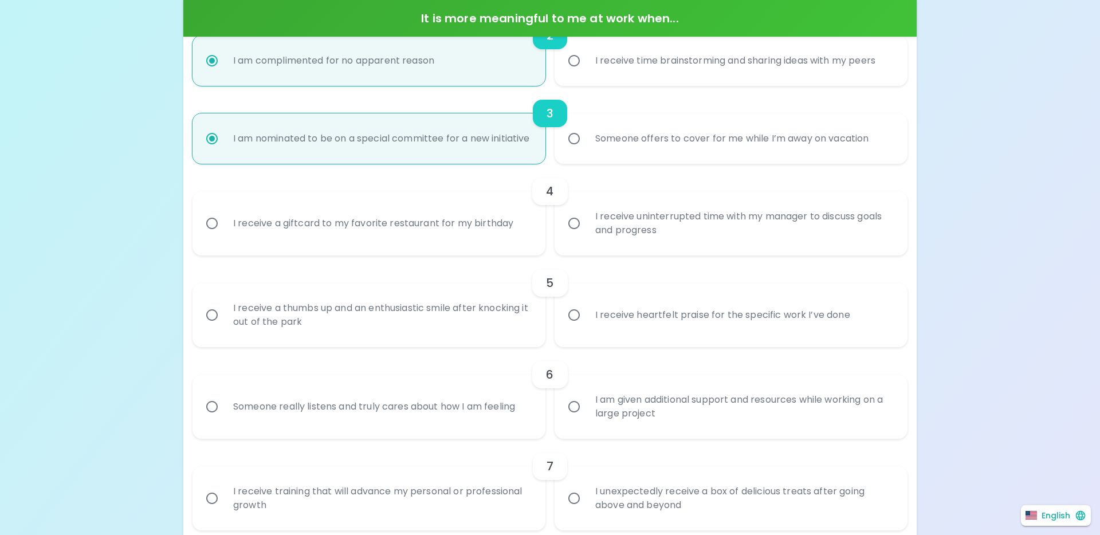
radio input "false"
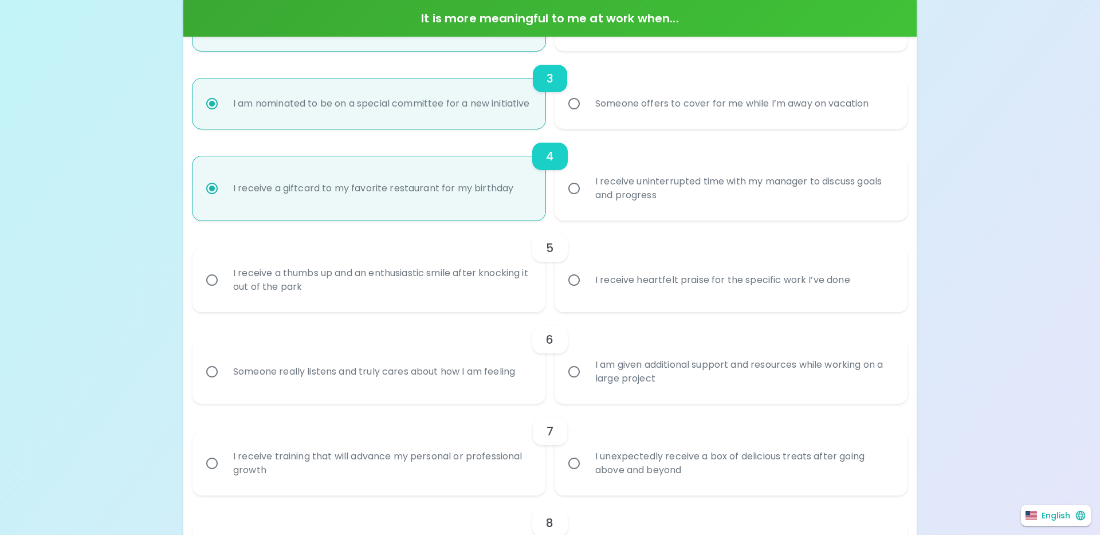
scroll to position [493, 0]
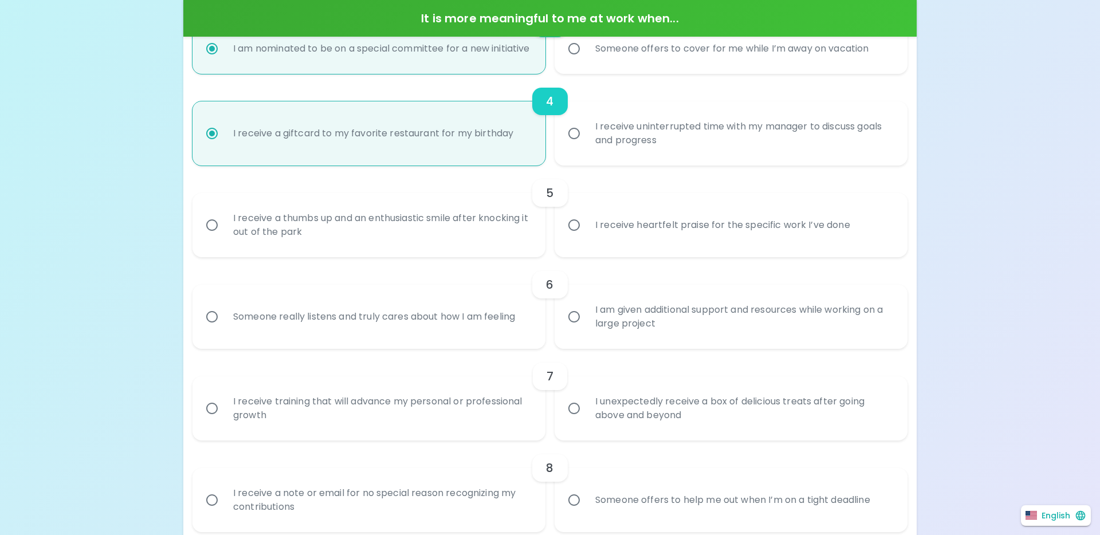
radio input "true"
click at [136, 200] on div "It's all about style, baby! Here’s the final step! As you probably just experie…" at bounding box center [550, 385] width 1100 height 1756
click at [615, 244] on div "I receive heartfelt praise for the specific work I’ve done" at bounding box center [722, 225] width 273 height 41
click at [586, 237] on input "I receive heartfelt praise for the specific work I’ve done" at bounding box center [574, 225] width 24 height 24
radio input "false"
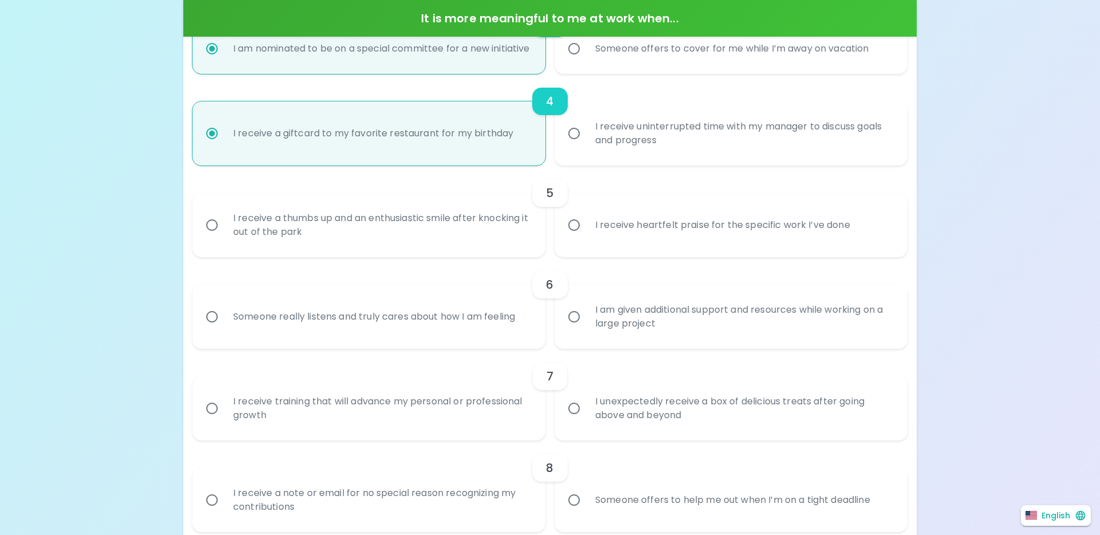
radio input "false"
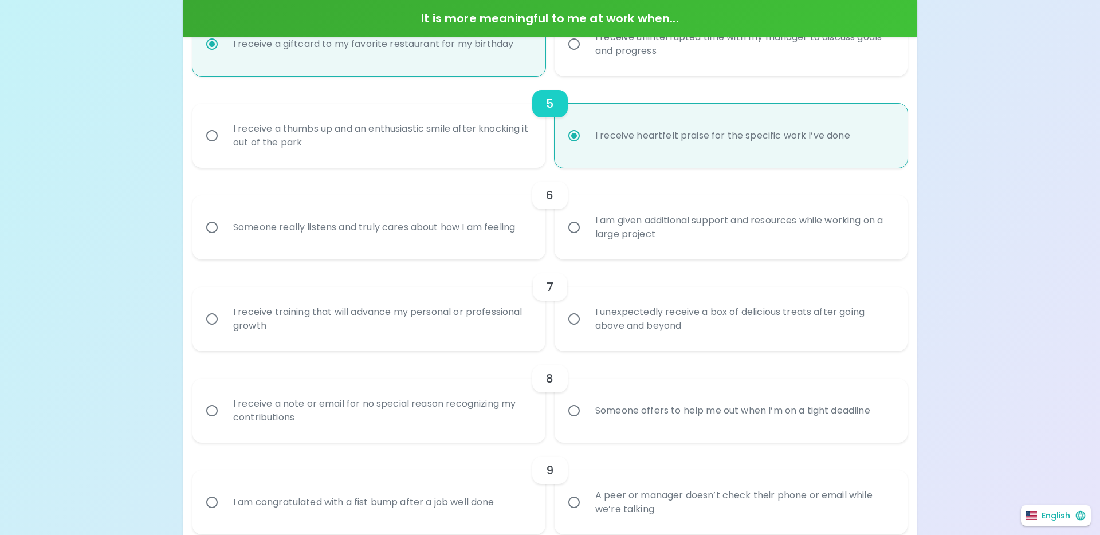
scroll to position [585, 0]
radio input "true"
click at [587, 225] on div "I am given additional support and resources while working on a large project" at bounding box center [743, 225] width 315 height 55
click at [586, 225] on input "I am given additional support and resources while working on a large project" at bounding box center [574, 225] width 24 height 24
radio input "false"
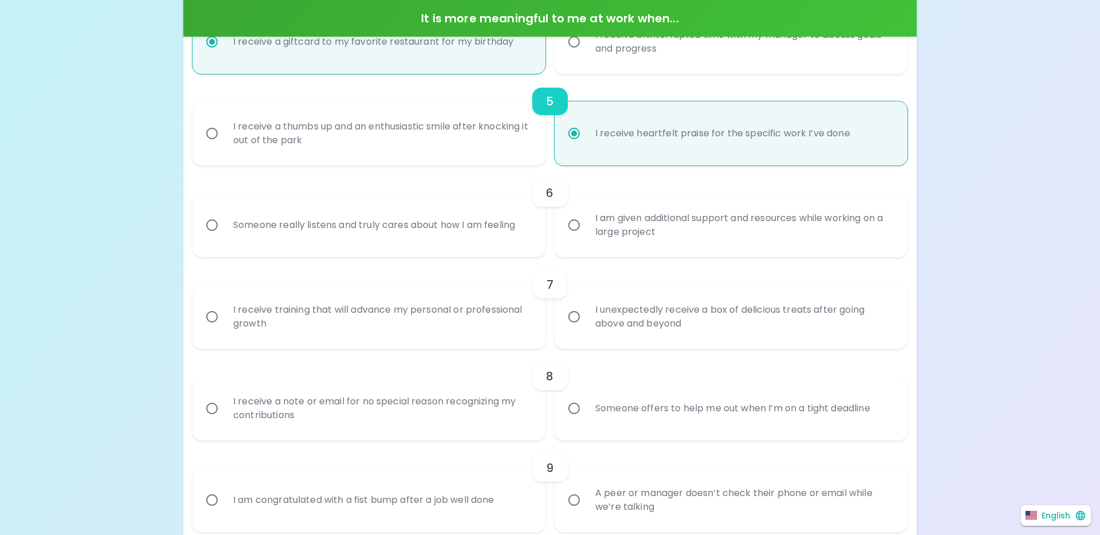
radio input "false"
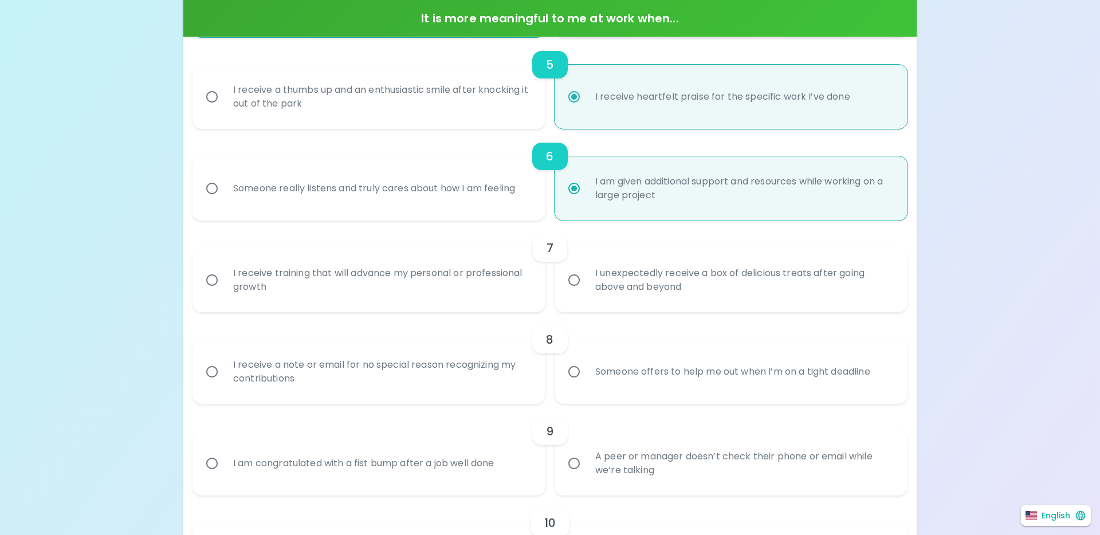
scroll to position [677, 0]
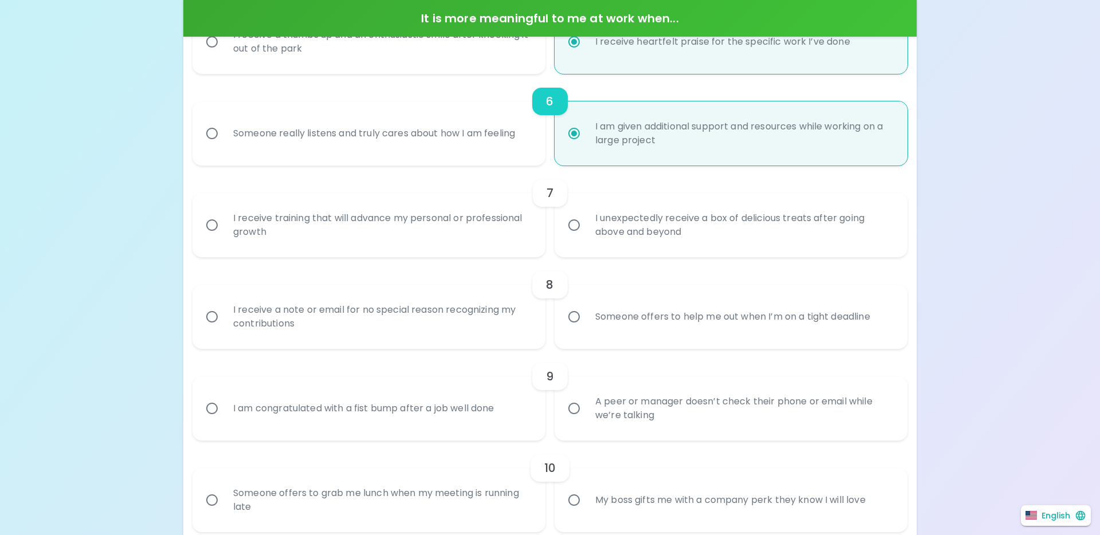
radio input "true"
click at [576, 232] on input "I unexpectedly receive a box of delicious treats after going above and beyond" at bounding box center [574, 225] width 24 height 24
radio input "false"
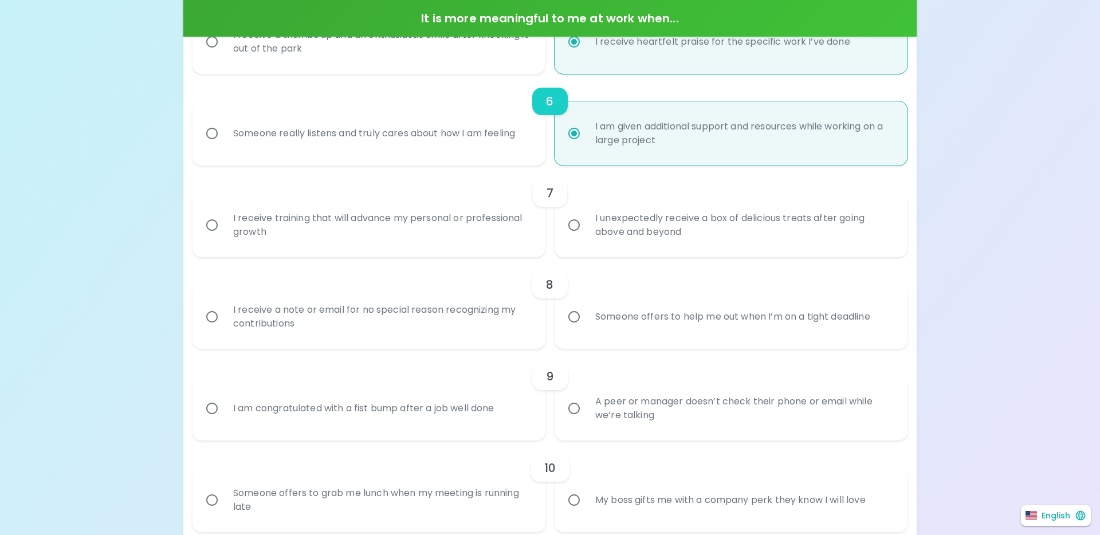
radio input "false"
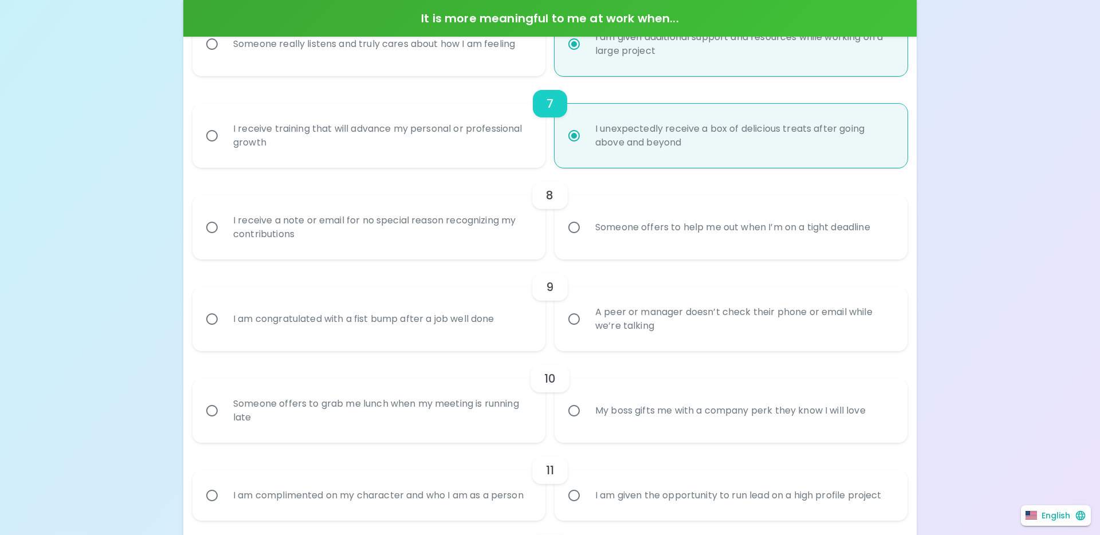
scroll to position [769, 0]
radio input "true"
click at [360, 233] on div "I receive a note or email for no special reason recognizing my contributions" at bounding box center [381, 225] width 315 height 55
click at [224, 233] on input "I receive a note or email for no special reason recognizing my contributions" at bounding box center [212, 225] width 24 height 24
radio input "false"
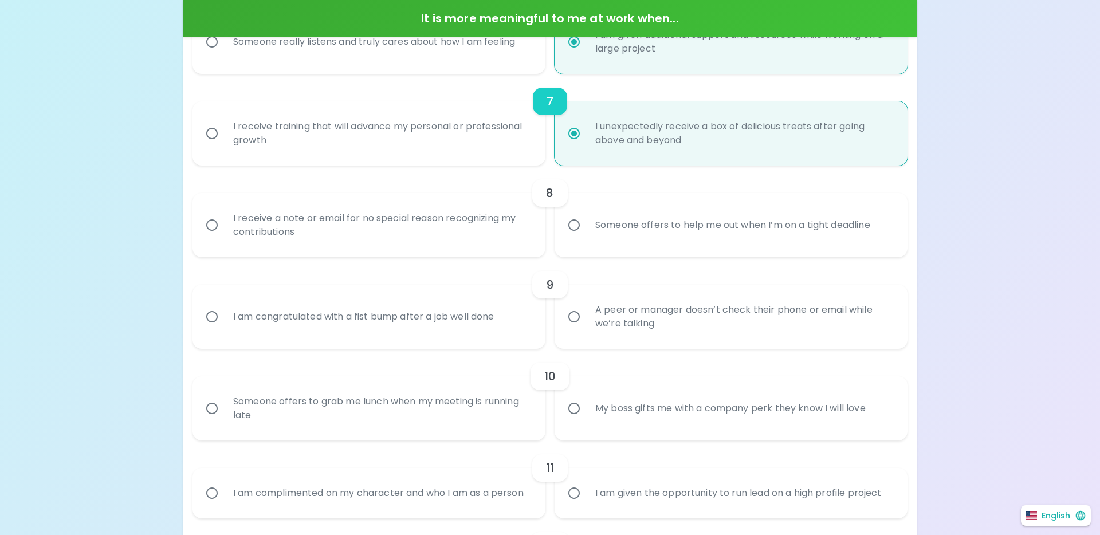
radio input "false"
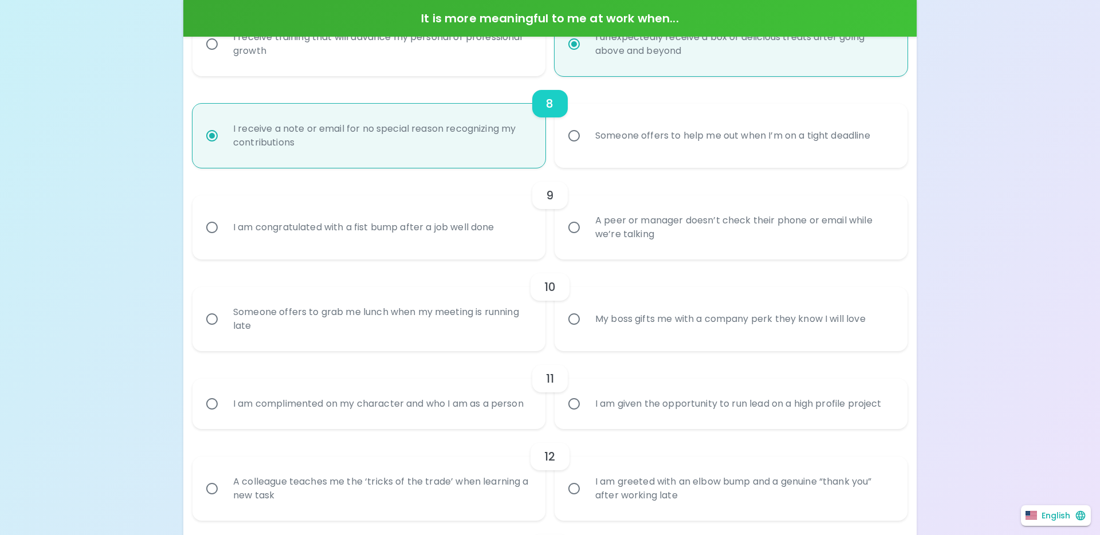
scroll to position [860, 0]
radio input "true"
click at [373, 229] on div "I am congratulated with a fist bump after a job well done" at bounding box center [364, 225] width 280 height 41
click at [224, 229] on input "I am congratulated with a fist bump after a job well done" at bounding box center [212, 225] width 24 height 24
radio input "false"
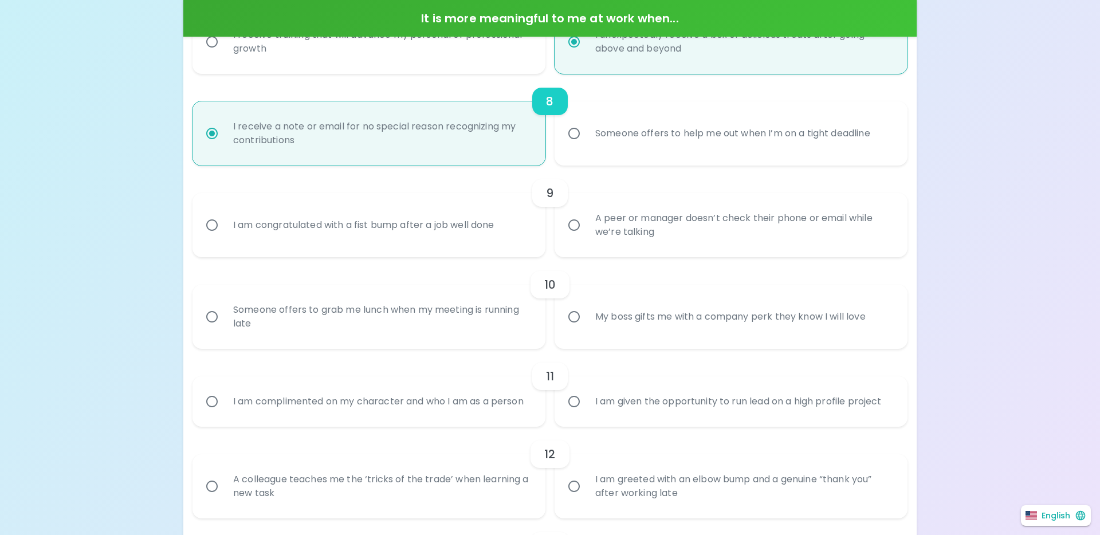
radio input "false"
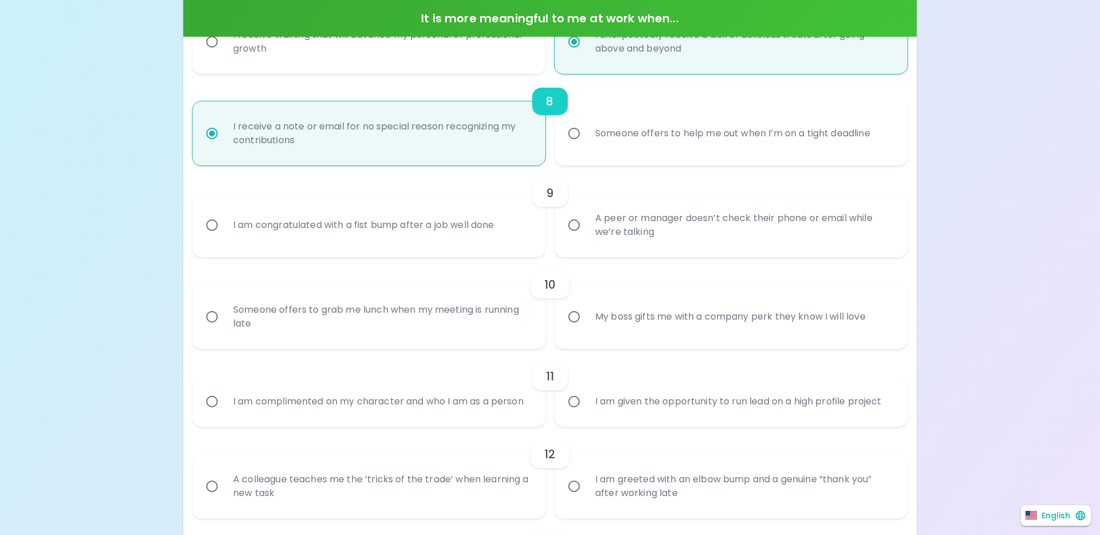
radio input "false"
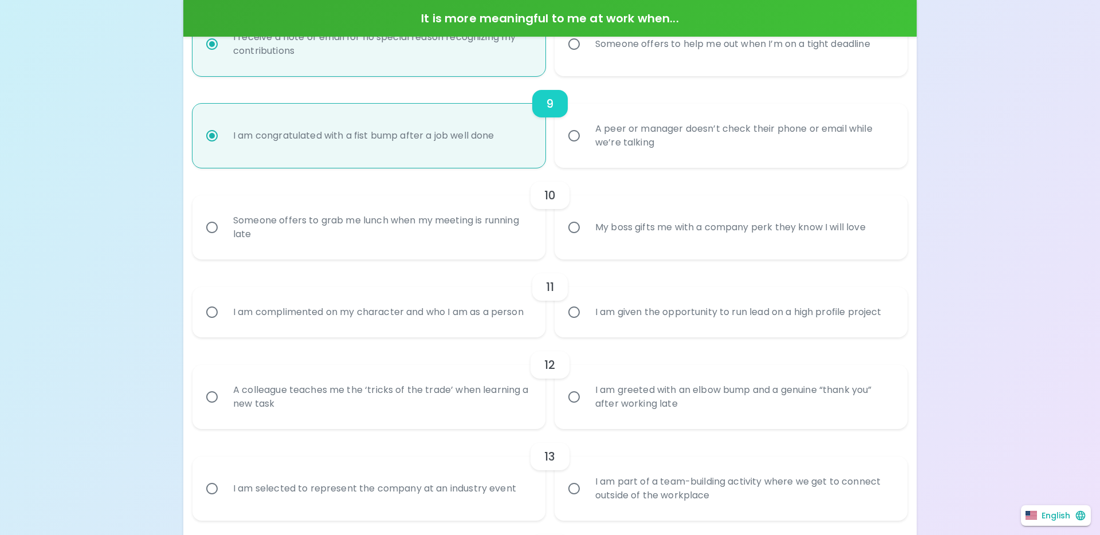
scroll to position [952, 0]
radio input "true"
click at [688, 230] on div "My boss gifts me with a company perk they know I will love" at bounding box center [730, 225] width 289 height 41
click at [586, 230] on input "My boss gifts me with a company perk they know I will love" at bounding box center [574, 225] width 24 height 24
radio input "false"
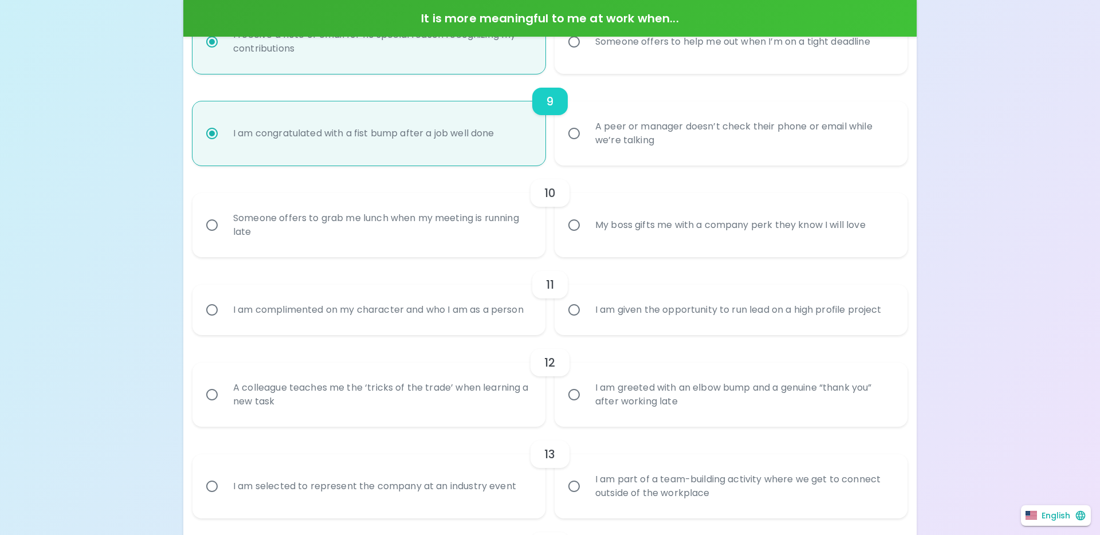
radio input "false"
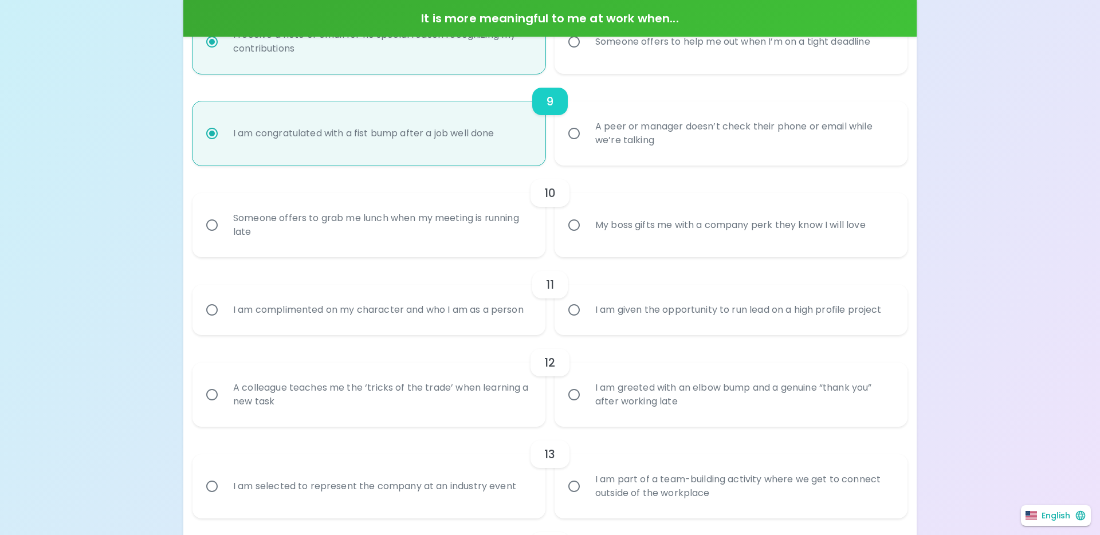
radio input "false"
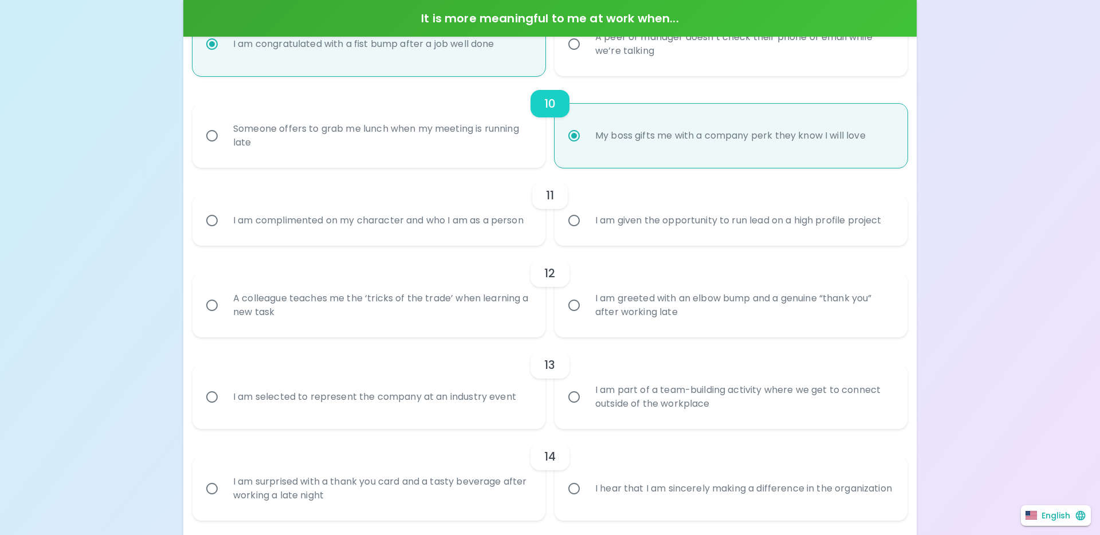
scroll to position [1044, 0]
radio input "true"
click at [447, 221] on div "I am complimented on my character and who I am as a person" at bounding box center [378, 218] width 309 height 41
click at [224, 221] on input "I am complimented on my character and who I am as a person" at bounding box center [212, 218] width 24 height 24
radio input "false"
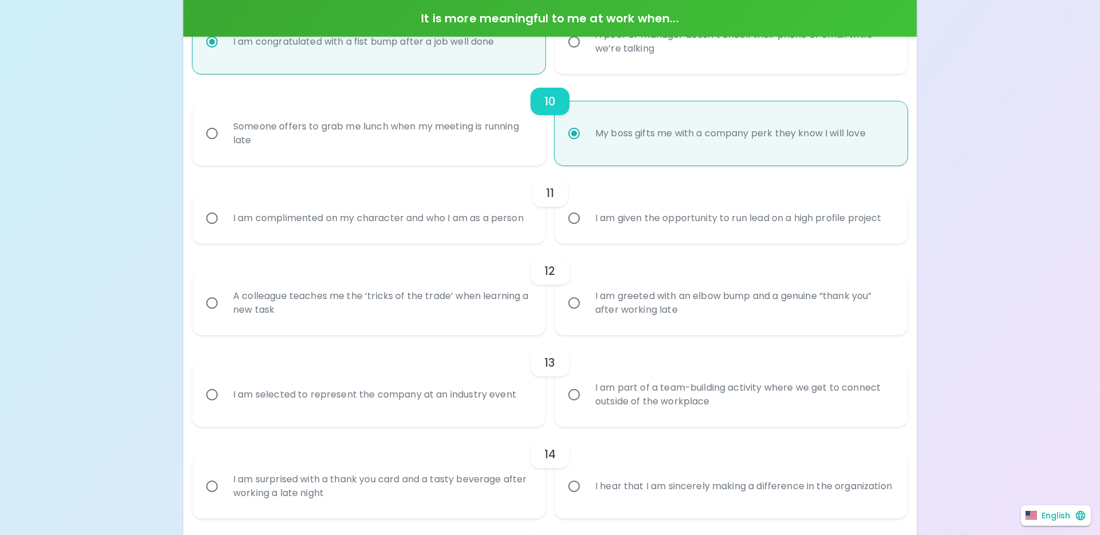
radio input "false"
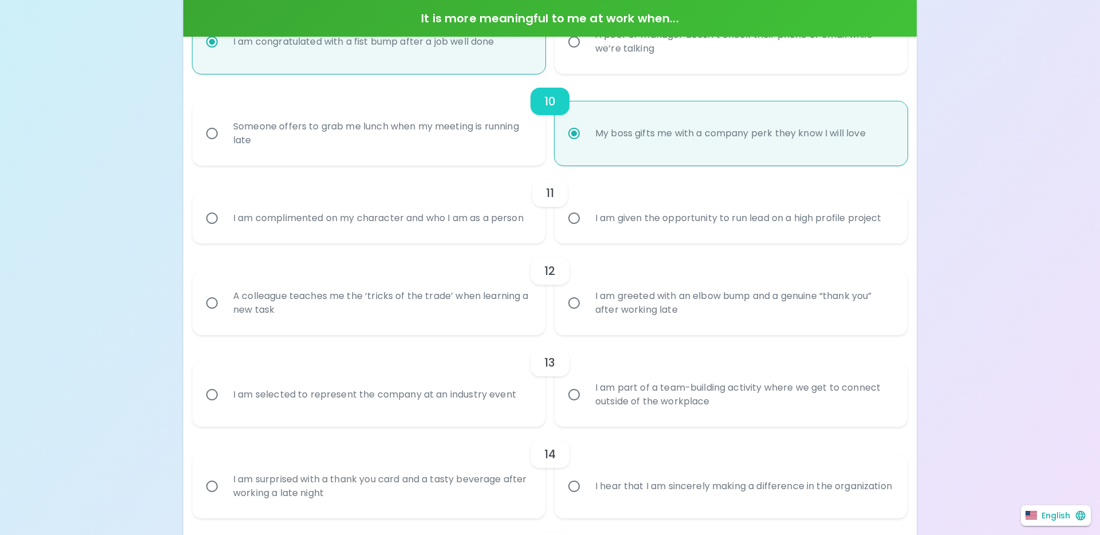
radio input "false"
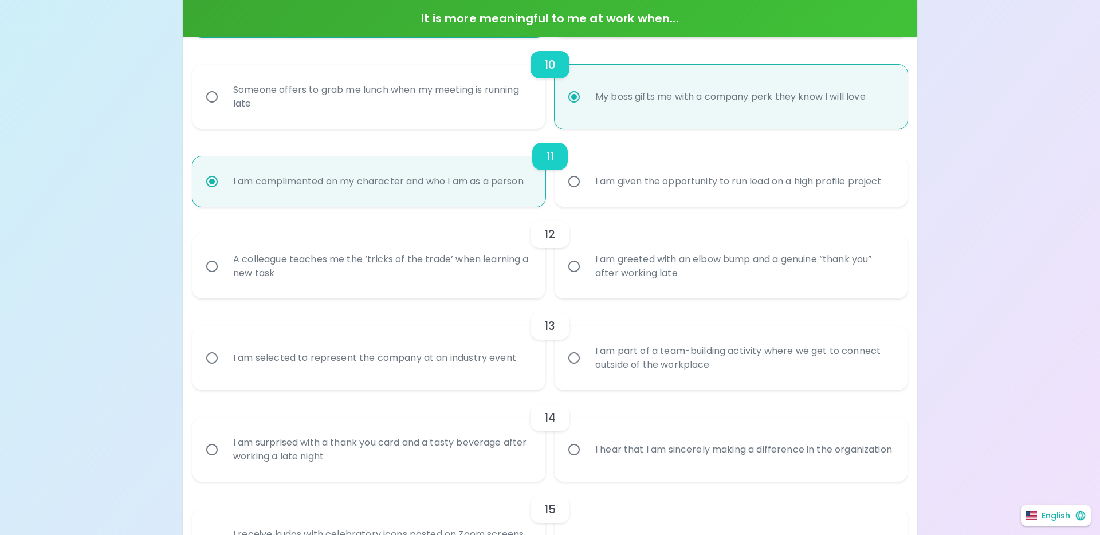
scroll to position [1135, 0]
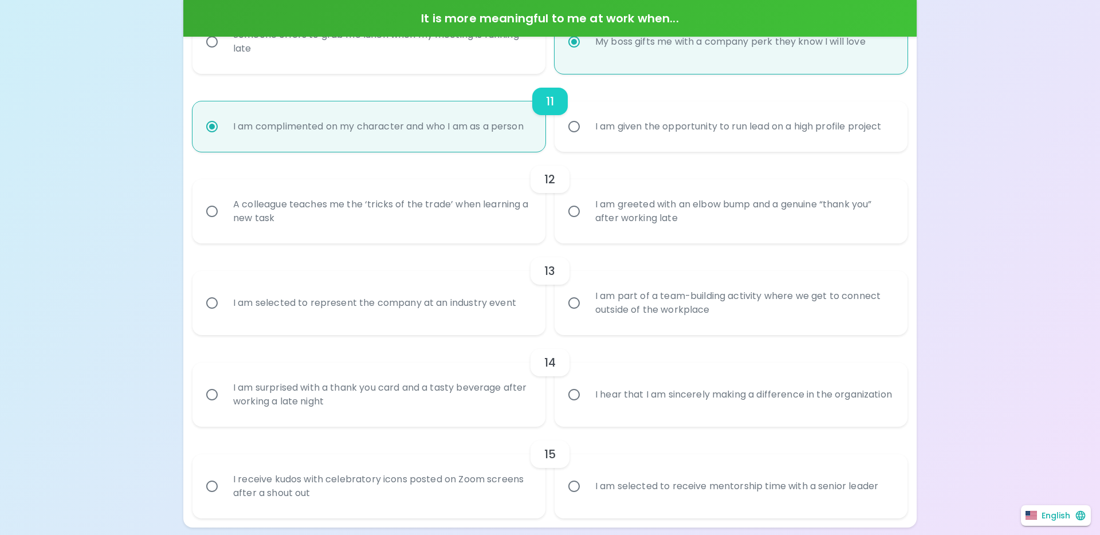
radio input "true"
click at [596, 221] on div "I am greeted with an elbow bump and a genuine “thank you” after working late" at bounding box center [743, 211] width 315 height 55
click at [586, 221] on input "I am greeted with an elbow bump and a genuine “thank you” after working late" at bounding box center [574, 211] width 24 height 24
radio input "false"
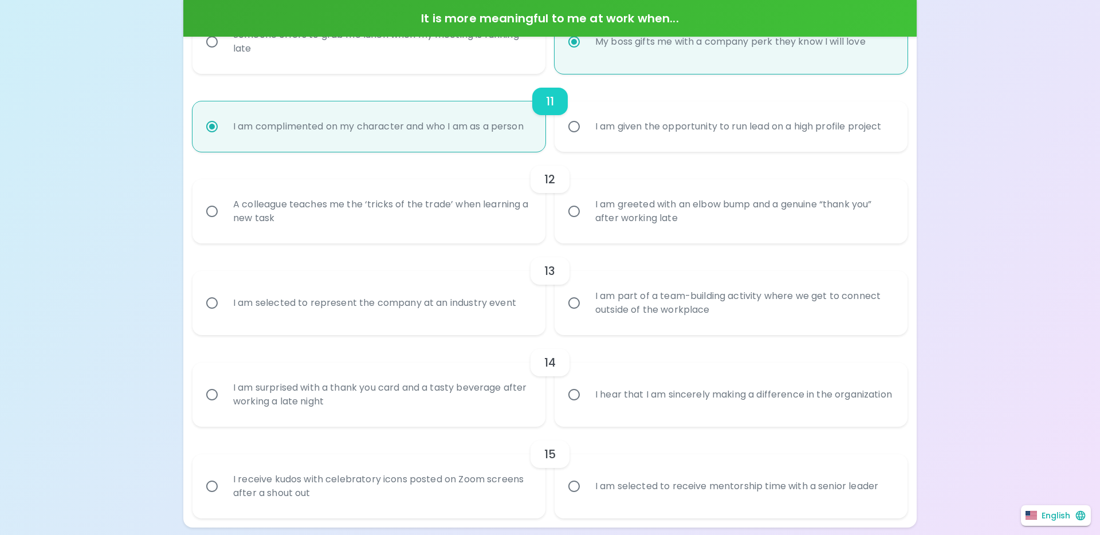
radio input "false"
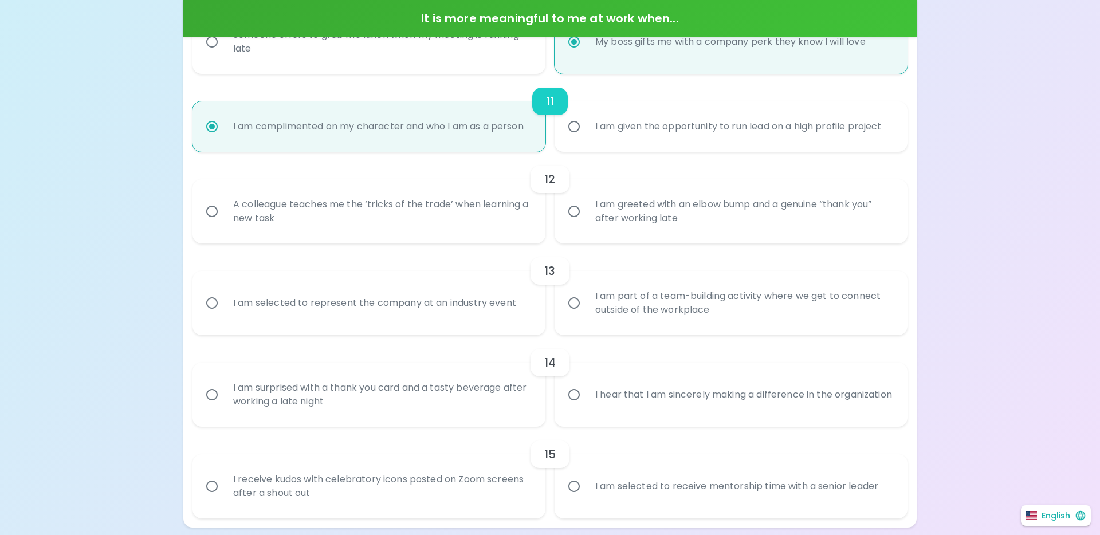
radio input "false"
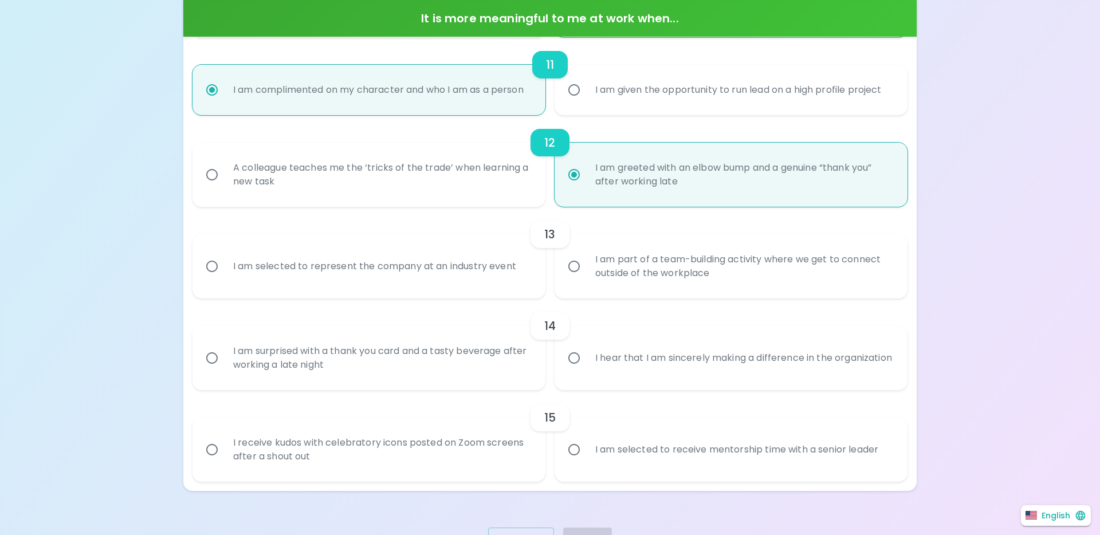
scroll to position [1227, 0]
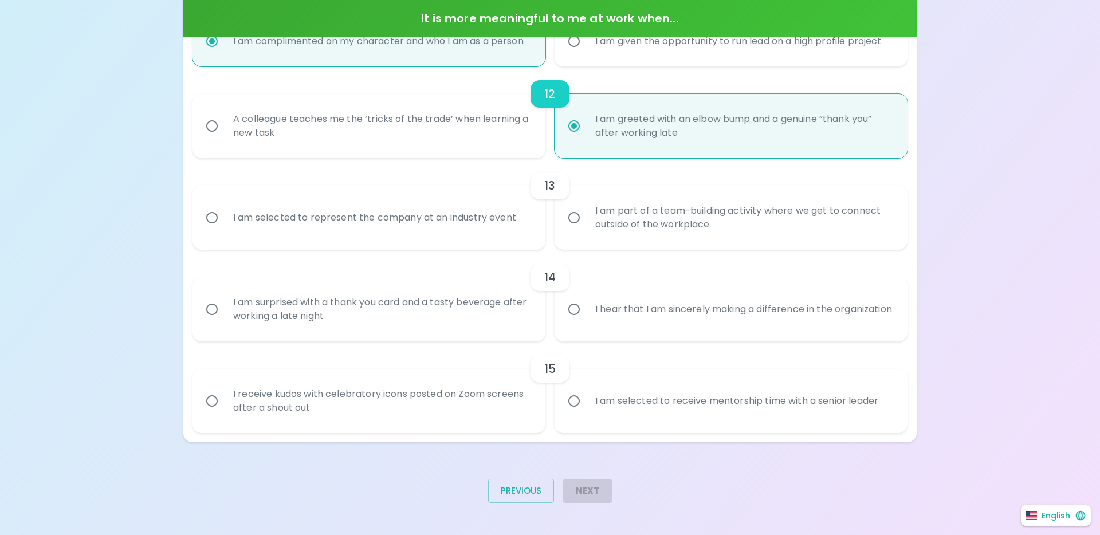
radio input "true"
click at [222, 223] on input "I am selected to represent the company at an industry event" at bounding box center [212, 218] width 24 height 24
radio input "false"
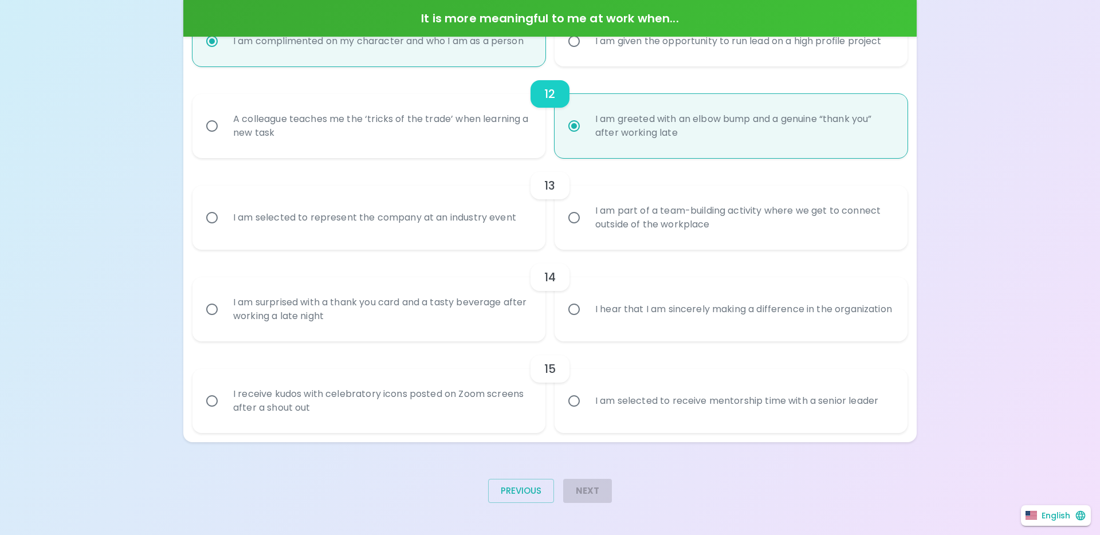
radio input "false"
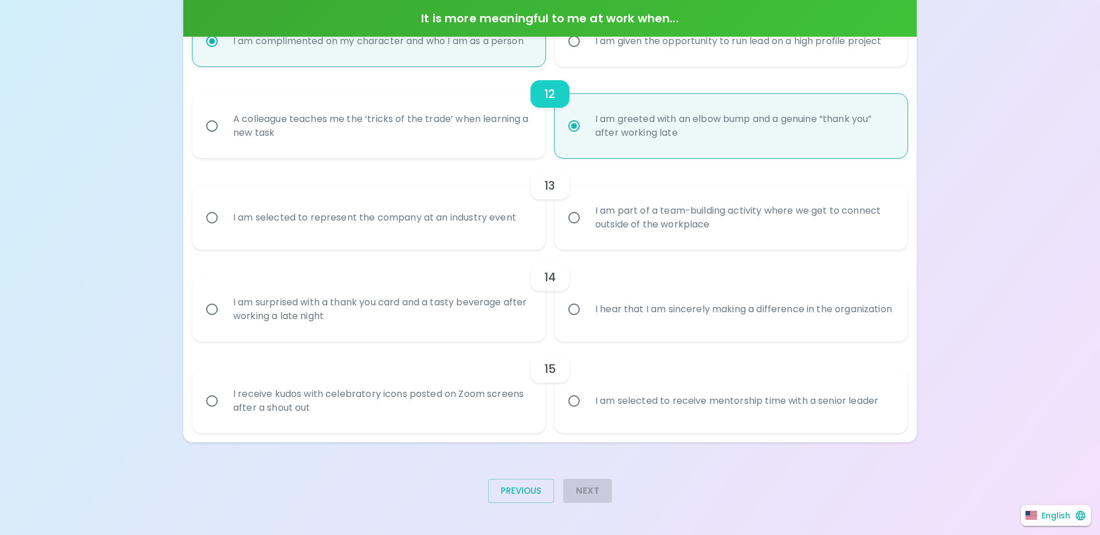
radio input "false"
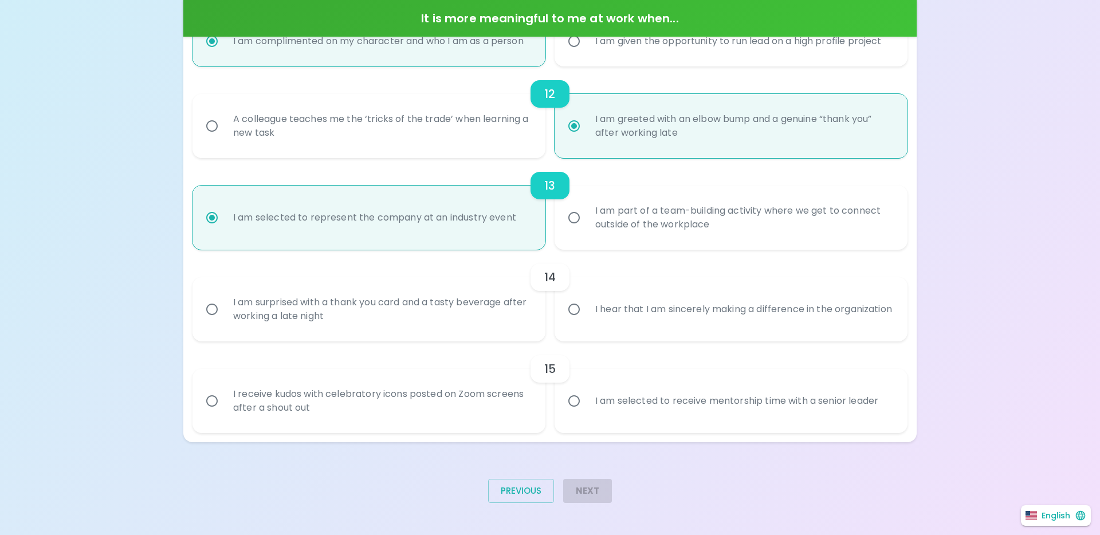
scroll to position [1235, 0]
radio input "true"
click at [613, 316] on div "I hear that I am sincerely making a difference in the organization" at bounding box center [743, 309] width 315 height 41
click at [586, 316] on input "I hear that I am sincerely making a difference in the organization" at bounding box center [574, 309] width 24 height 24
radio input "false"
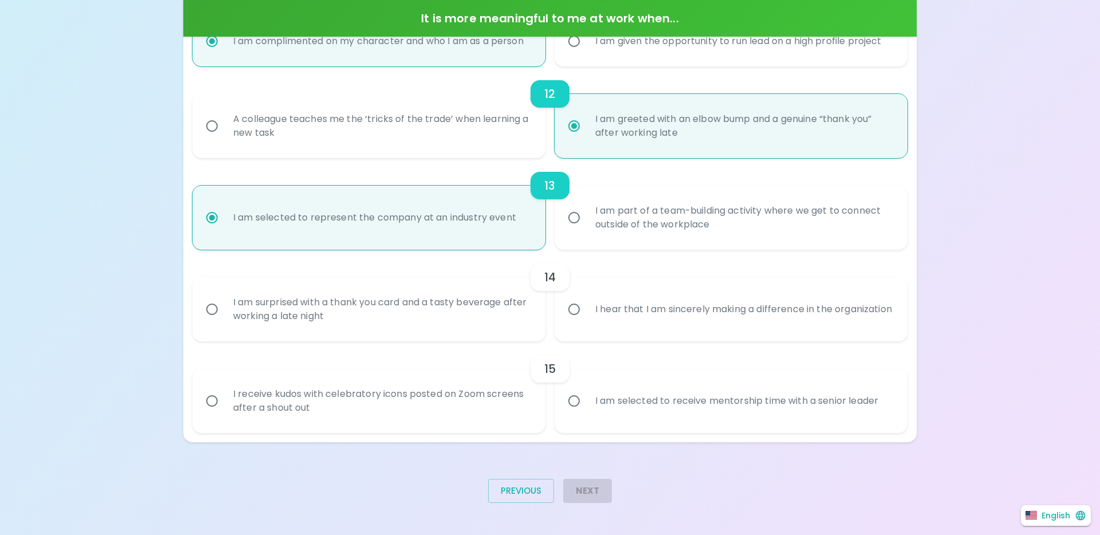
radio input "false"
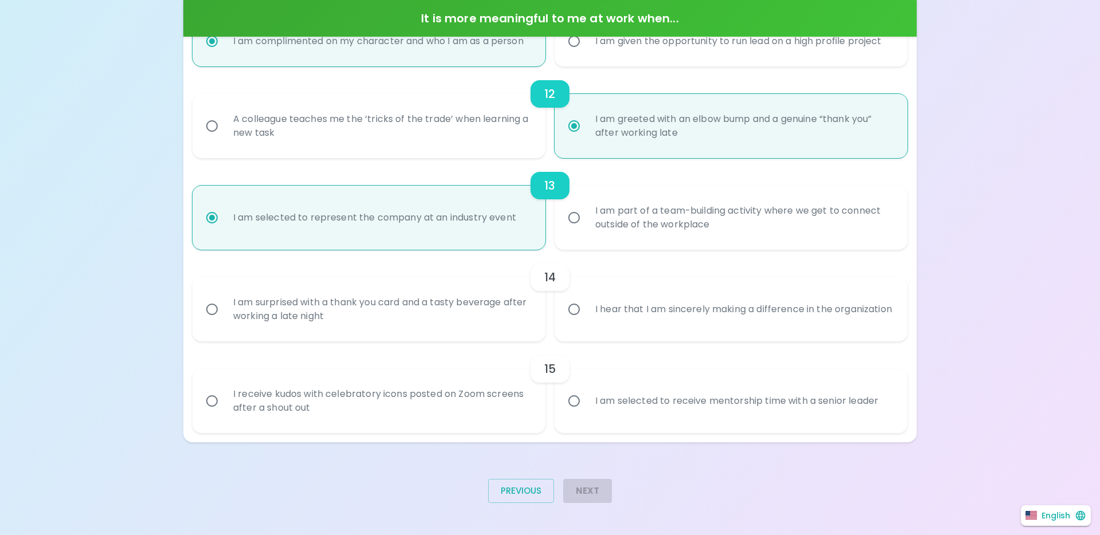
radio input "false"
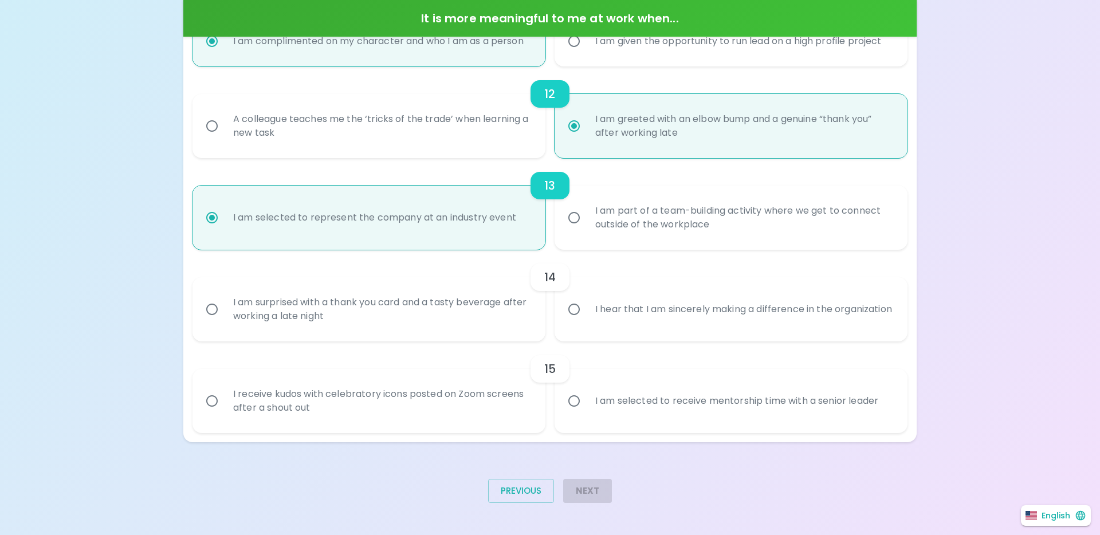
radio input "false"
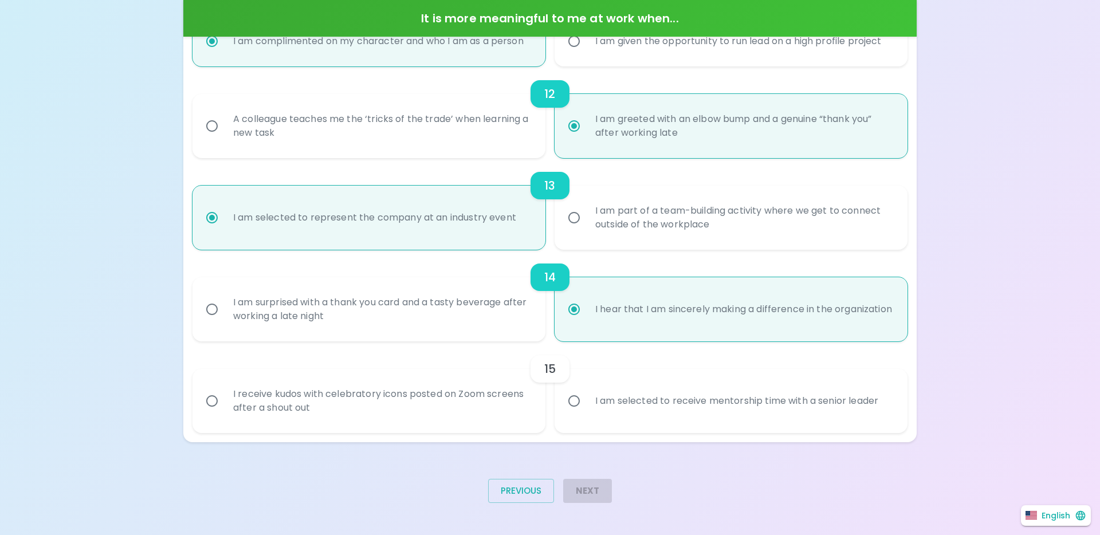
radio input "true"
click at [656, 395] on div "I am selected to receive mentorship time with a senior leader" at bounding box center [736, 401] width 301 height 41
click at [586, 395] on input "I am selected to receive mentorship time with a senior leader" at bounding box center [574, 401] width 24 height 24
radio input "false"
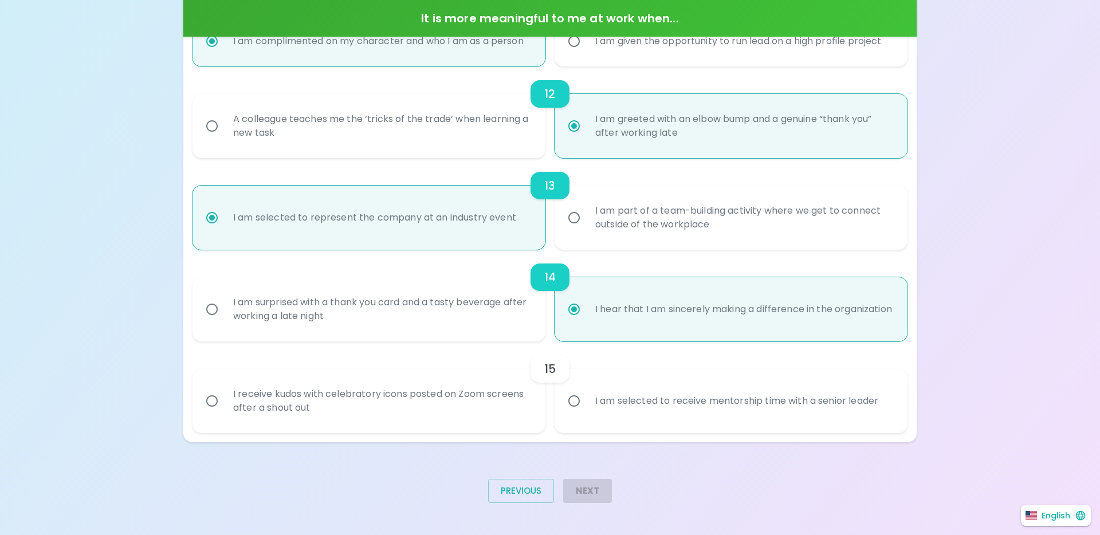
radio input "false"
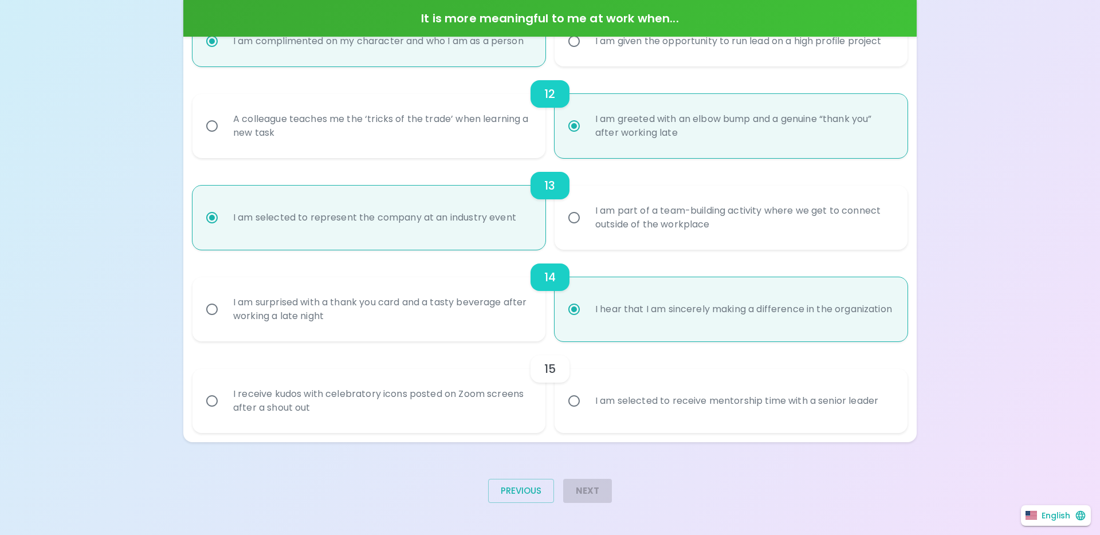
radio input "false"
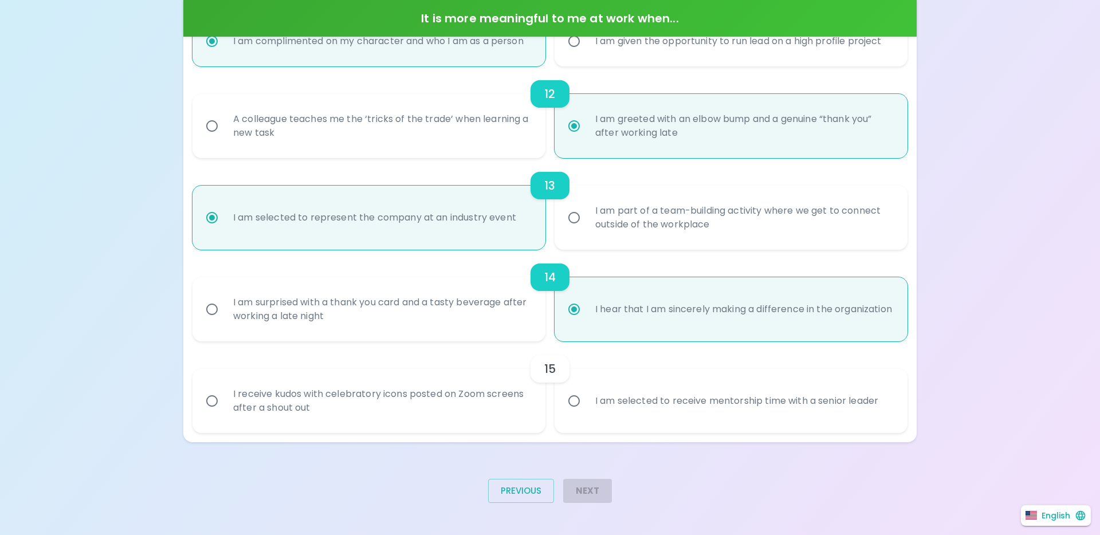
radio input "false"
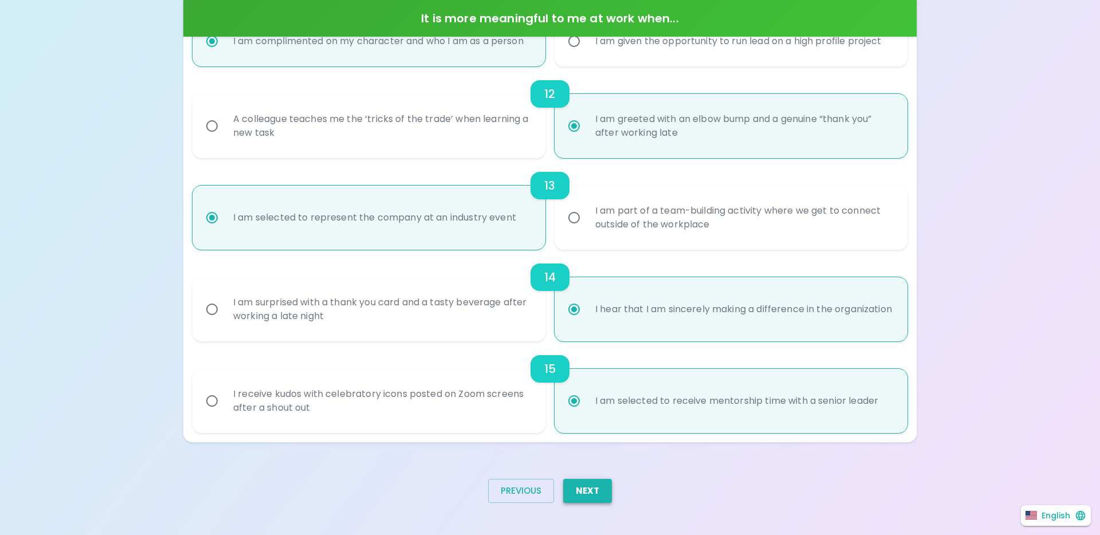
radio input "true"
click at [580, 495] on button "Next" at bounding box center [587, 491] width 49 height 24
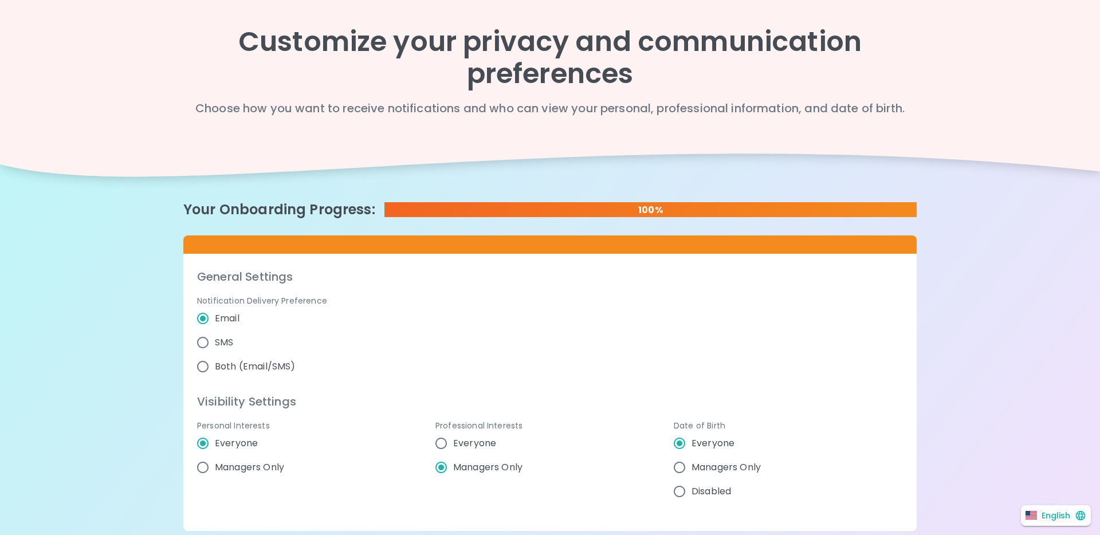
scroll to position [72, 0]
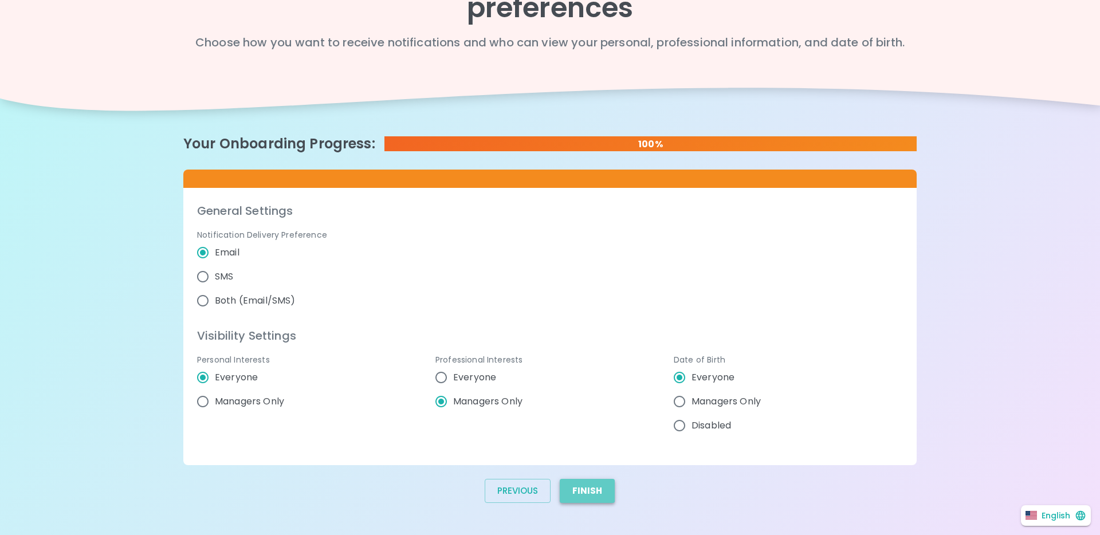
click at [569, 487] on button "Finish" at bounding box center [587, 491] width 55 height 24
radio input "false"
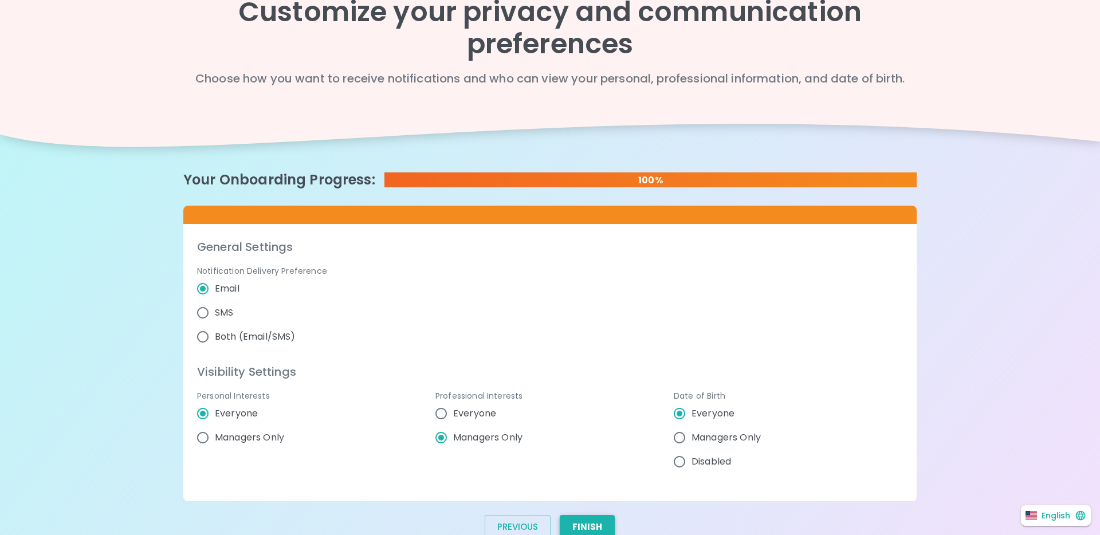
scroll to position [0, 0]
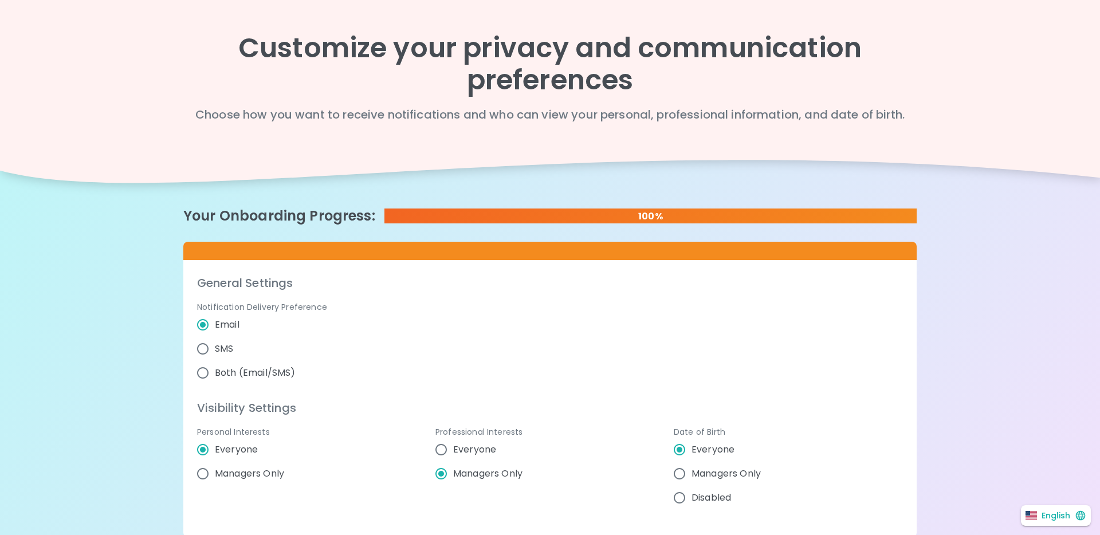
radio input "false"
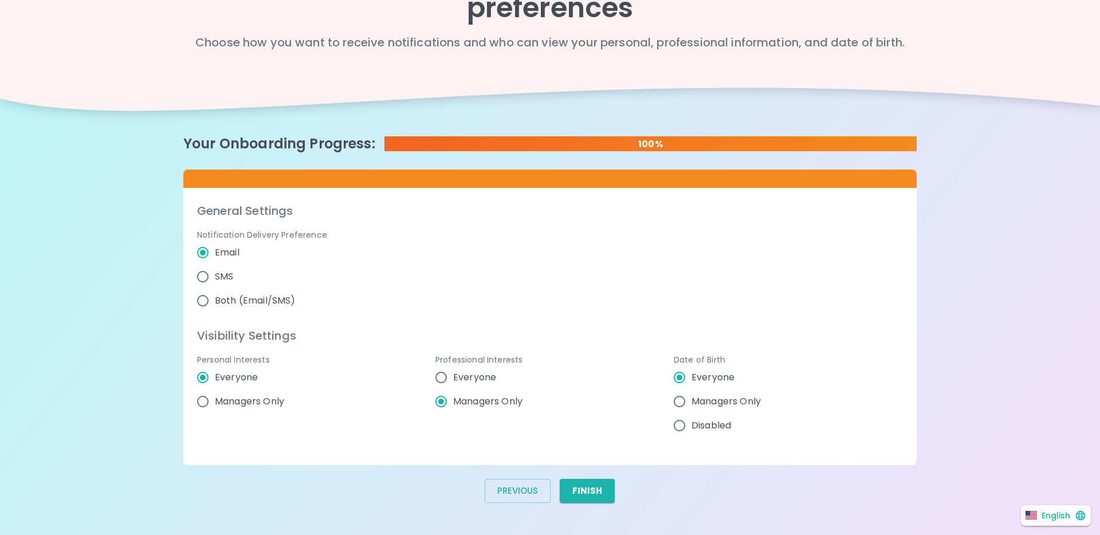
radio input "false"
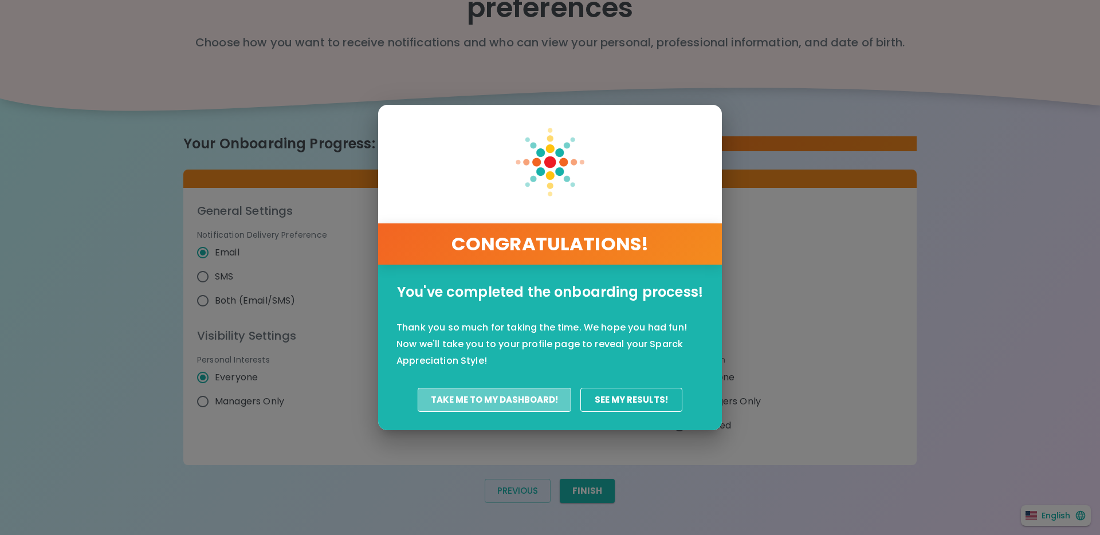
click at [530, 397] on button "Take Me To My Dashboard!" at bounding box center [495, 400] width 154 height 24
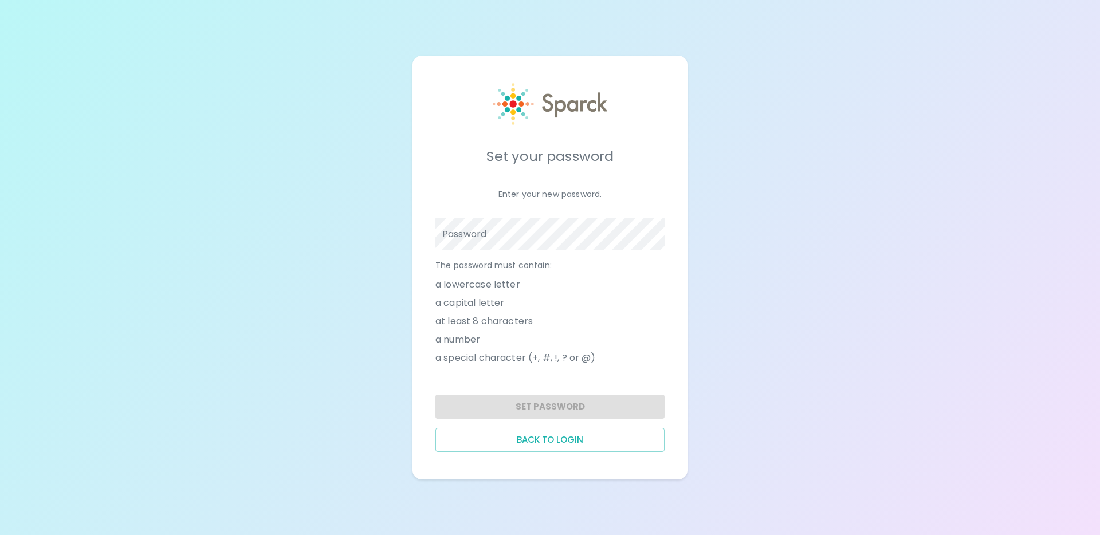
click at [567, 432] on button "Back to login" at bounding box center [550, 440] width 229 height 24
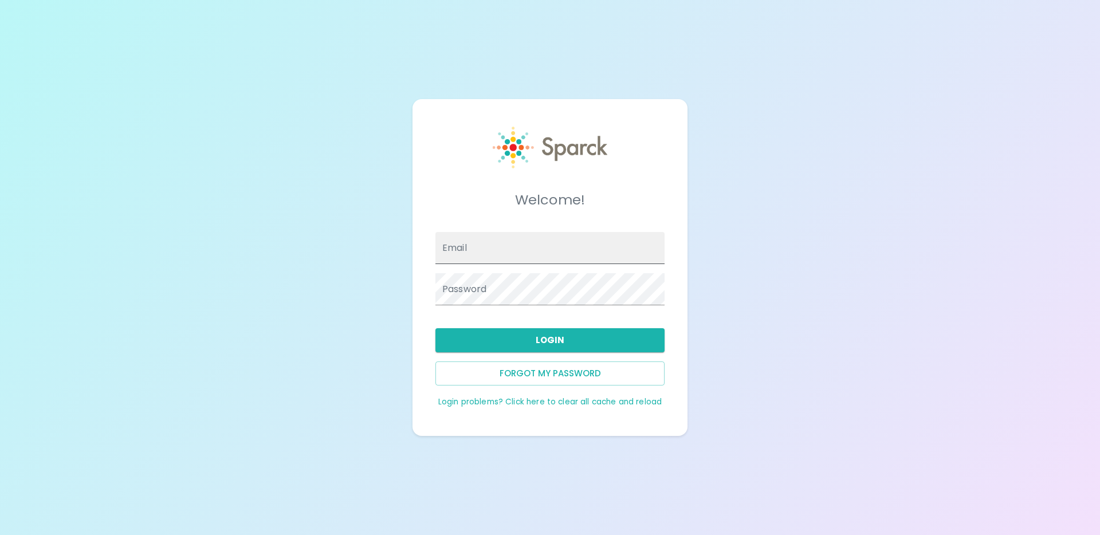
click at [527, 249] on input "Email" at bounding box center [550, 248] width 229 height 32
type input "[EMAIL_ADDRESS][DOMAIN_NAME]"
click at [497, 344] on button "Login" at bounding box center [550, 340] width 229 height 24
